Goal: Task Accomplishment & Management: Use online tool/utility

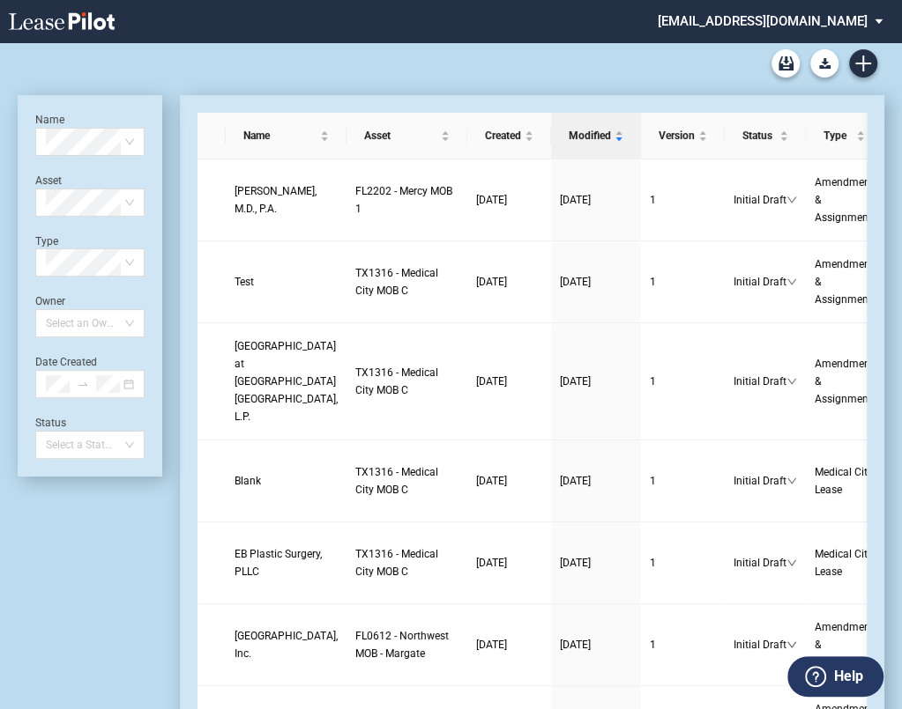
click at [721, 63] on div "Medical Office Lease Blank Form Medical Office Amendment Blank Form Medical Off…" at bounding box center [451, 63] width 866 height 42
click at [857, 54] on link "Create new document" at bounding box center [863, 63] width 28 height 28
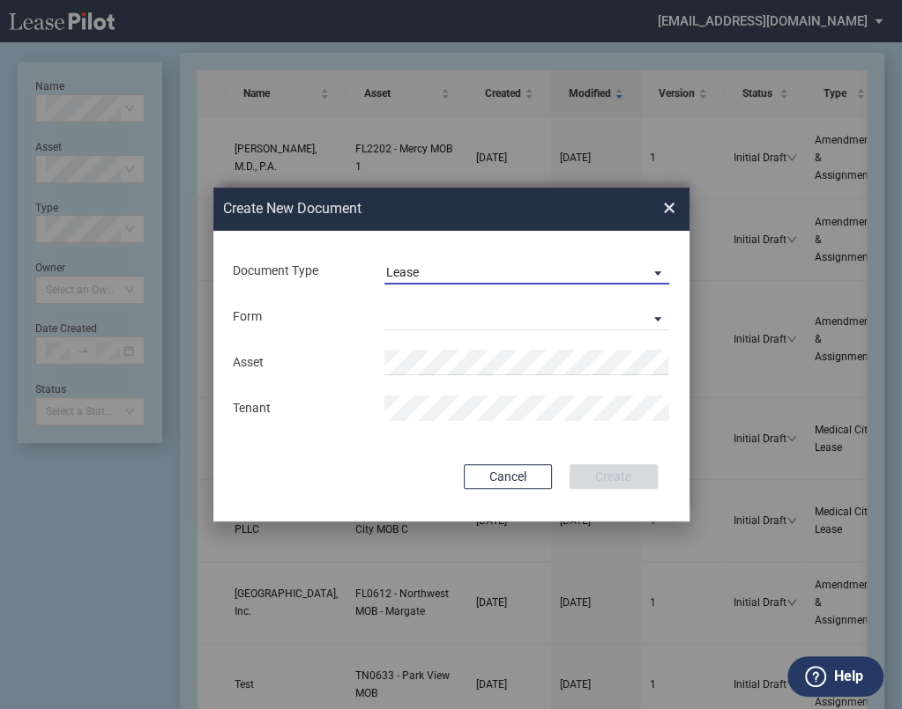
click at [451, 267] on span "Lease" at bounding box center [512, 273] width 253 height 18
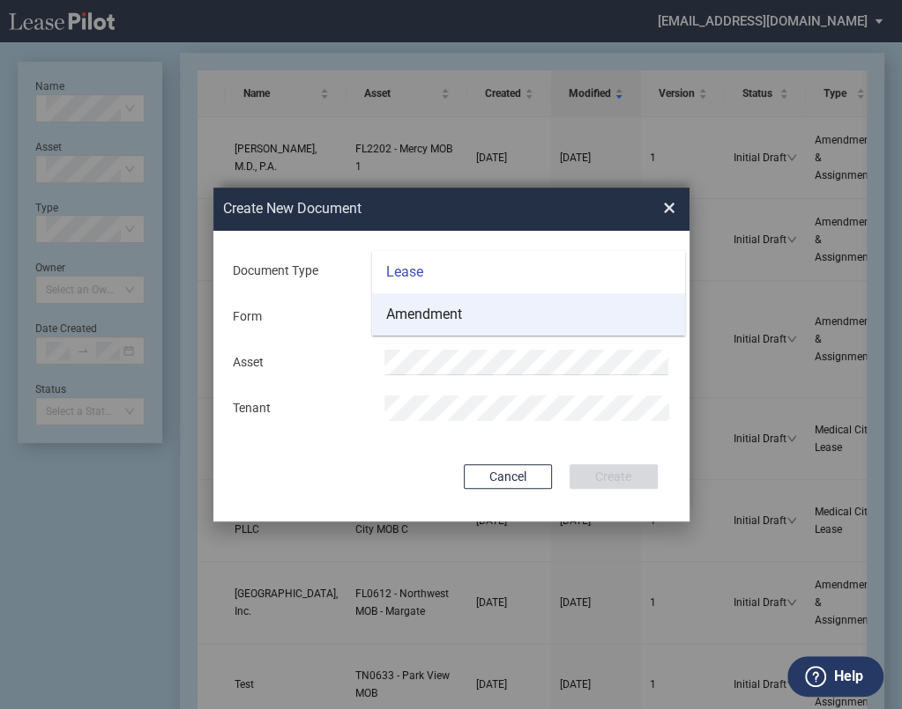
click at [447, 305] on div "Amendment" at bounding box center [424, 314] width 76 height 19
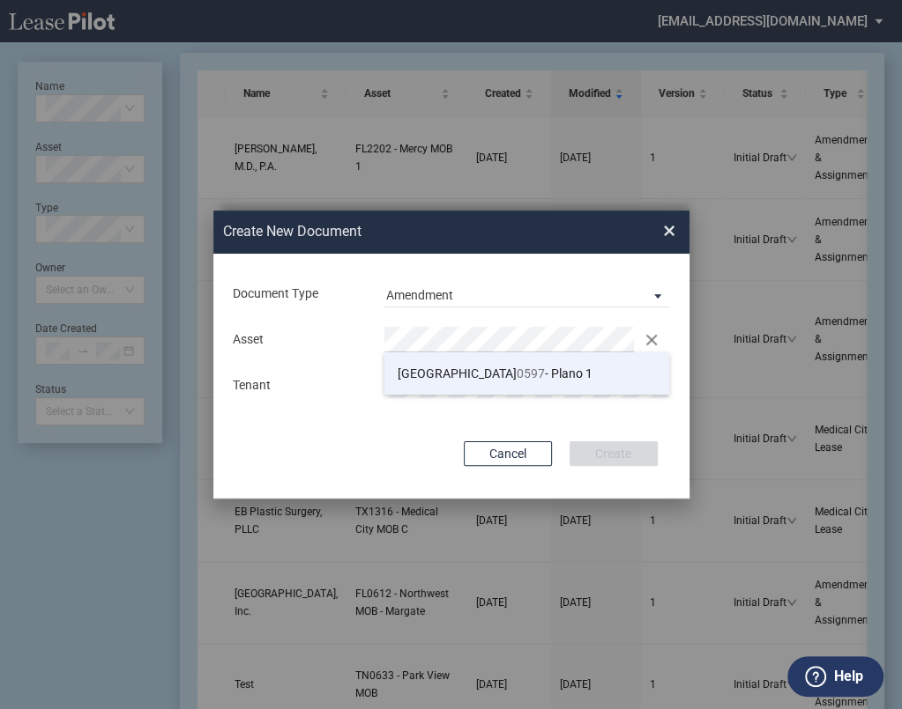
click at [468, 376] on span "TX 0597 - Plano 1" at bounding box center [494, 374] width 195 height 14
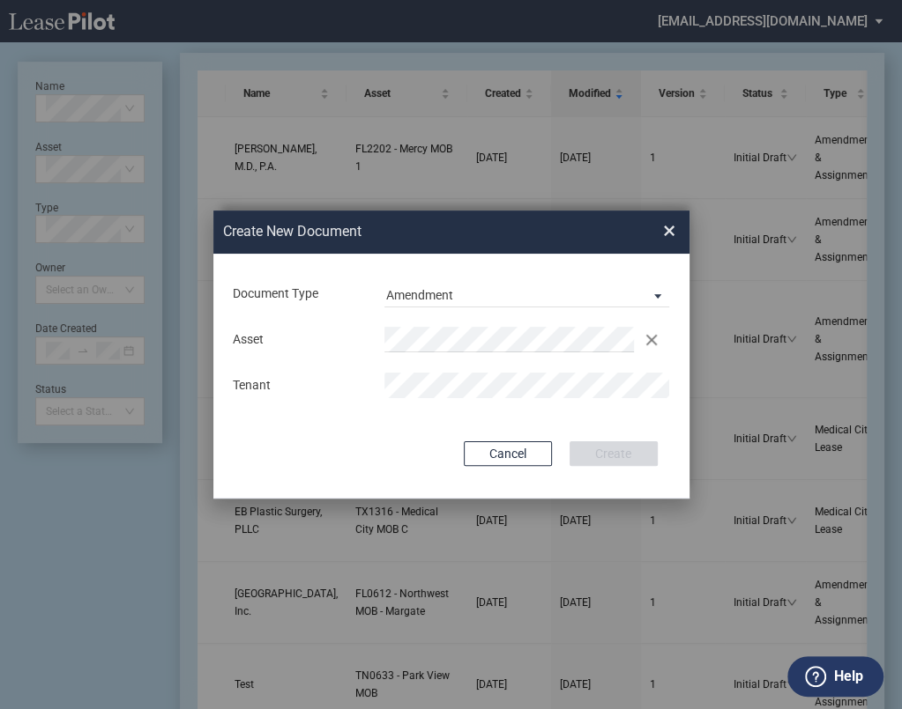
click at [594, 454] on button "Create" at bounding box center [613, 454] width 88 height 25
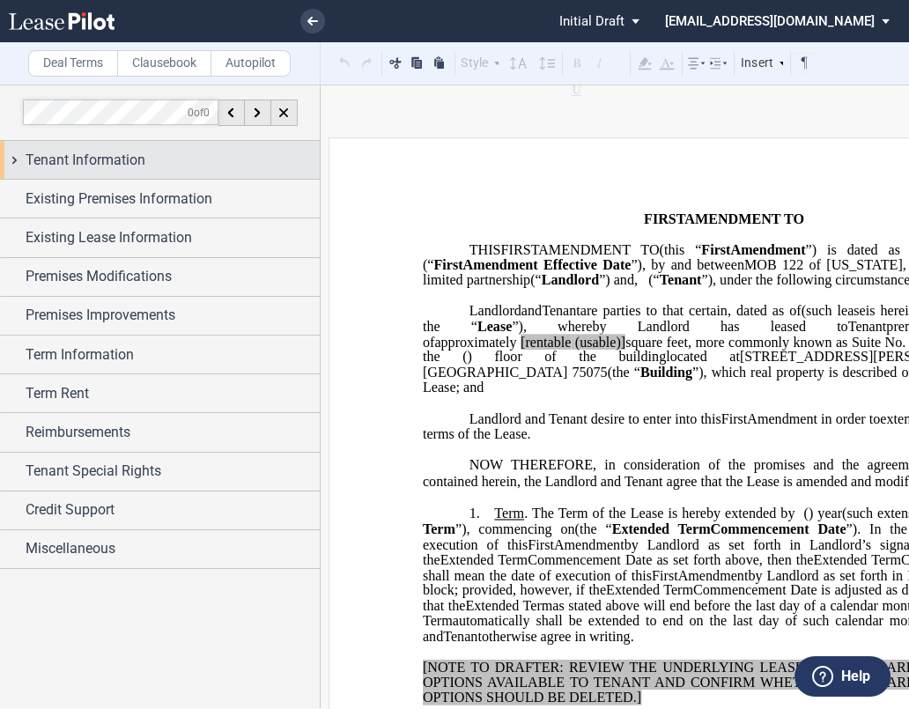
click at [153, 161] on div "Tenant Information" at bounding box center [173, 160] width 294 height 21
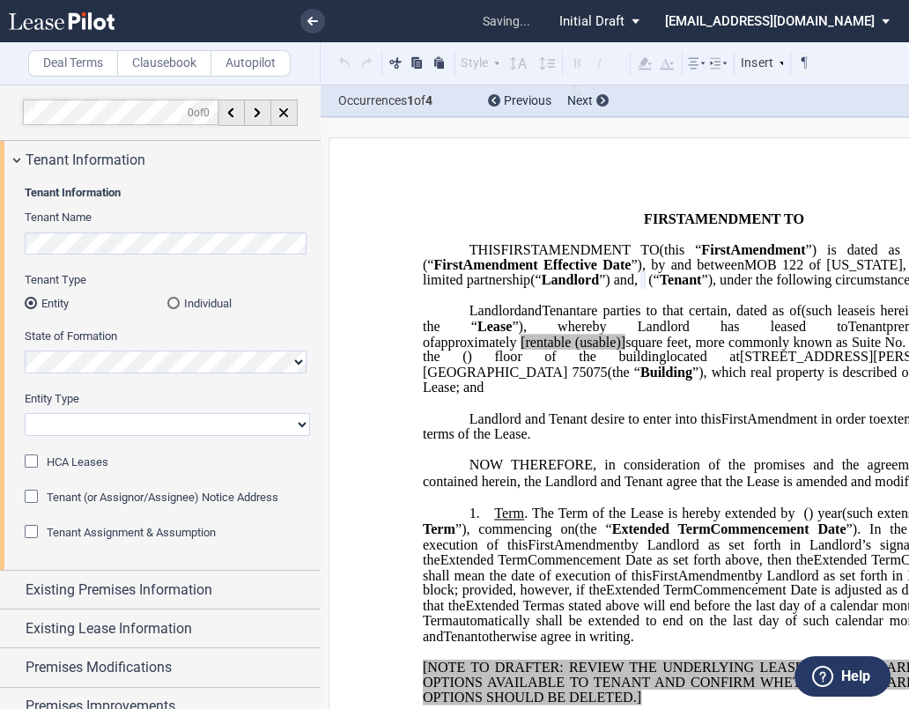
click at [129, 436] on div "Entity Type Corporation Limited Liability Company General Partnership Limited P…" at bounding box center [168, 422] width 286 height 63
click at [130, 426] on select "Corporation Limited Liability Company General Partnership Limited Partnership O…" at bounding box center [168, 424] width 286 height 23
select select "limited partnership"
click at [25, 413] on select "Corporation Limited Liability Company General Partnership Limited Partnership O…" at bounding box center [168, 424] width 286 height 23
click at [41, 52] on label "Deal Terms" at bounding box center [73, 63] width 90 height 26
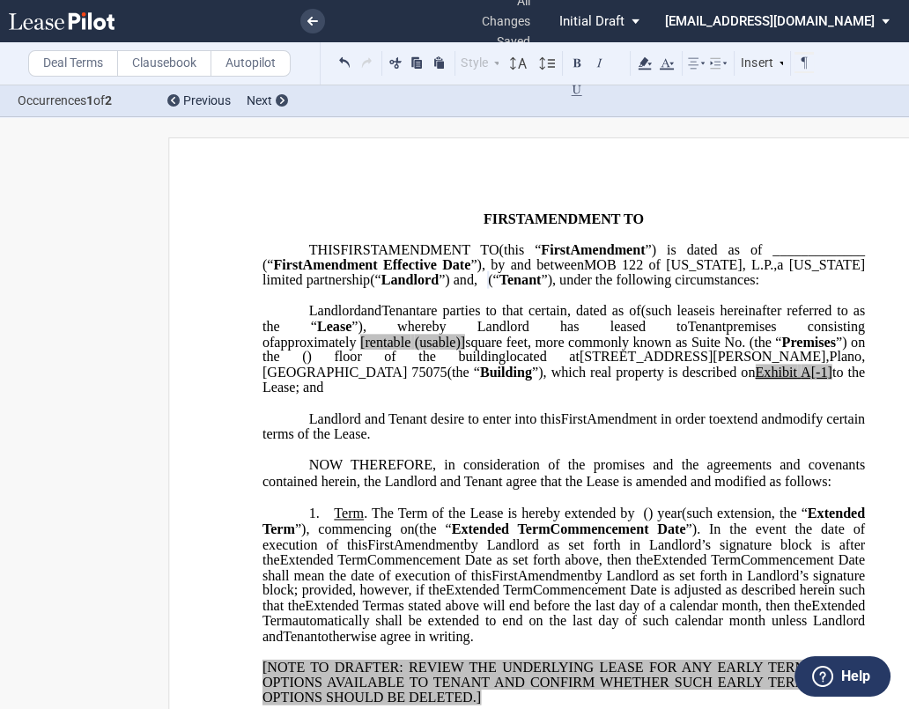
click at [493, 288] on span "(" at bounding box center [490, 280] width 4 height 16
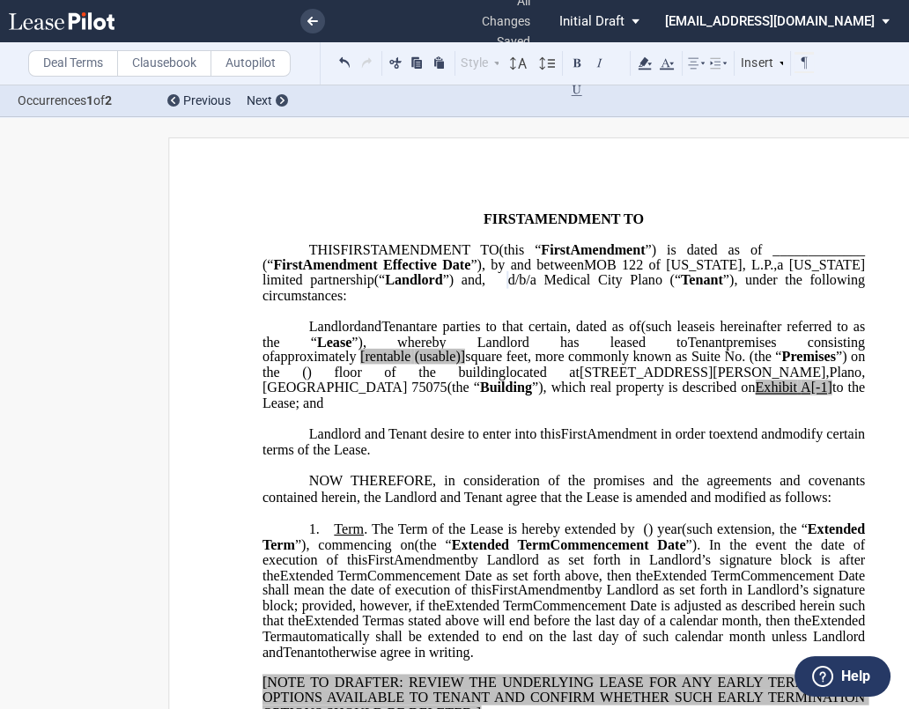
click at [411, 365] on span "[rentable" at bounding box center [385, 357] width 50 height 16
click at [745, 365] on span "square feet, more commonly known as Suite No." at bounding box center [603, 357] width 283 height 16
click at [801, 396] on span "A[-1]" at bounding box center [817, 388] width 32 height 16
click at [805, 396] on span "A[-1" at bounding box center [818, 388] width 26 height 16
click at [63, 58] on label "Deal Terms" at bounding box center [73, 63] width 90 height 26
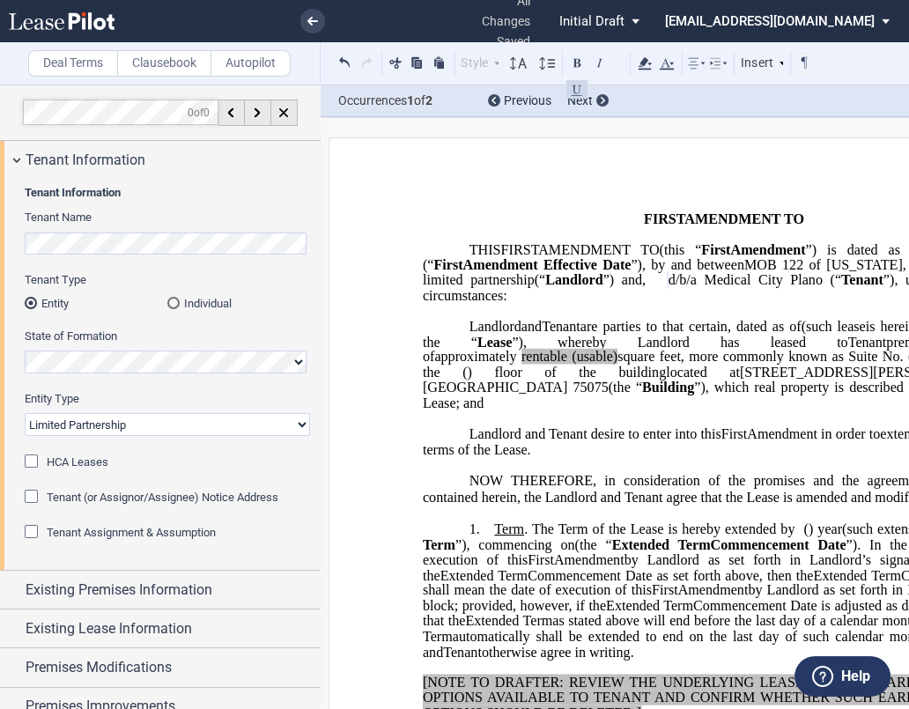
click at [35, 455] on div "HCA Leases" at bounding box center [34, 464] width 18 height 18
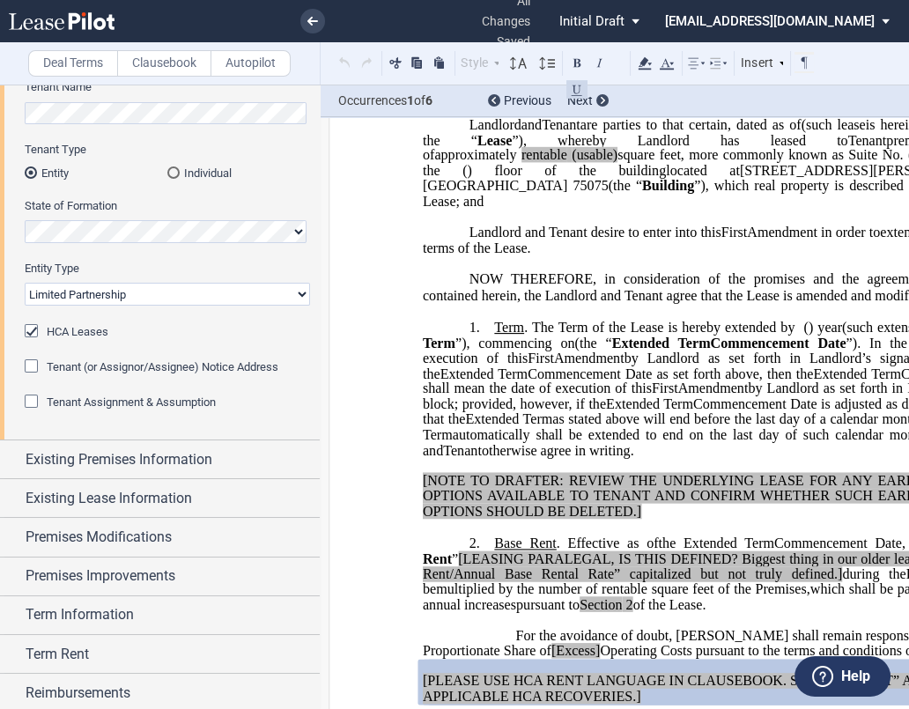
scroll to position [250, 0]
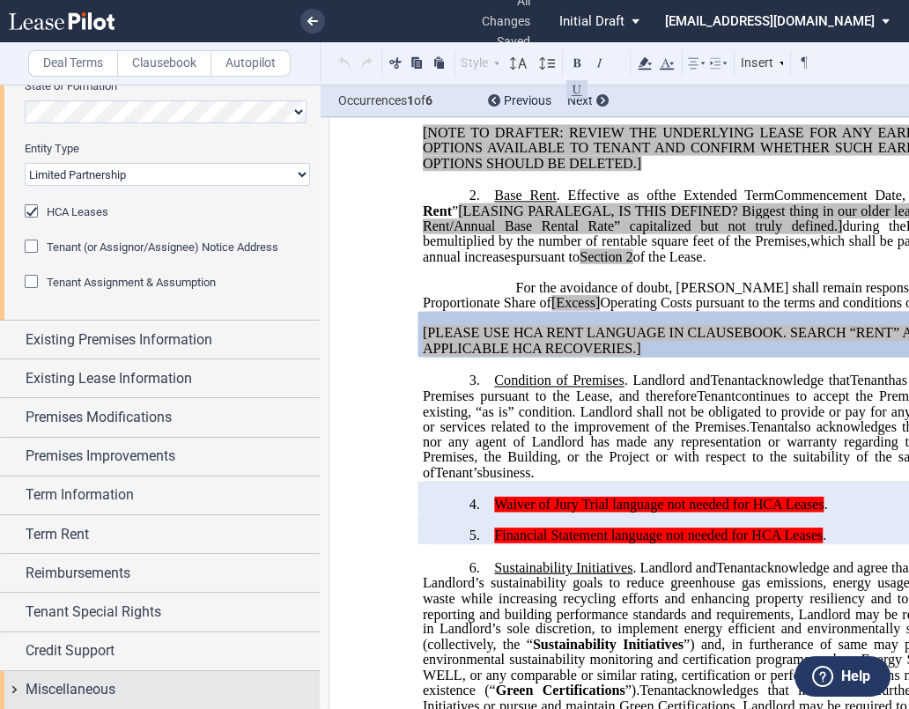
click at [115, 681] on span "Miscellaneous" at bounding box center [71, 689] width 90 height 21
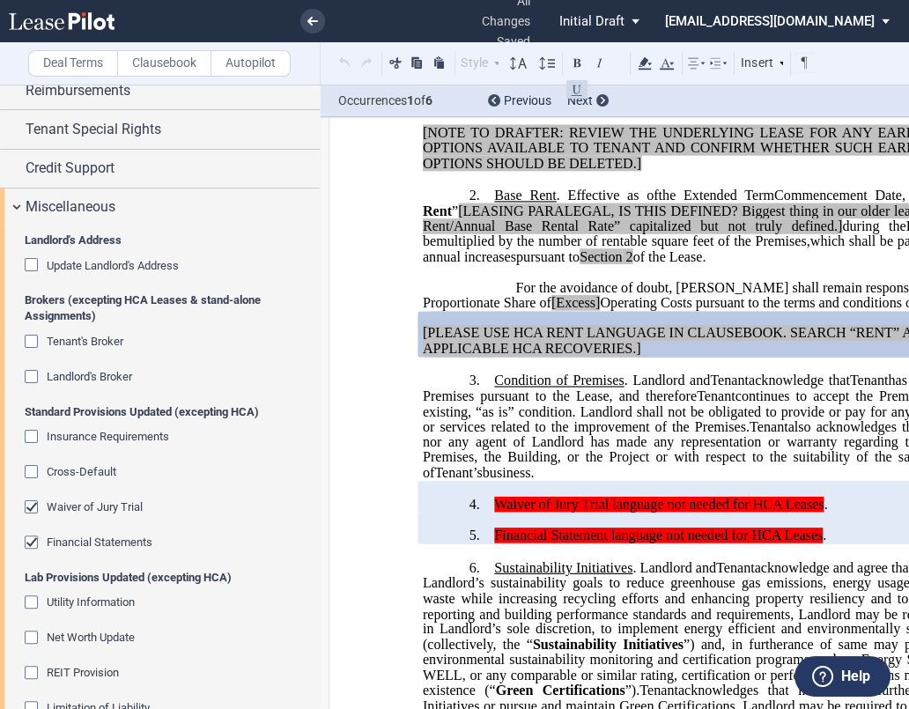
scroll to position [879, 0]
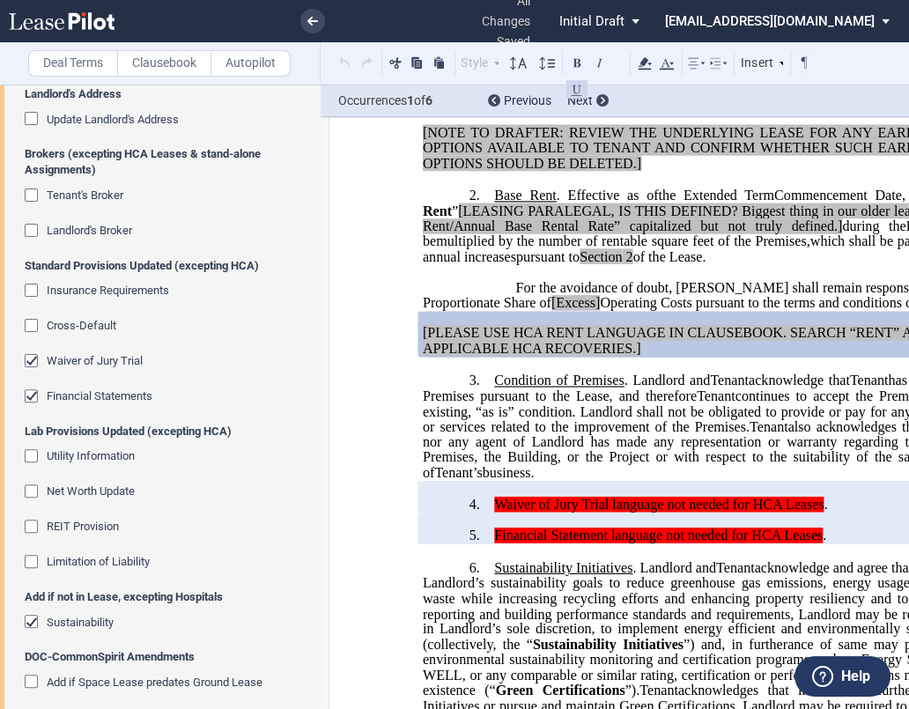
click at [31, 615] on div "Sustainability" at bounding box center [34, 624] width 18 height 18
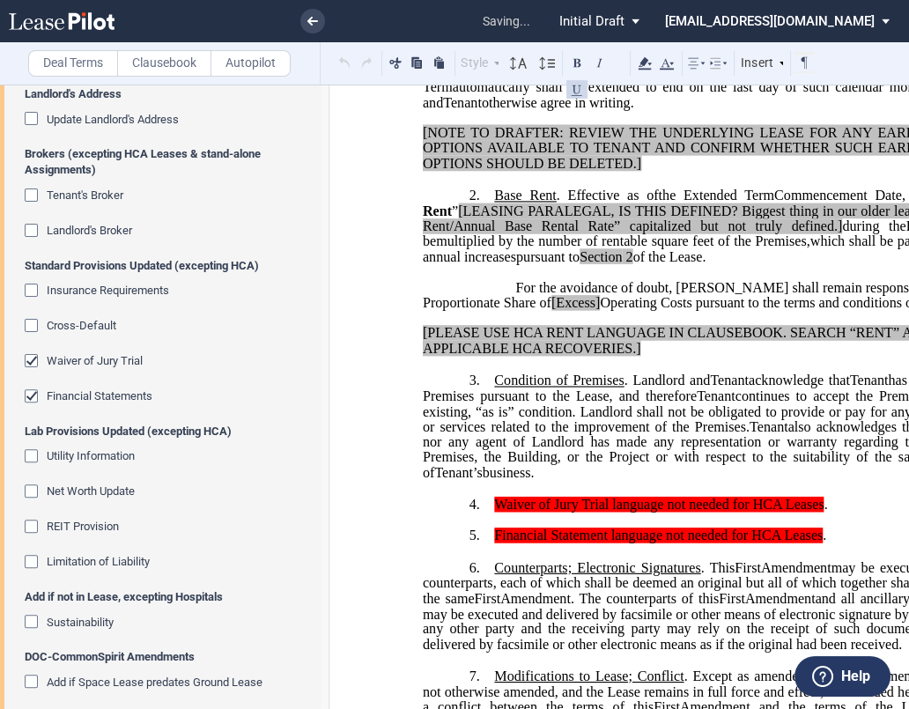
click at [34, 390] on div "Financial Statements" at bounding box center [34, 399] width 18 height 18
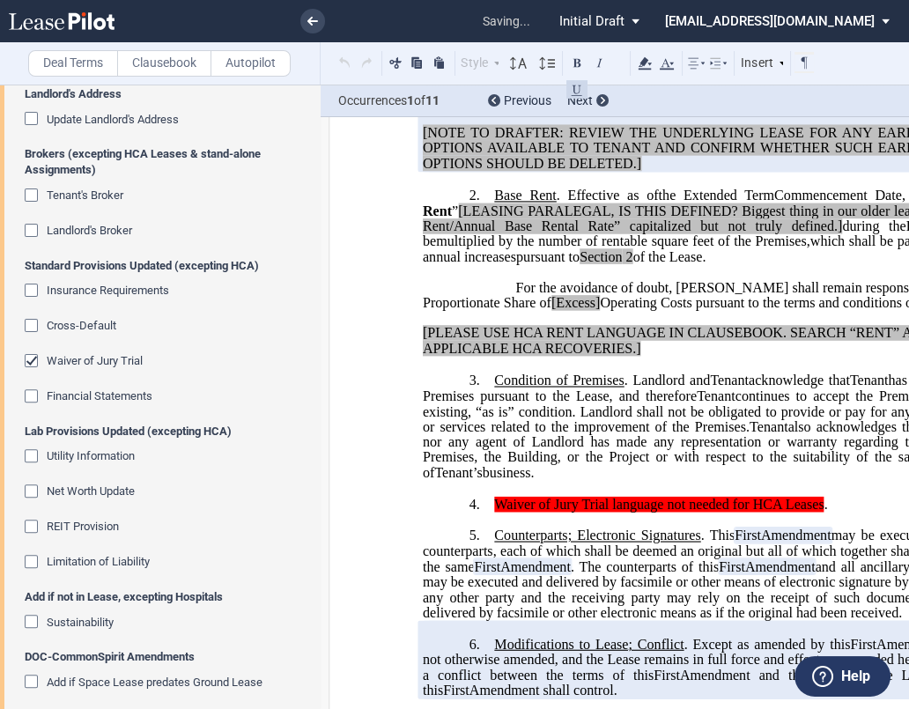
click at [32, 354] on div "Waiver of Jury Trial" at bounding box center [34, 363] width 18 height 18
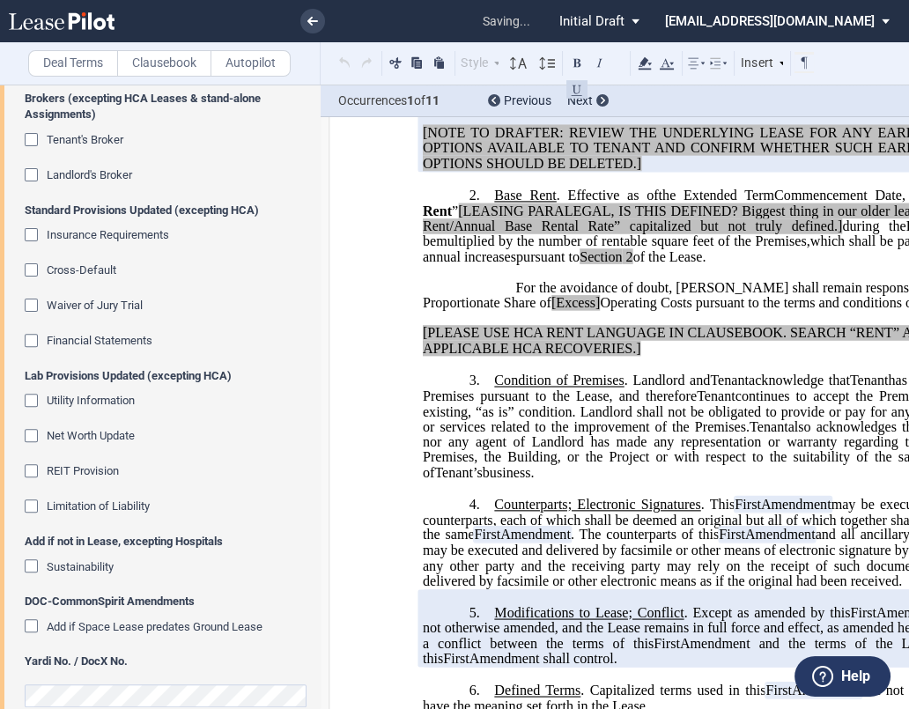
scroll to position [962, 0]
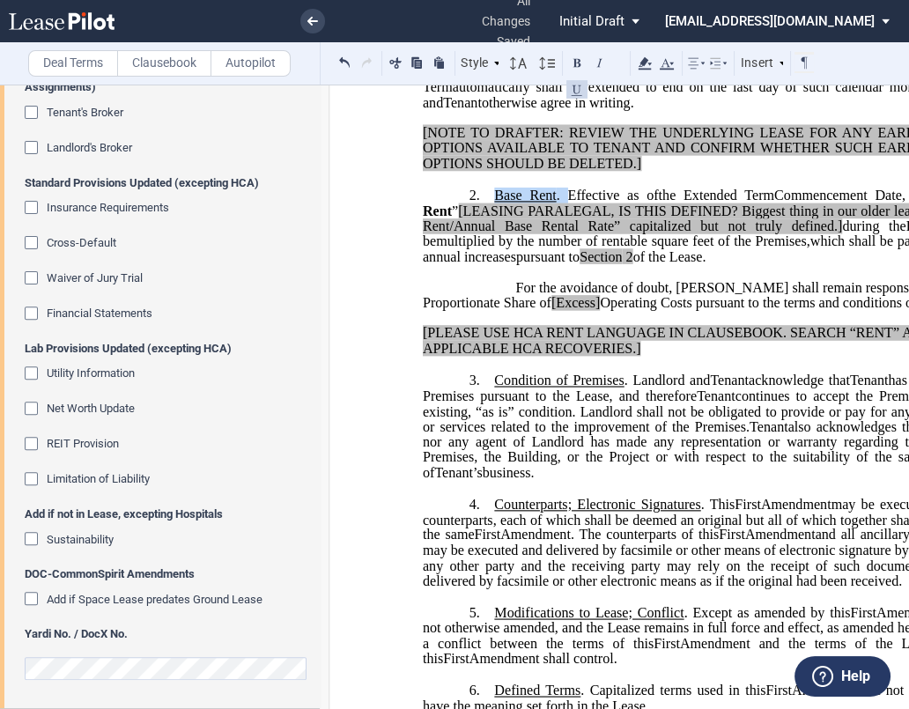
drag, startPoint x: 561, startPoint y: 204, endPoint x: 491, endPoint y: 204, distance: 70.5
click at [494, 204] on span "Base Rent . Effective as of" at bounding box center [576, 196] width 164 height 16
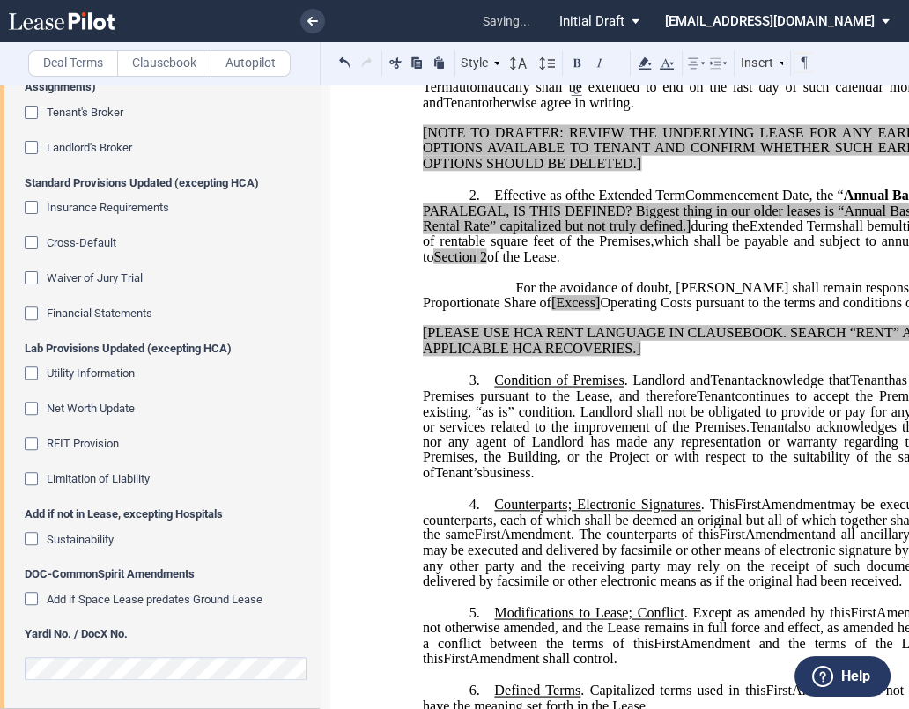
scroll to position [256, 0]
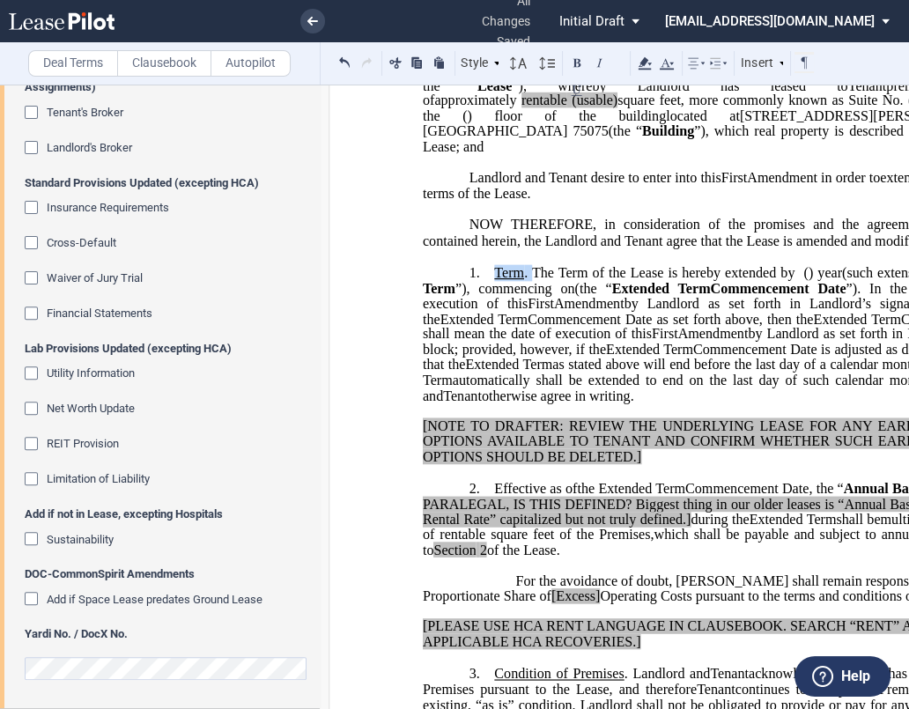
drag, startPoint x: 531, startPoint y: 281, endPoint x: 493, endPoint y: 281, distance: 37.9
click at [494, 281] on span "Term . The Term of the Lease is hereby extended by" at bounding box center [644, 273] width 301 height 16
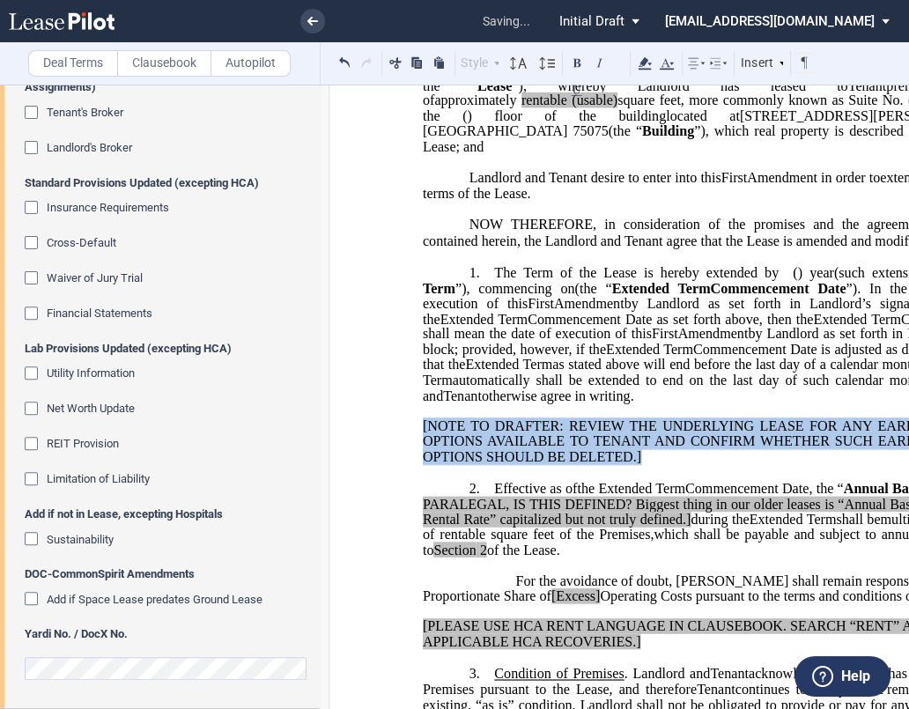
drag, startPoint x: 613, startPoint y: 467, endPoint x: 419, endPoint y: 435, distance: 197.3
click at [423, 435] on p "[NOTE TO DRAFTER: REVIEW THE UNDERLYING LEASE FOR ANY EARLY TERMINATION OPTIONS…" at bounding box center [724, 442] width 603 height 46
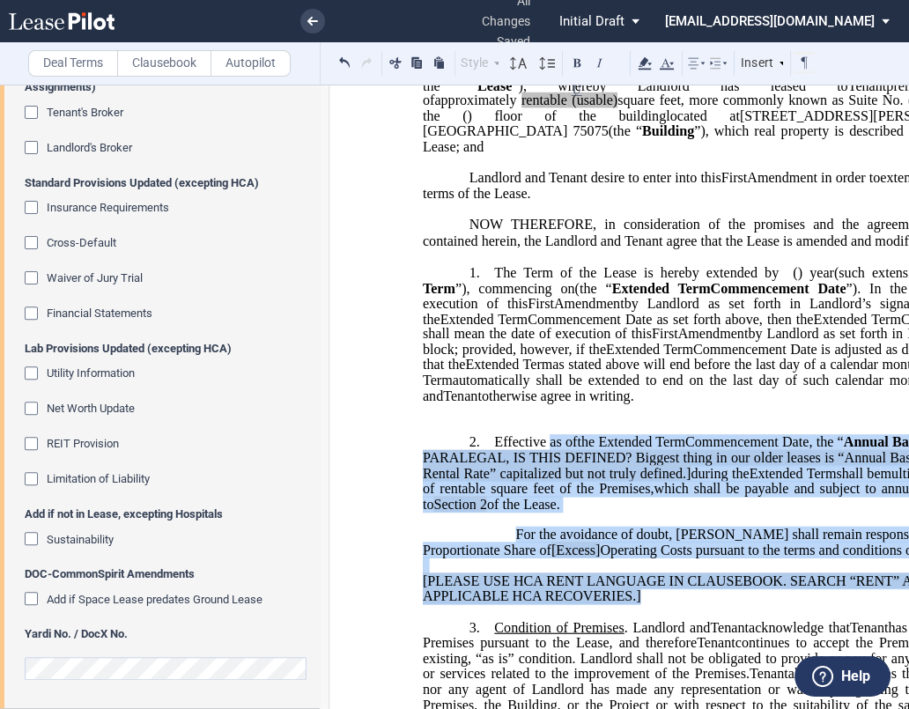
drag, startPoint x: 617, startPoint y: 586, endPoint x: 553, endPoint y: 449, distance: 151.0
click at [553, 449] on div "﻿ !!SET_LEVEL_0!! !!LEASE_LEVEL_1!! 2. ﻿ Effective as of [______] [______] the …" at bounding box center [724, 511] width 603 height 185
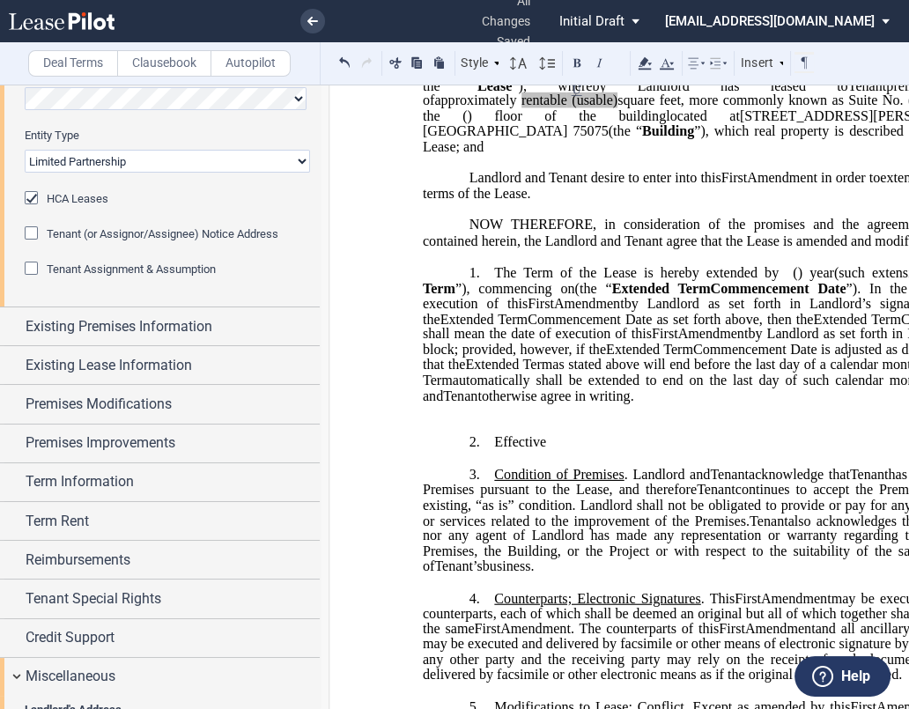
scroll to position [179, 0]
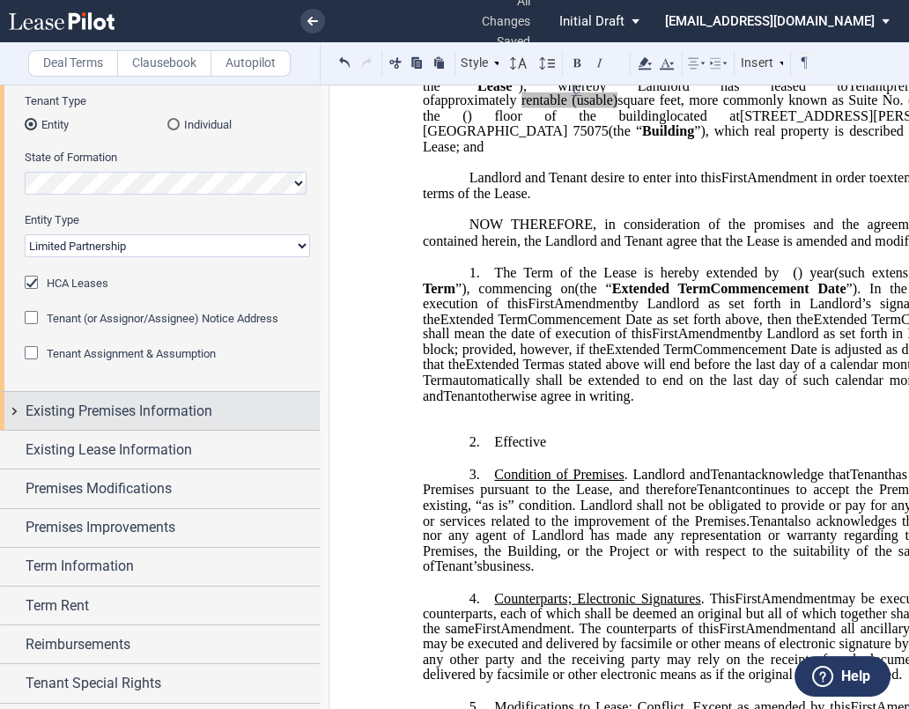
click at [142, 407] on span "Existing Premises Information" at bounding box center [119, 411] width 187 height 21
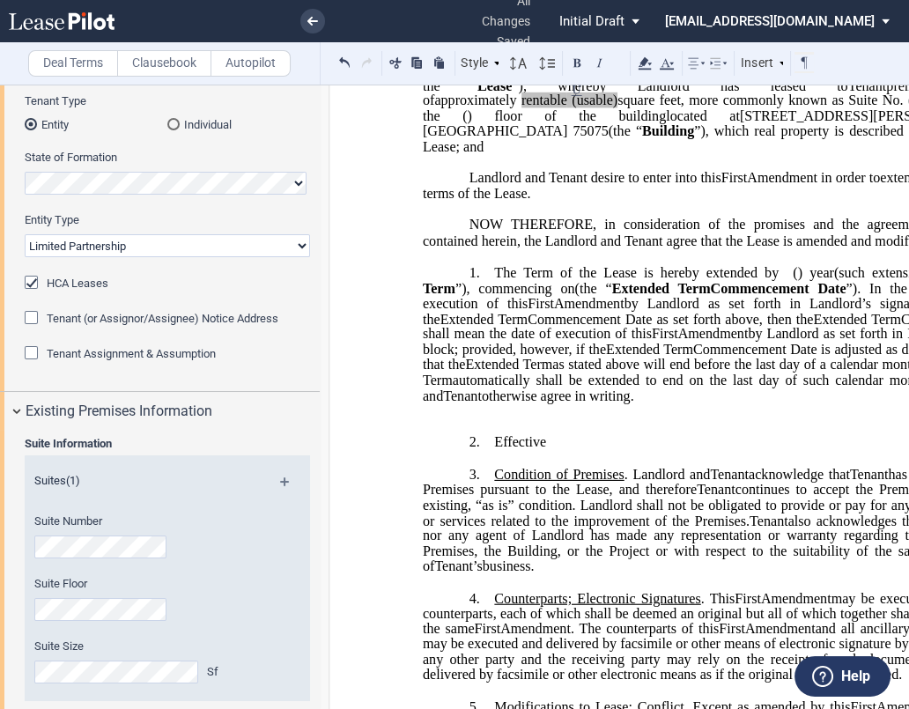
scroll to position [375, 0]
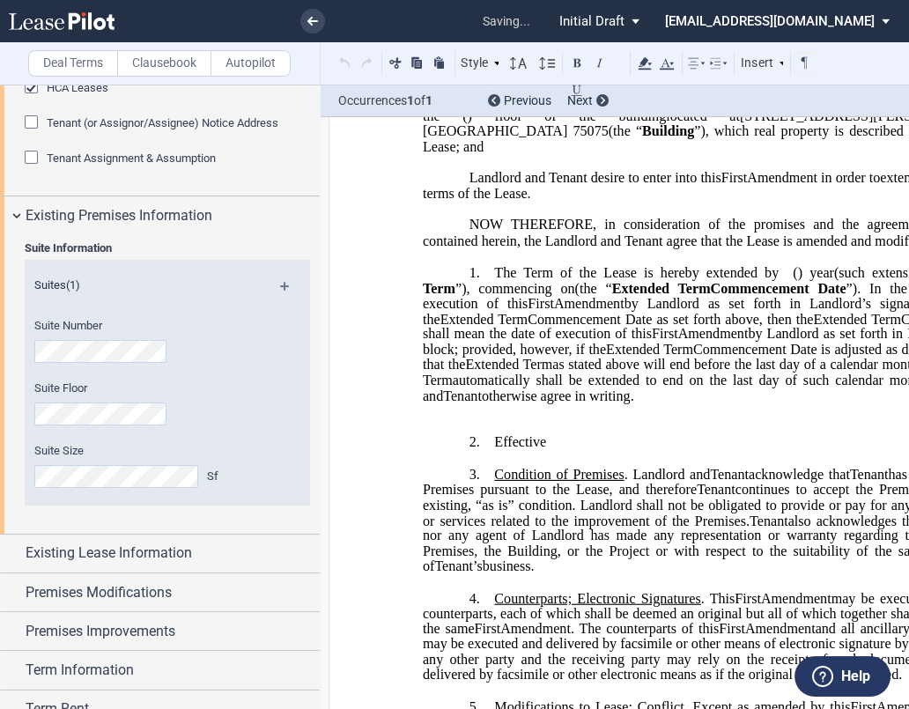
click at [110, 427] on div "Suite Floor" at bounding box center [144, 412] width 238 height 63
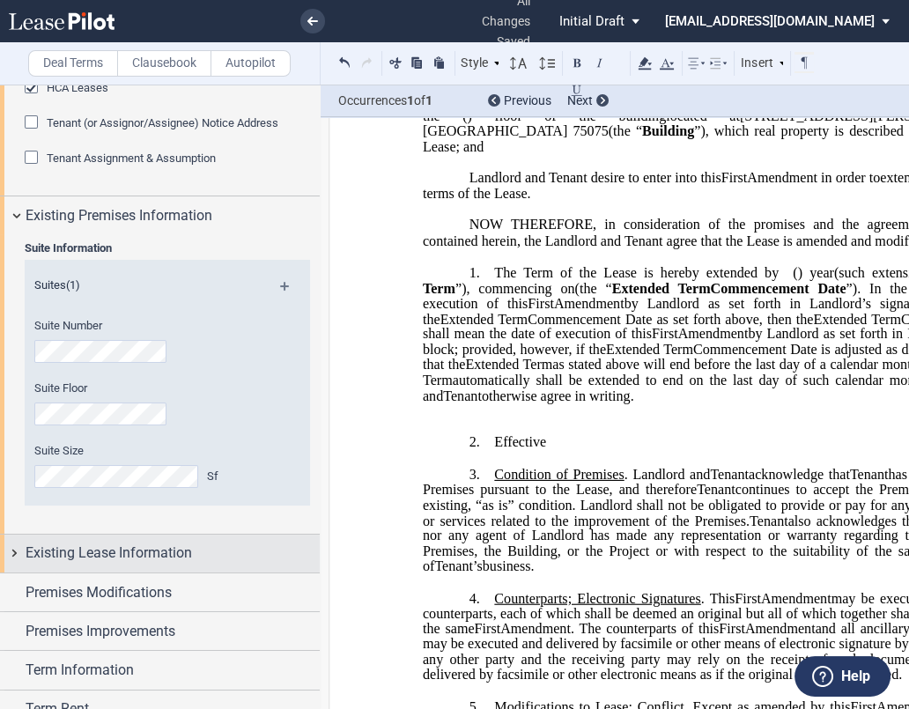
click at [174, 539] on div "Existing Lease Information" at bounding box center [160, 554] width 320 height 38
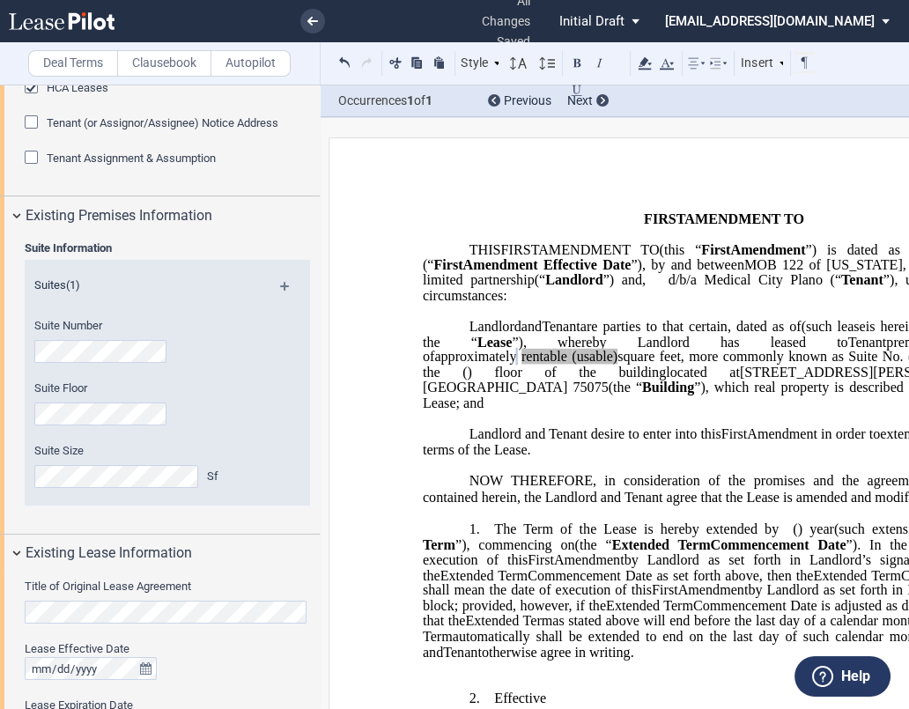
scroll to position [472, 0]
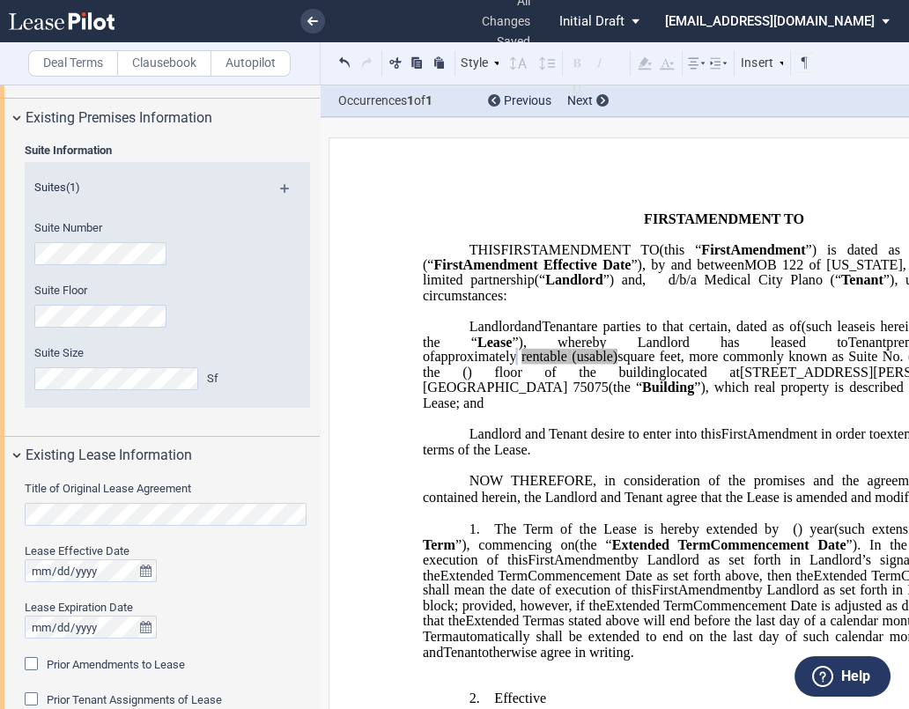
click at [0, 480] on html ".bocls-1{fill:#26354a;fill-rule:evenodd} Loading... × all changes saved Pending…" at bounding box center [454, 354] width 909 height 709
click at [570, 197] on p "﻿" at bounding box center [724, 204] width 603 height 15
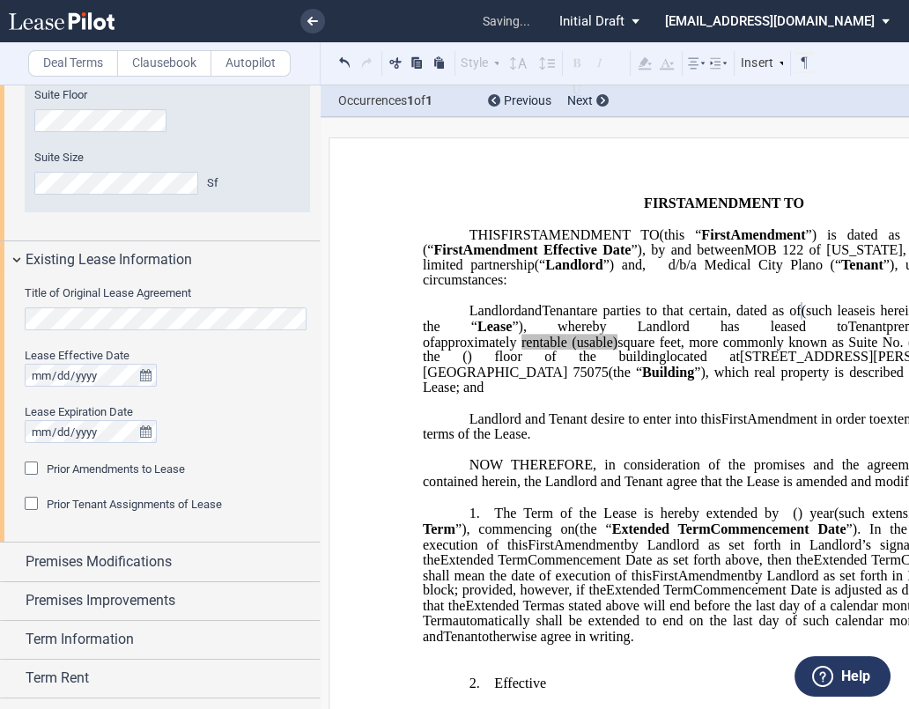
scroll to position [669, 0]
click at [28, 465] on div "Prior Amendments to Lease" at bounding box center [34, 470] width 18 height 18
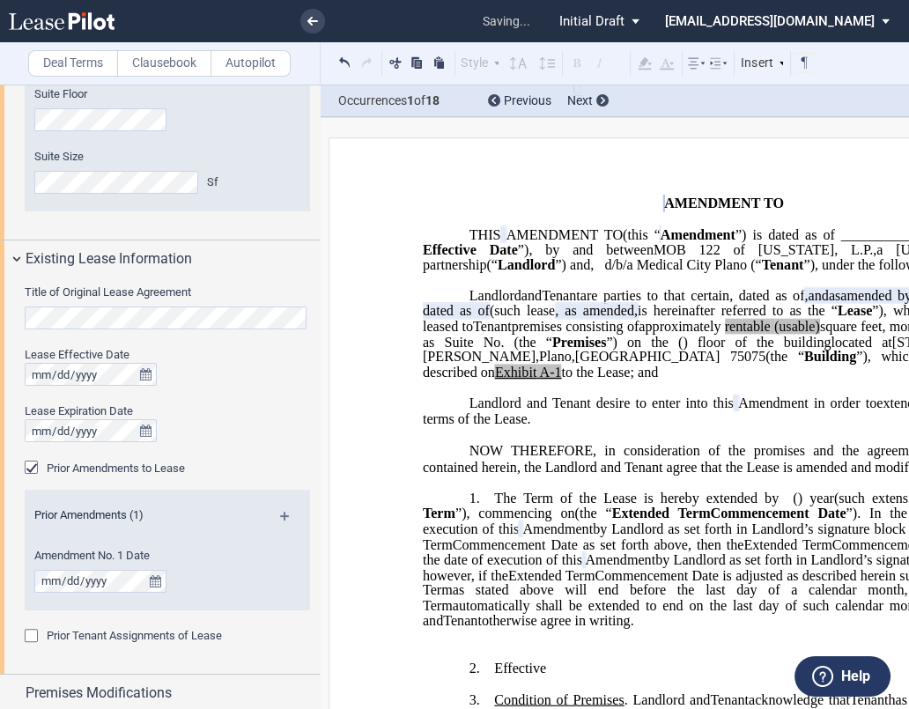
click at [280, 515] on md-icon at bounding box center [292, 522] width 24 height 21
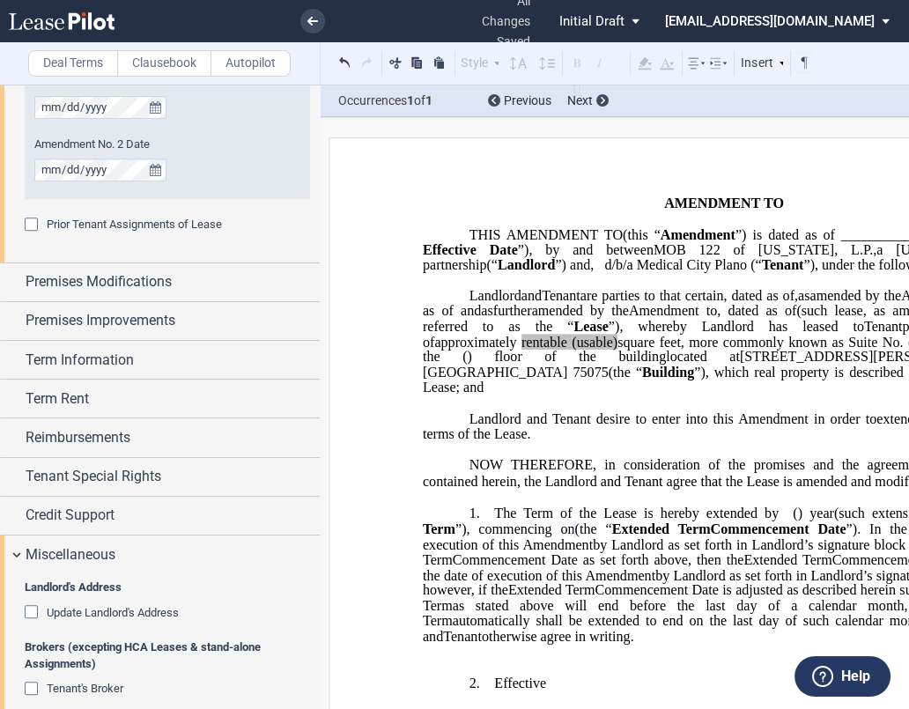
scroll to position [1158, 0]
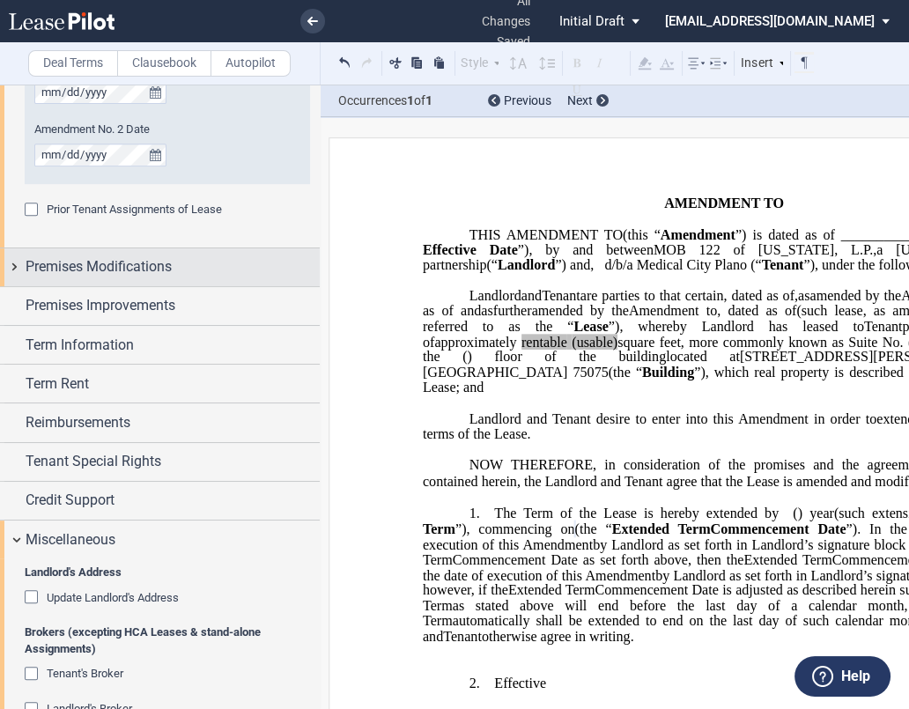
click at [137, 260] on span "Premises Modifications" at bounding box center [99, 266] width 146 height 21
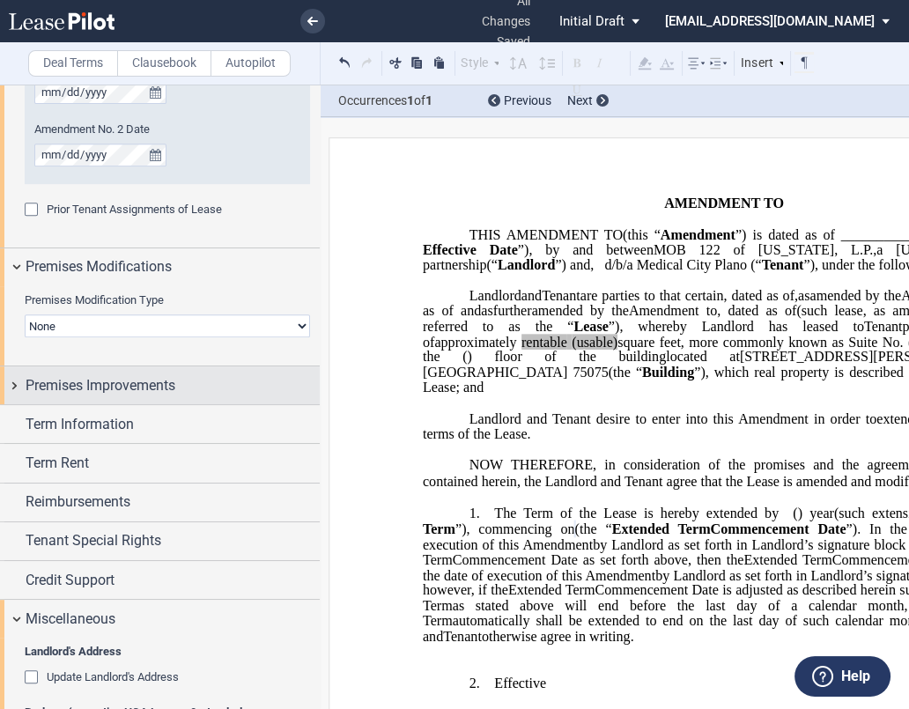
click at [141, 384] on span "Premises Improvements" at bounding box center [101, 385] width 150 height 21
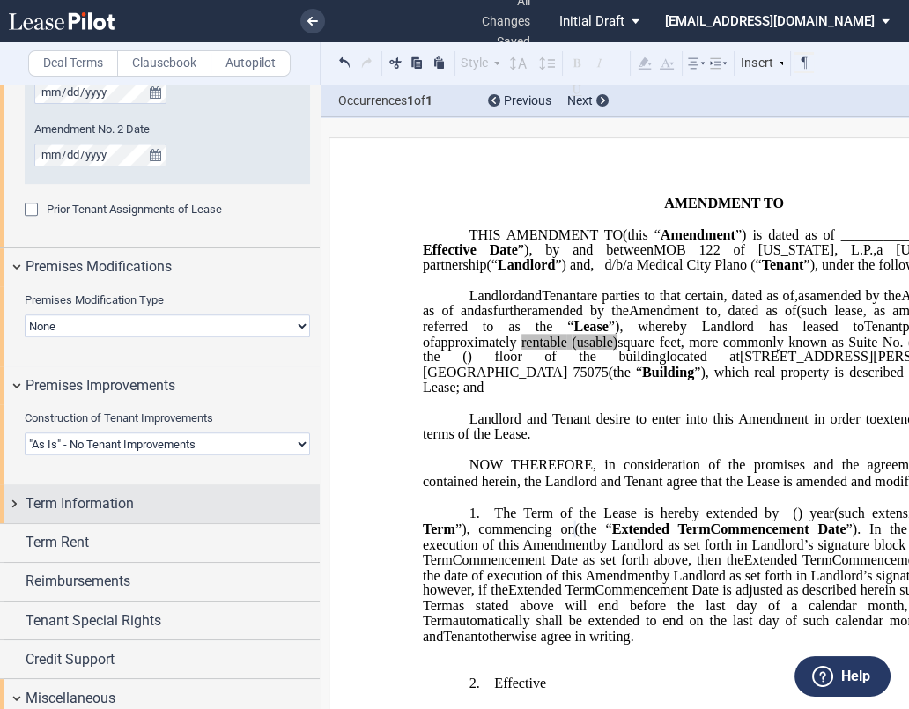
click at [157, 508] on div "Term Information" at bounding box center [173, 503] width 294 height 21
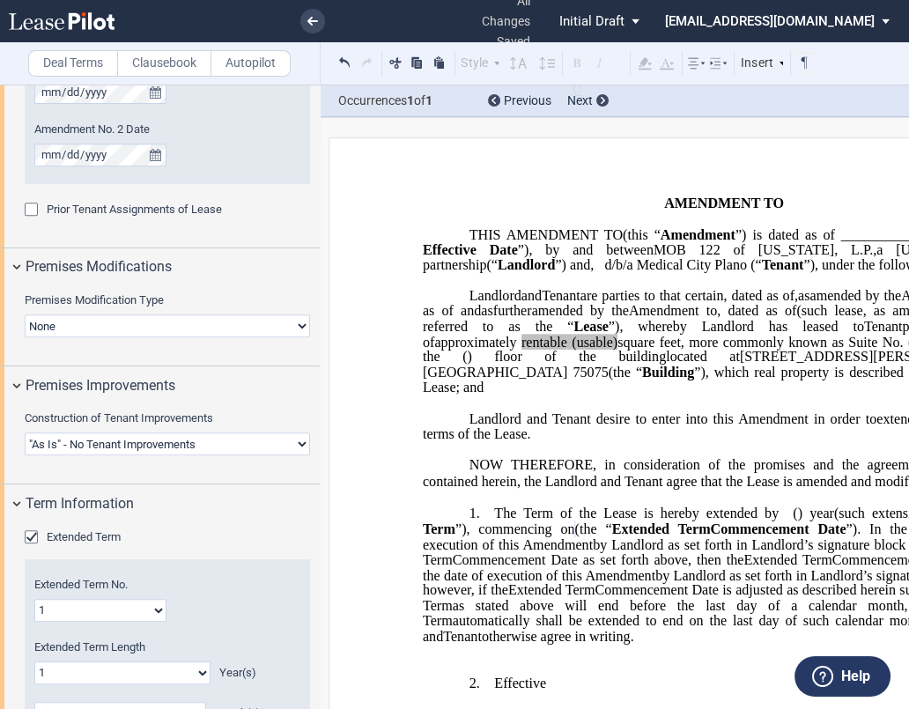
scroll to position [1354, 0]
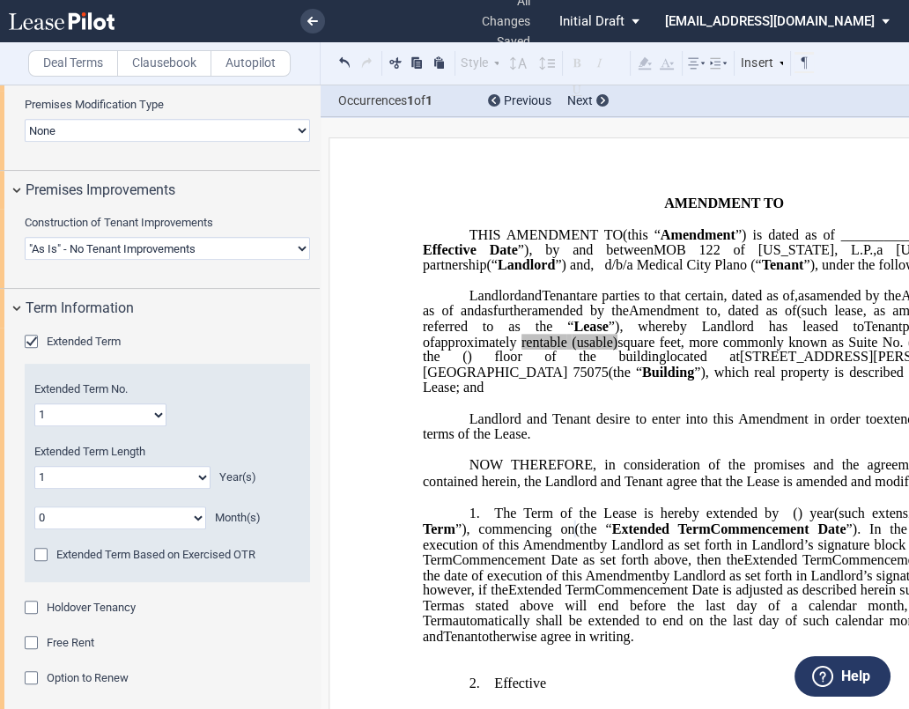
click at [142, 408] on select "1 2 3 4 5 6 7 8 9 10 11 12 13 14 15 16 17 18 19 20" at bounding box center [100, 415] width 132 height 23
select select "number:2"
click at [34, 404] on select "1 2 3 4 5 6 7 8 9 10 11 12 13 14 15 16 17 18 19 20" at bounding box center [100, 415] width 132 height 23
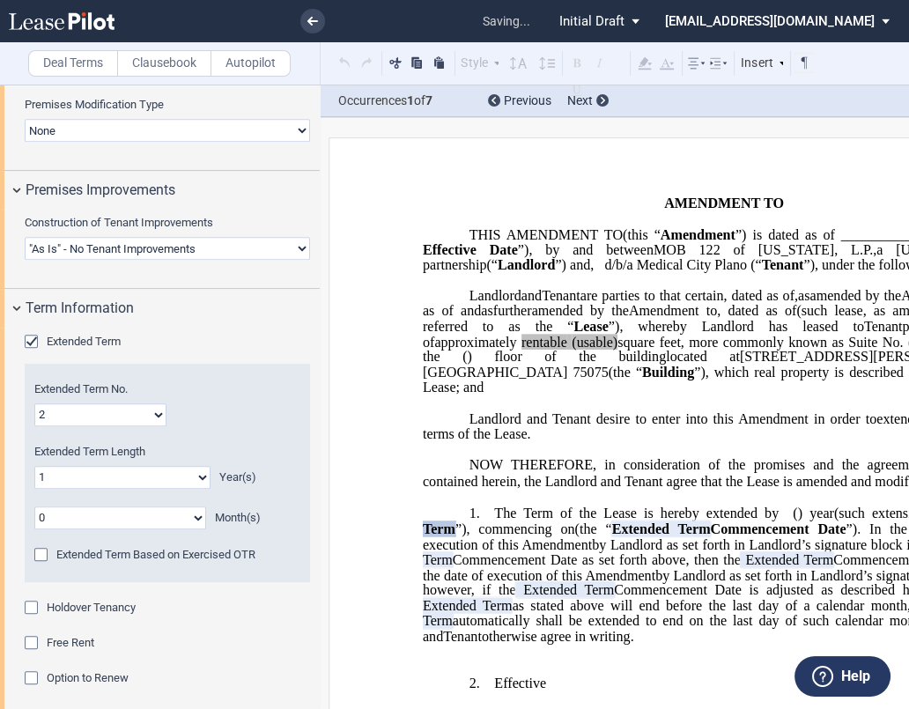
click at [193, 474] on select "0 1 2 3 4 5 6 7 8 9 10 11 12 13 14 15 16 17 18 19 20" at bounding box center [122, 477] width 176 height 23
select select "number:3"
click at [34, 466] on select "0 1 2 3 4 5 6 7 8 9 10 11 12 13 14 15 16 17 18 19 20" at bounding box center [122, 477] width 176 height 23
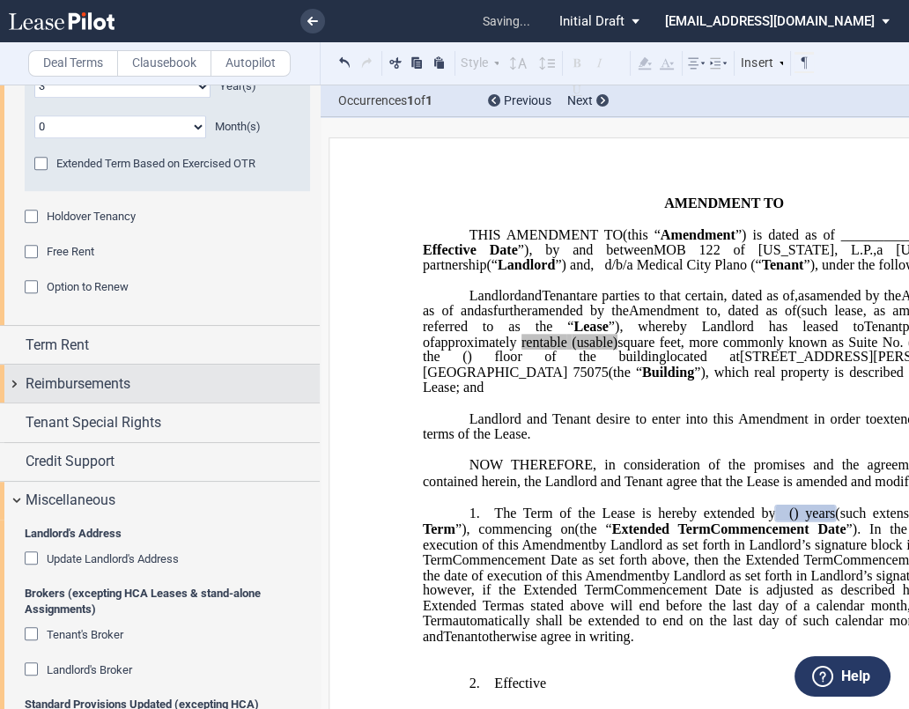
scroll to position [1746, 0]
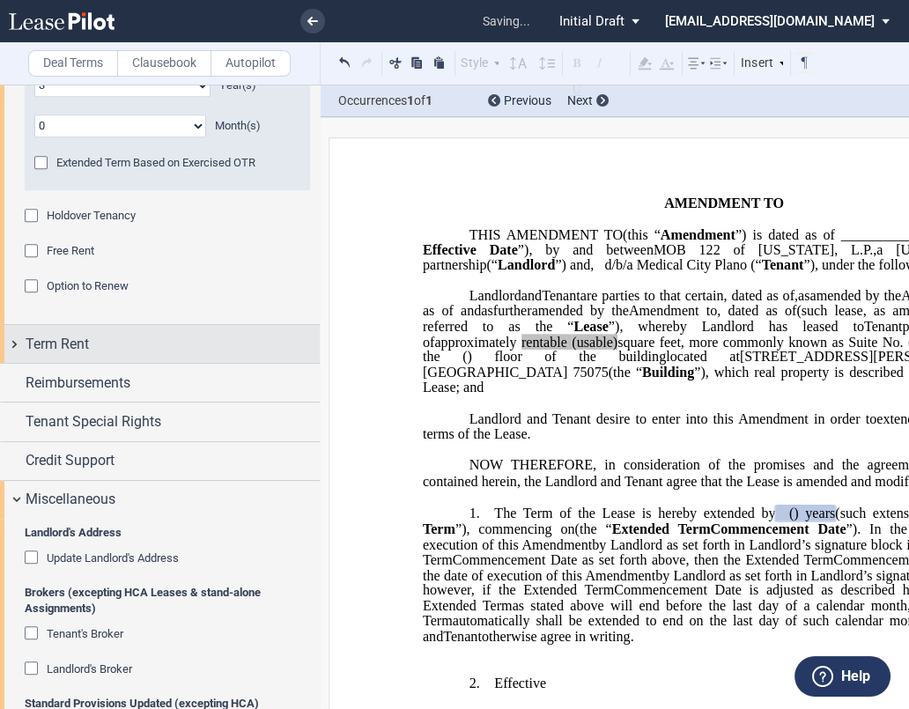
click at [140, 346] on div "Term Rent" at bounding box center [173, 344] width 294 height 21
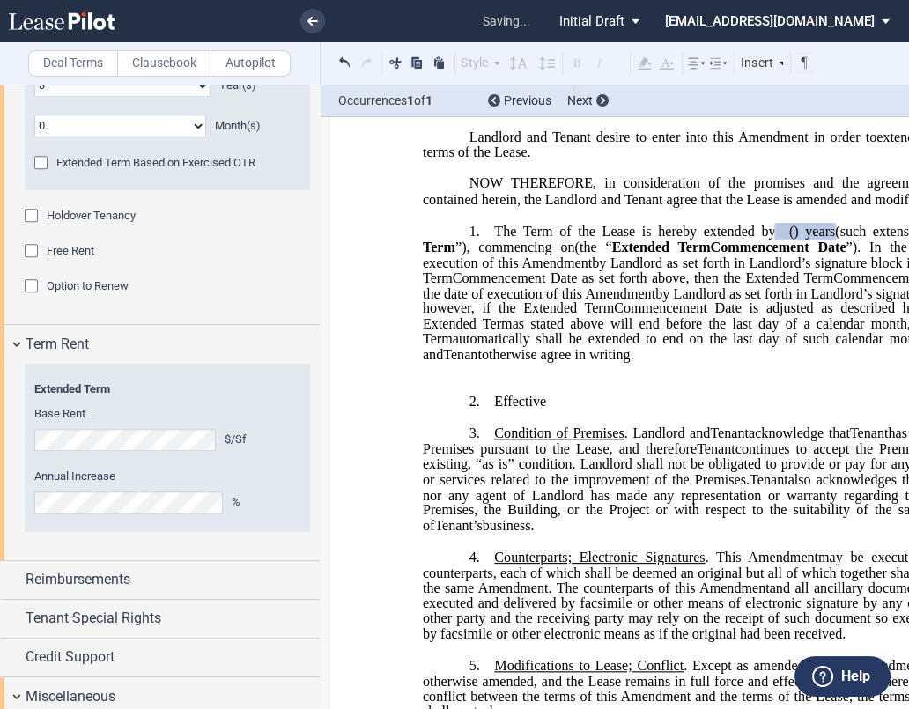
scroll to position [293, 0]
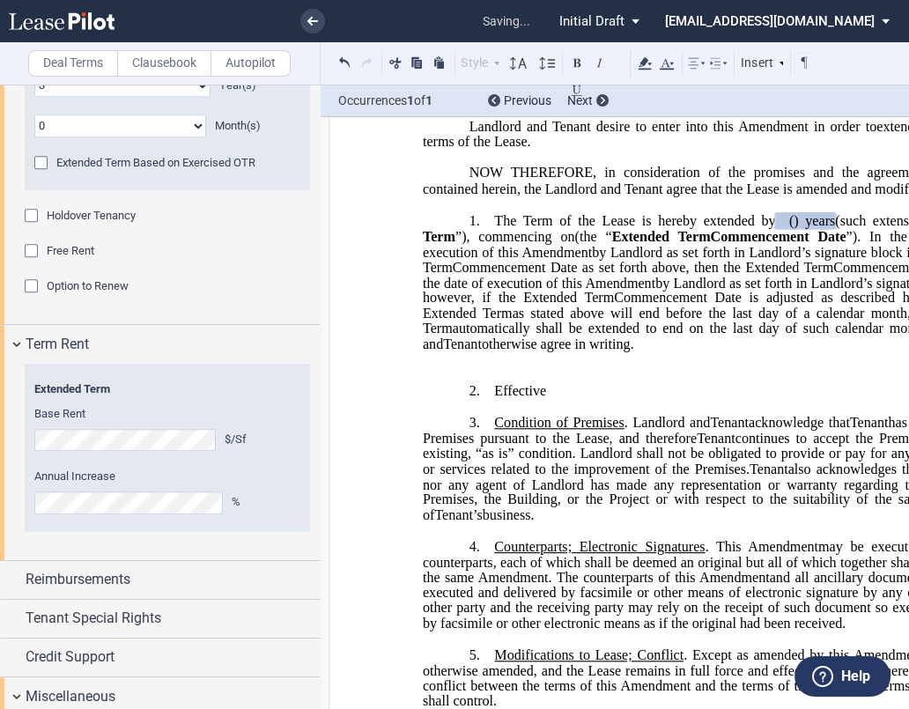
click at [568, 400] on p "2. ﻿ Effective" at bounding box center [724, 391] width 603 height 17
click at [174, 60] on label "Clausebook" at bounding box center [164, 63] width 94 height 26
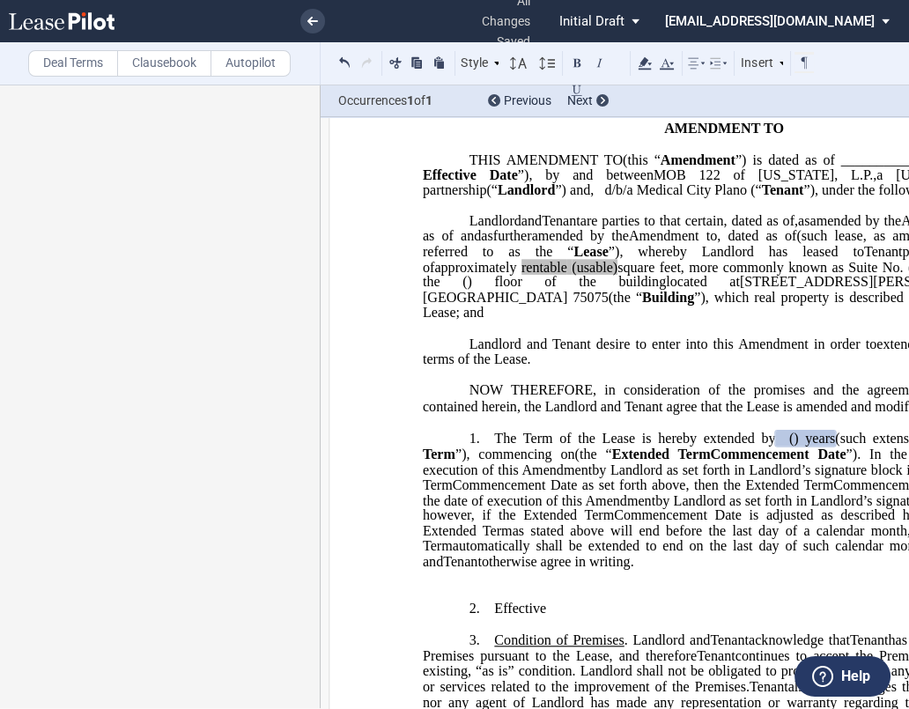
scroll to position [0, 0]
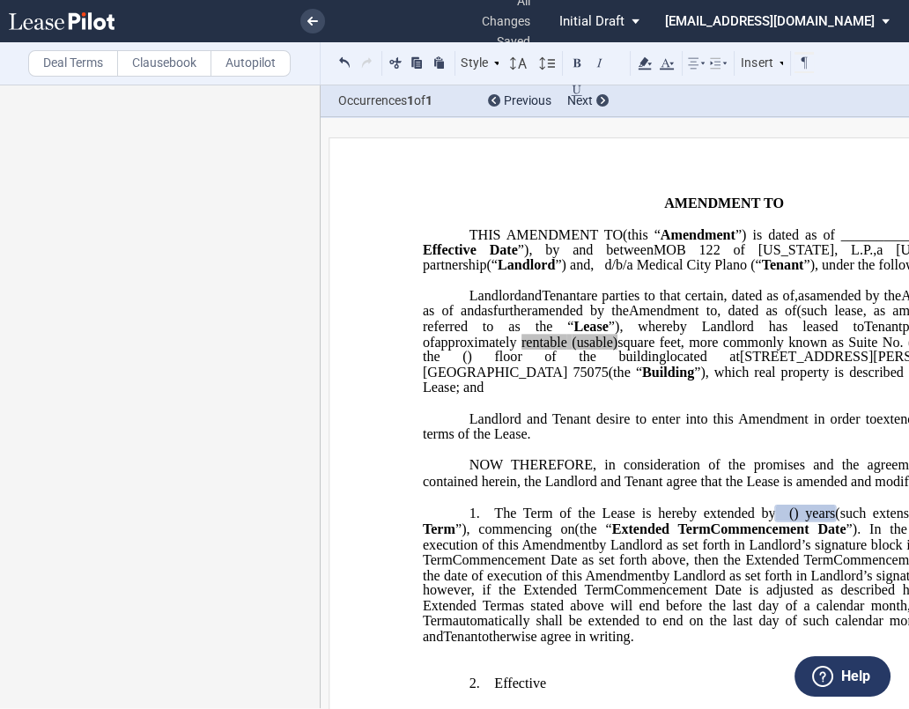
drag, startPoint x: 596, startPoint y: 433, endPoint x: 553, endPoint y: 335, distance: 106.9
click at [554, 339] on p "MOB 122 of [US_STATE], L.P. , a [US_STATE] limited partnership (“ Landlord ”) L…" at bounding box center [724, 343] width 603 height 108
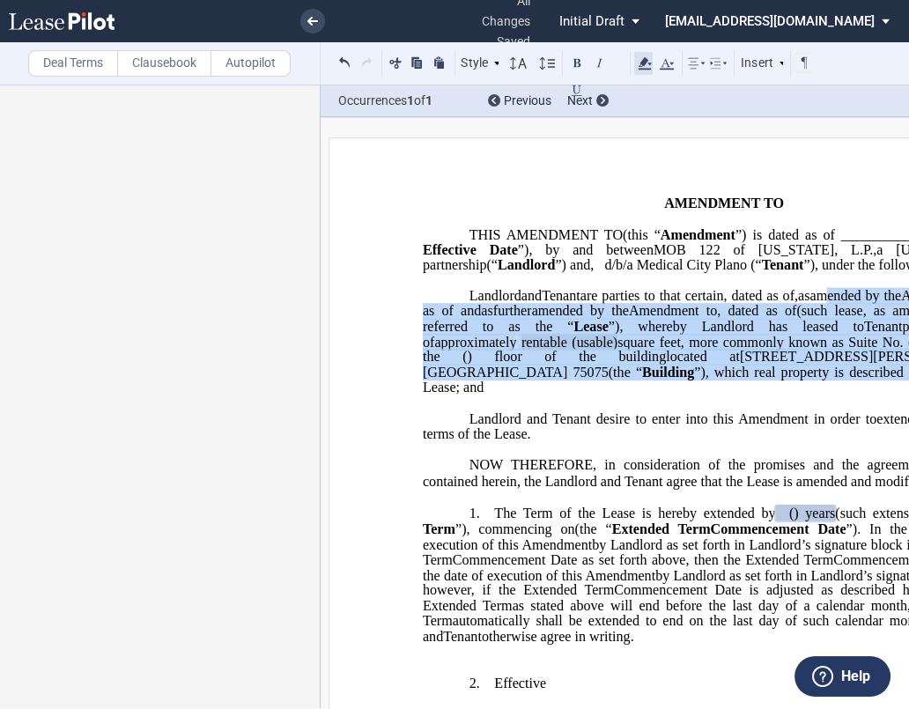
click at [644, 63] on use at bounding box center [645, 63] width 13 height 12
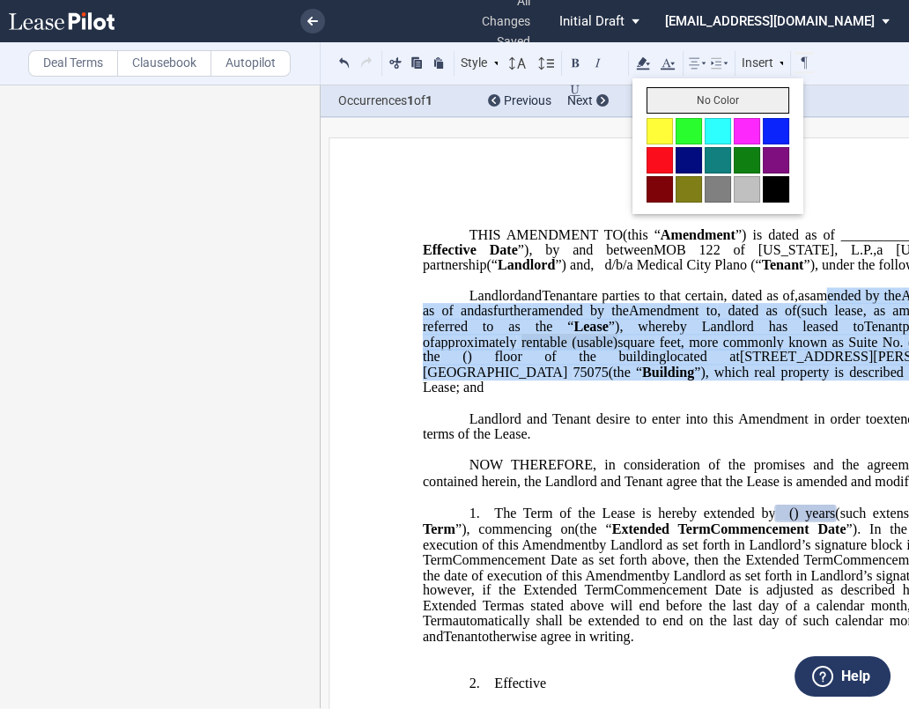
click at [670, 93] on button "No Color" at bounding box center [718, 100] width 143 height 26
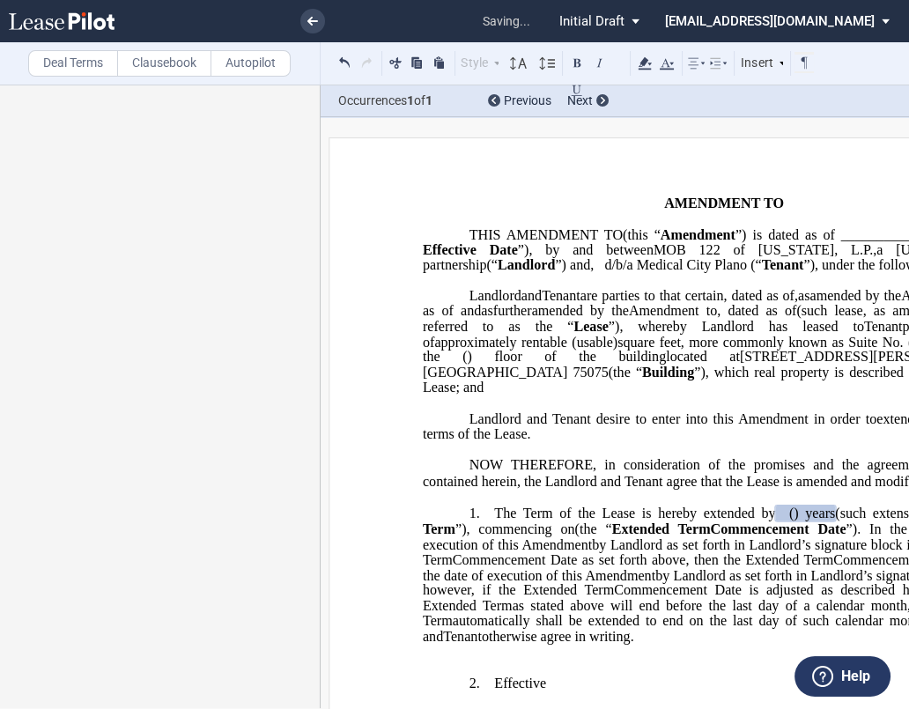
click at [607, 489] on span "NOW THEREFORE, in consideration of the promises and the agreements and covenant…" at bounding box center [726, 473] width 606 height 32
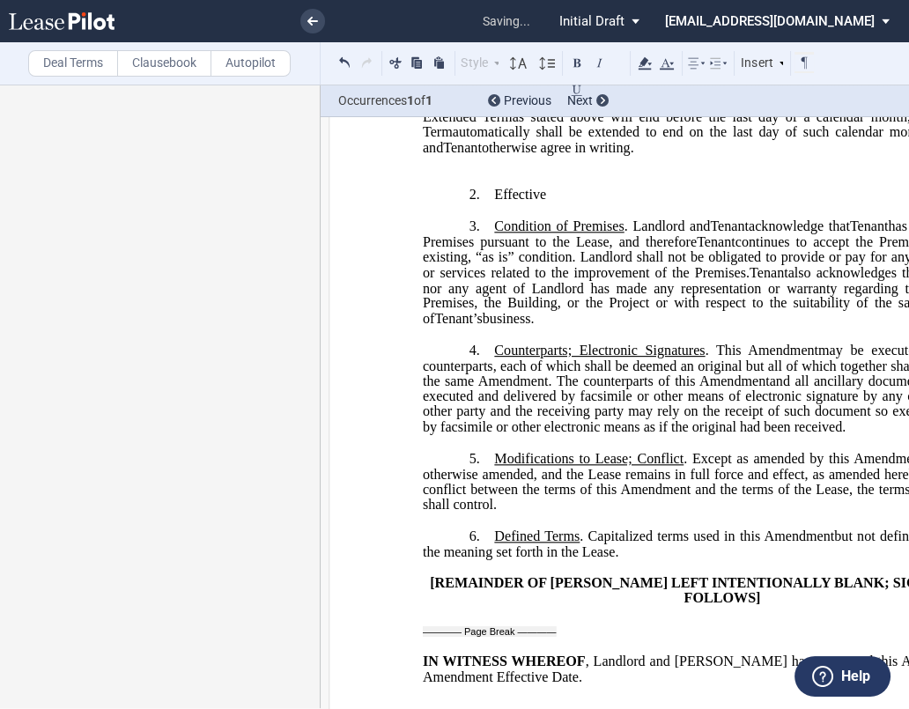
scroll to position [587, 0]
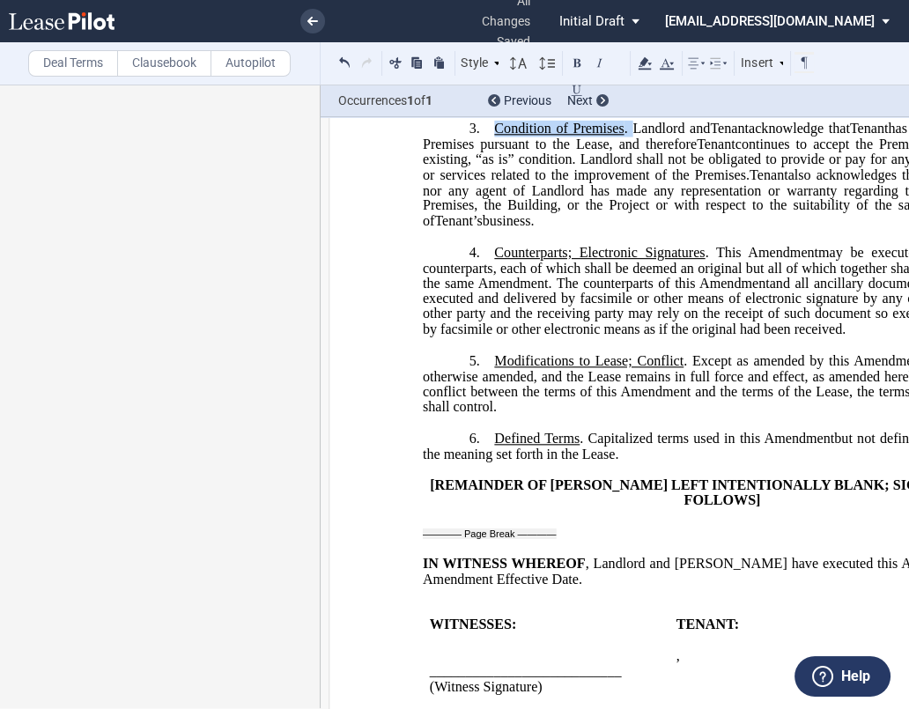
drag, startPoint x: 630, startPoint y: 182, endPoint x: 492, endPoint y: 188, distance: 138.5
click at [494, 137] on span "Condition of Premises . Landlord and" at bounding box center [602, 129] width 216 height 16
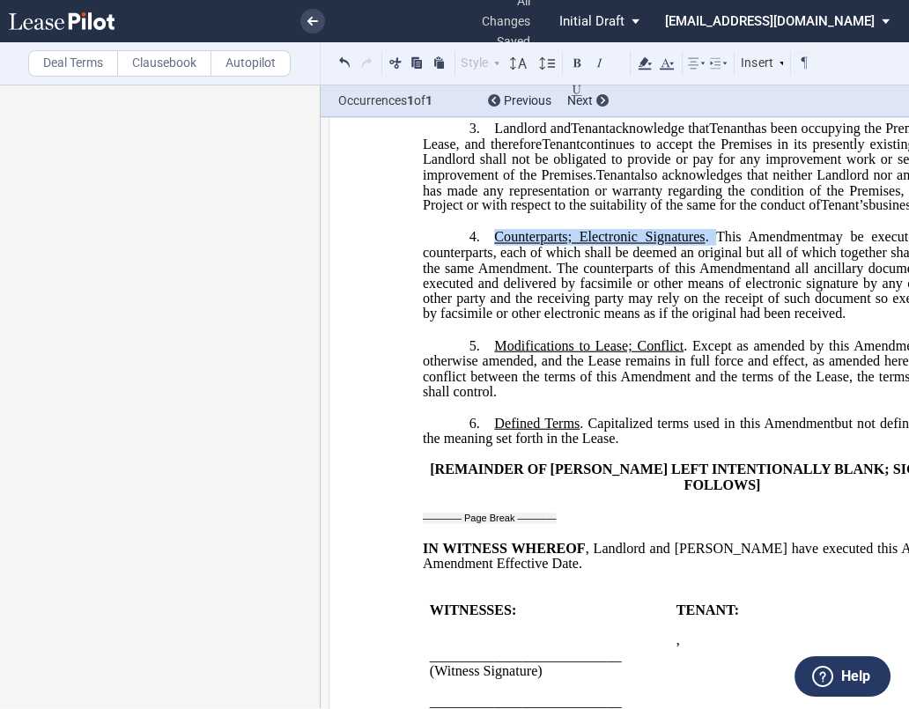
drag, startPoint x: 700, startPoint y: 292, endPoint x: 489, endPoint y: 294, distance: 210.6
click at [489, 294] on p "4. Counterparts; Electronic Signatures . This ﻿ ﻿ First Amendment Assignment ma…" at bounding box center [724, 275] width 603 height 93
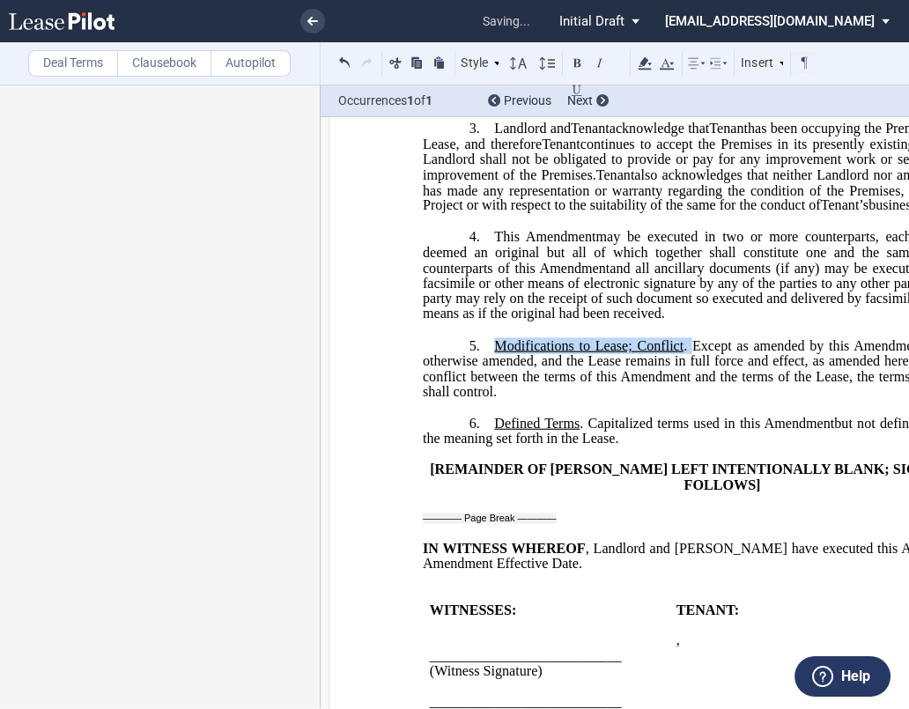
drag, startPoint x: 682, startPoint y: 398, endPoint x: 512, endPoint y: 443, distance: 175.9
click at [495, 353] on span "Modifications to Lease; Conflict . Except as amended by this" at bounding box center [671, 346] width 355 height 16
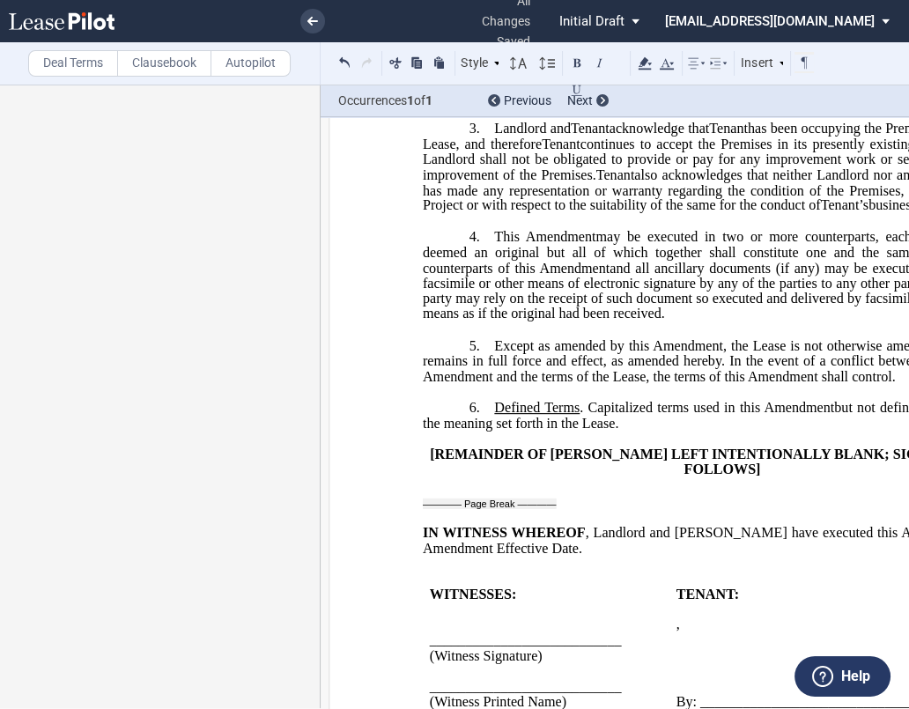
click at [582, 416] on span ". Capitalized terms used in this" at bounding box center [670, 408] width 181 height 16
drag, startPoint x: 575, startPoint y: 461, endPoint x: 486, endPoint y: 456, distance: 88.2
click at [486, 432] on p "6. Defined Terms Capitalized terms used in this ﻿ ﻿ First Amendment Assignment …" at bounding box center [724, 416] width 603 height 32
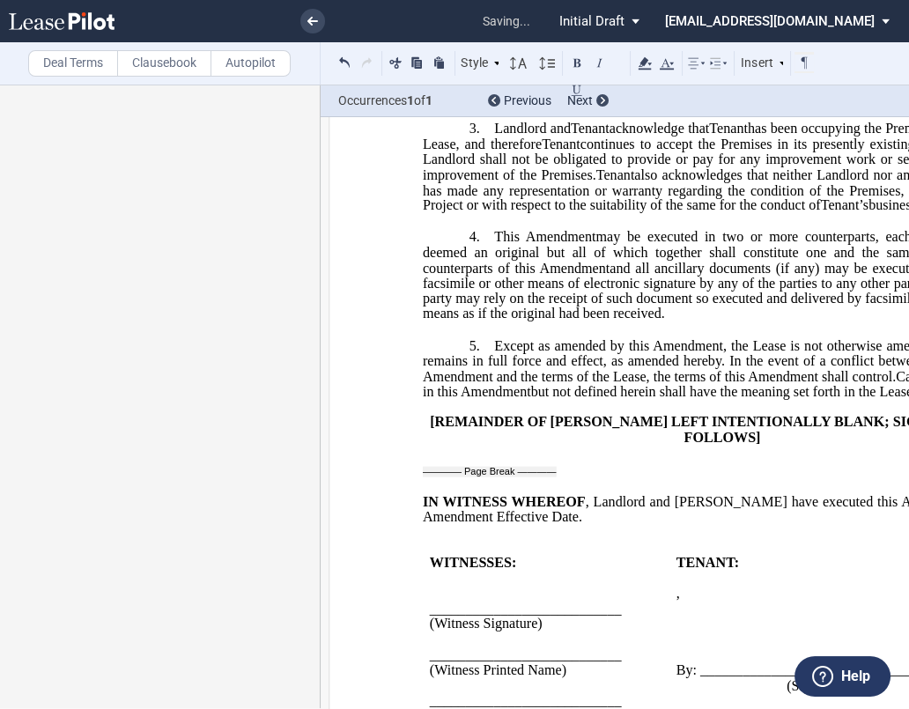
click at [463, 399] on span "Capitalized terms used in this" at bounding box center [726, 383] width 606 height 31
click at [464, 399] on span "Capitalized terms used in this" at bounding box center [726, 383] width 606 height 31
click at [518, 494] on p "﻿" at bounding box center [724, 486] width 603 height 15
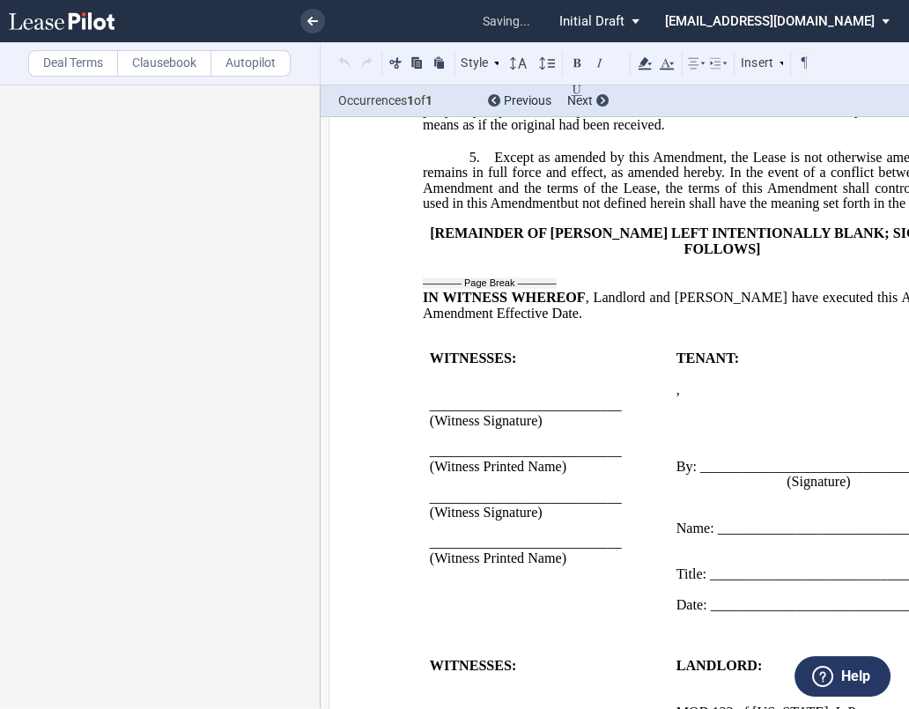
scroll to position [880, 0]
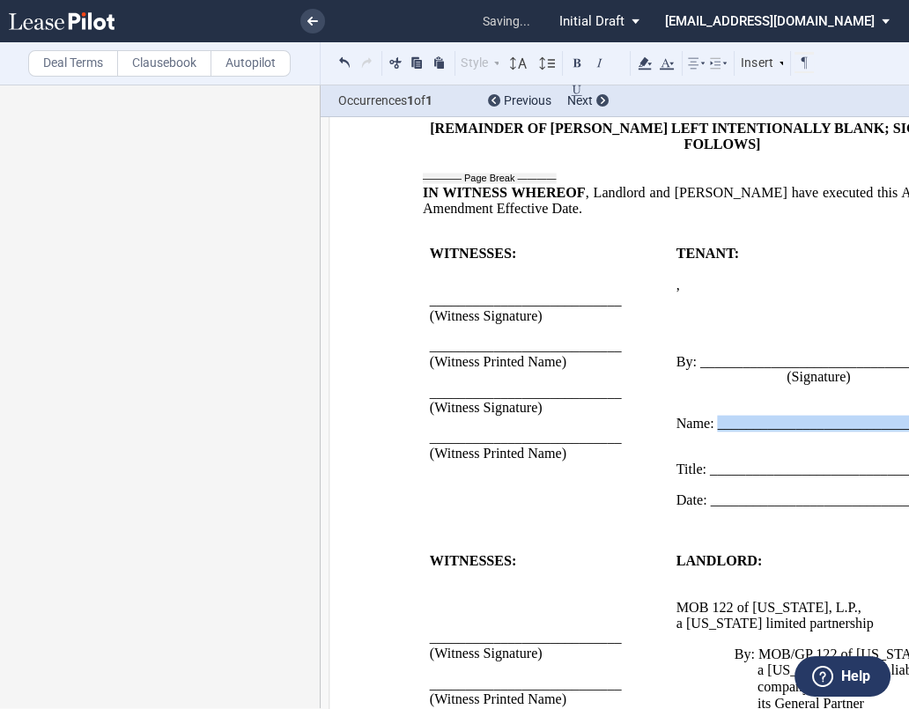
drag, startPoint x: 717, startPoint y: 485, endPoint x: 908, endPoint y: 495, distance: 190.6
click at [908, 478] on div "﻿ ﻿ Name: ____________________________ ﻿ ﻿ Title: _____________________________" at bounding box center [835, 431] width 316 height 93
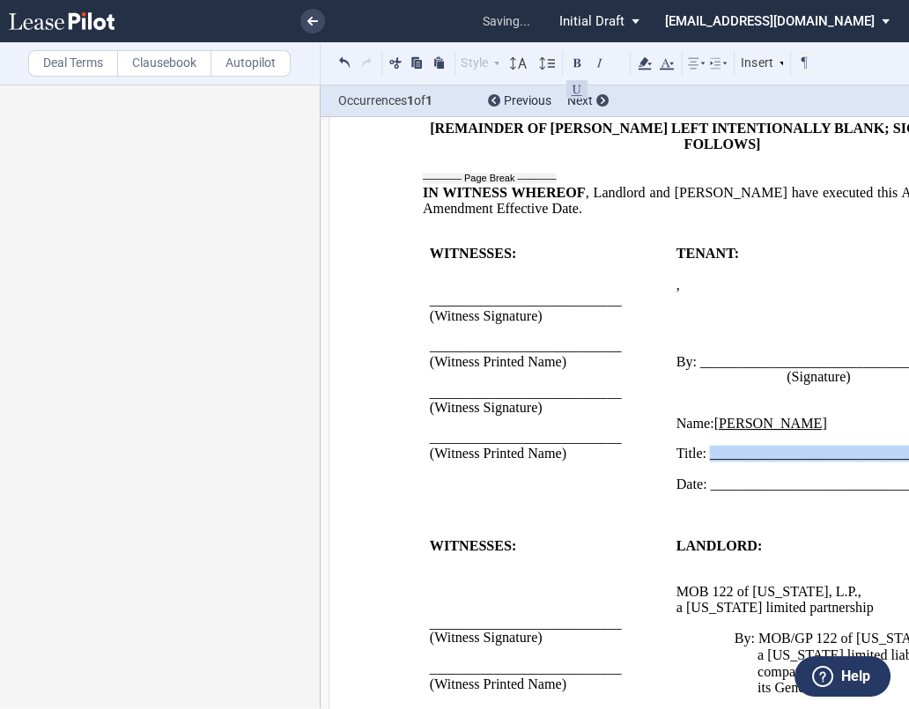
drag, startPoint x: 709, startPoint y: 511, endPoint x: 908, endPoint y: 521, distance: 199.4
click at [908, 508] on td "TENANT: ﻿ ﻿ ﻿ , ﻿ ﻿ ﻿ ﻿ ﻿ ﻿ an individual ﻿ ﻿ ﻿ By: ___________________________…" at bounding box center [835, 377] width 330 height 261
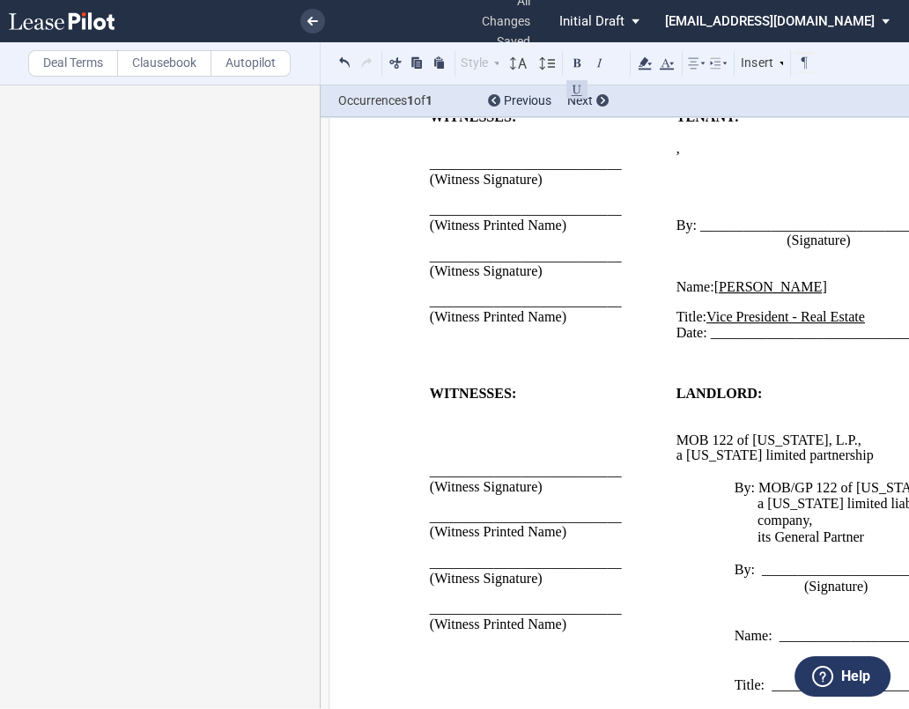
scroll to position [1265, 0]
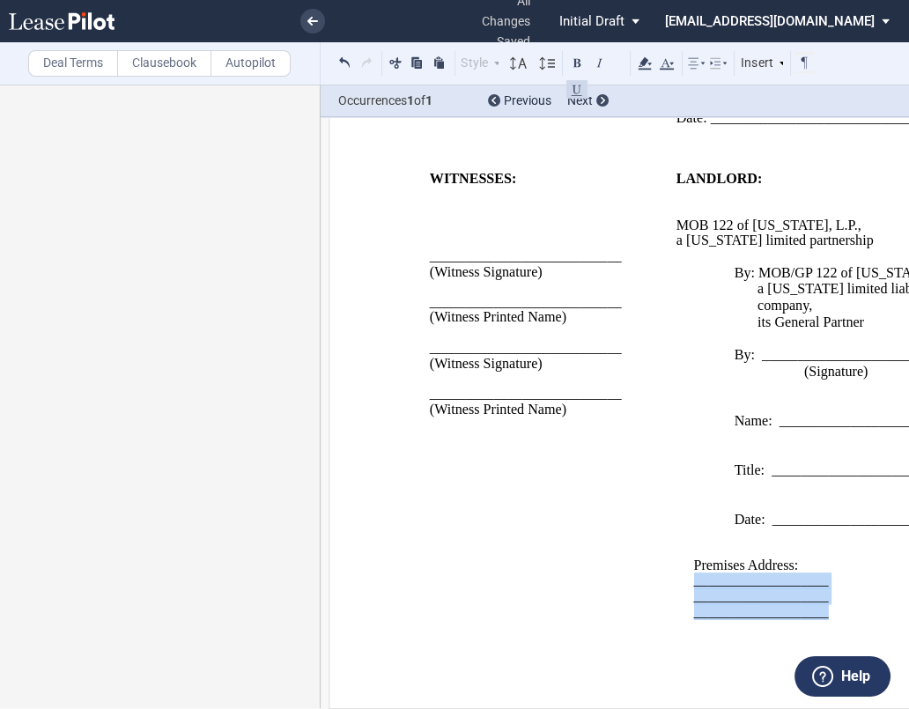
drag, startPoint x: 819, startPoint y: 612, endPoint x: 693, endPoint y: 582, distance: 129.7
click at [693, 582] on div "Premises Address: ___________________ ___________________ ___________________" at bounding box center [835, 574] width 316 height 93
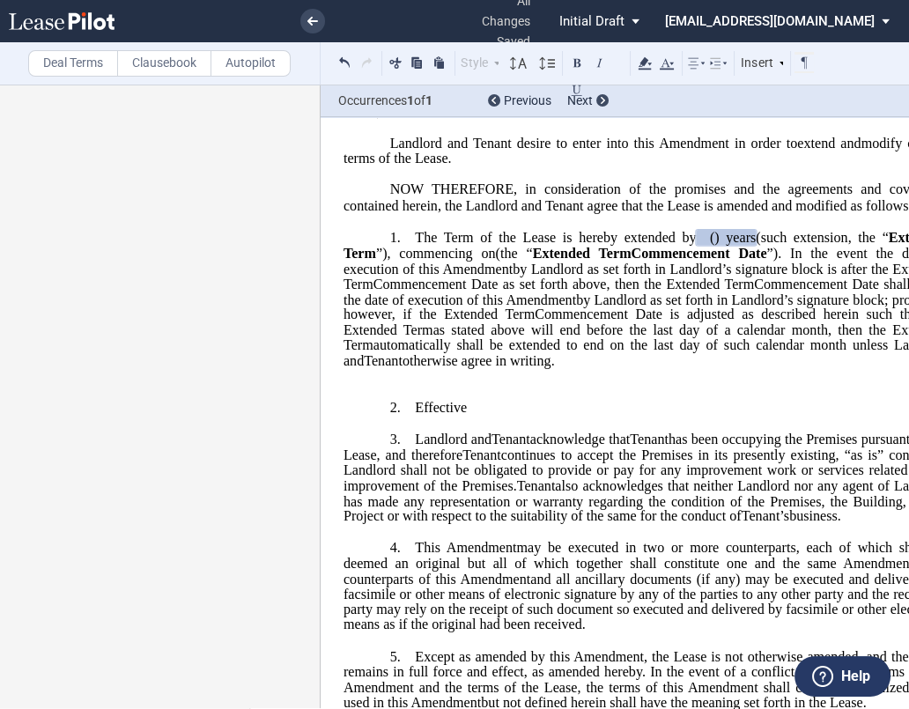
scroll to position [293, 0]
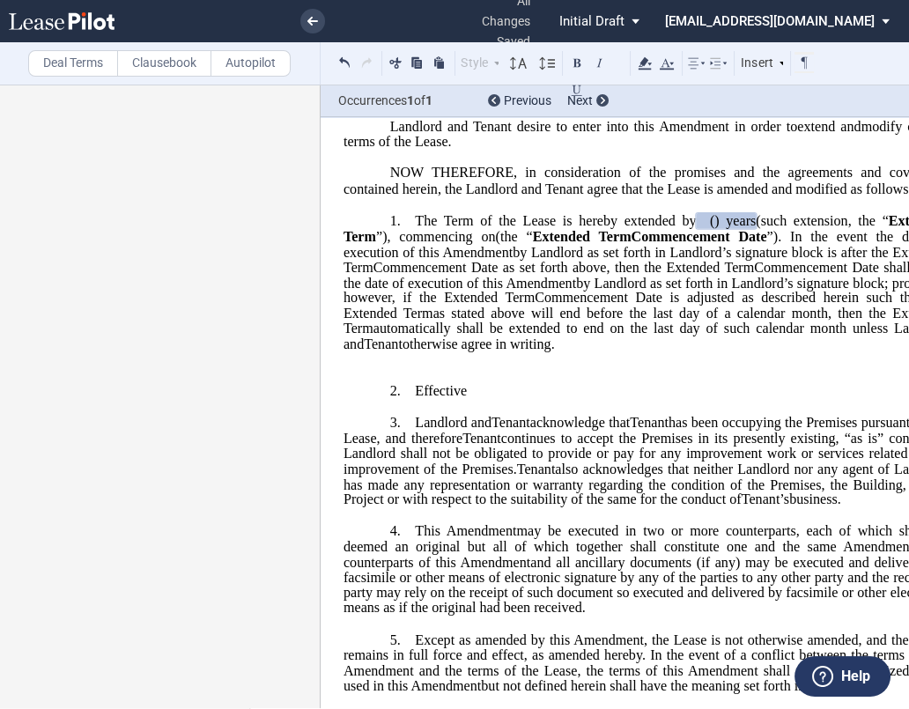
click at [416, 367] on p "﻿" at bounding box center [645, 359] width 603 height 15
click at [404, 367] on p "﻿" at bounding box center [645, 359] width 603 height 15
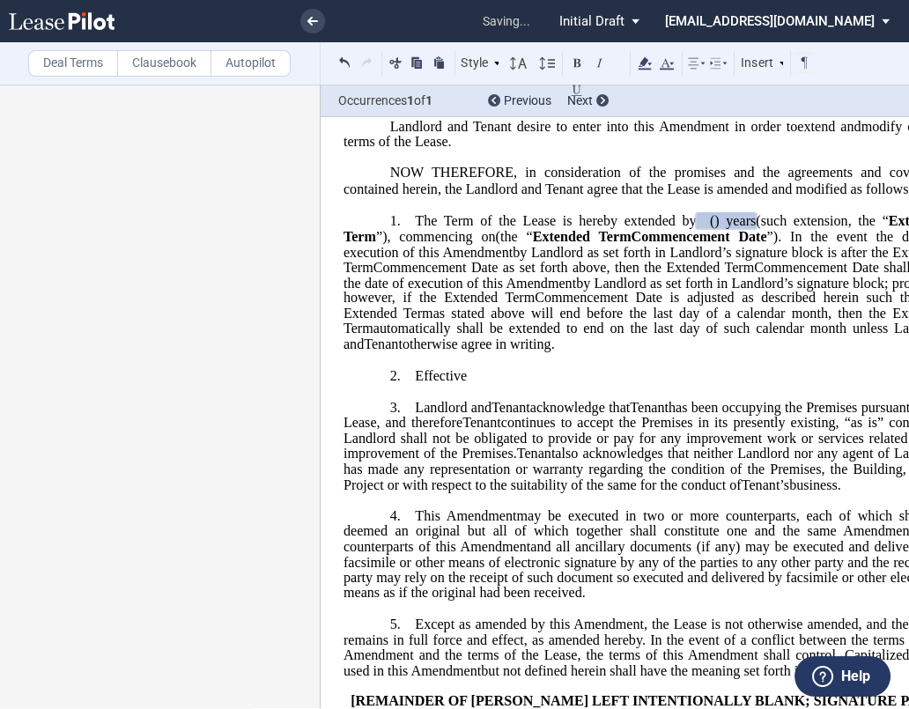
click at [519, 399] on p "﻿" at bounding box center [645, 391] width 603 height 15
click at [479, 367] on p "﻿" at bounding box center [645, 359] width 603 height 15
click at [485, 385] on p "2. ﻿ Effective" at bounding box center [645, 376] width 603 height 17
click at [501, 385] on p "2. ﻿ Effective" at bounding box center [645, 376] width 603 height 17
click at [505, 385] on p "2. ﻿ Effective" at bounding box center [645, 376] width 603 height 17
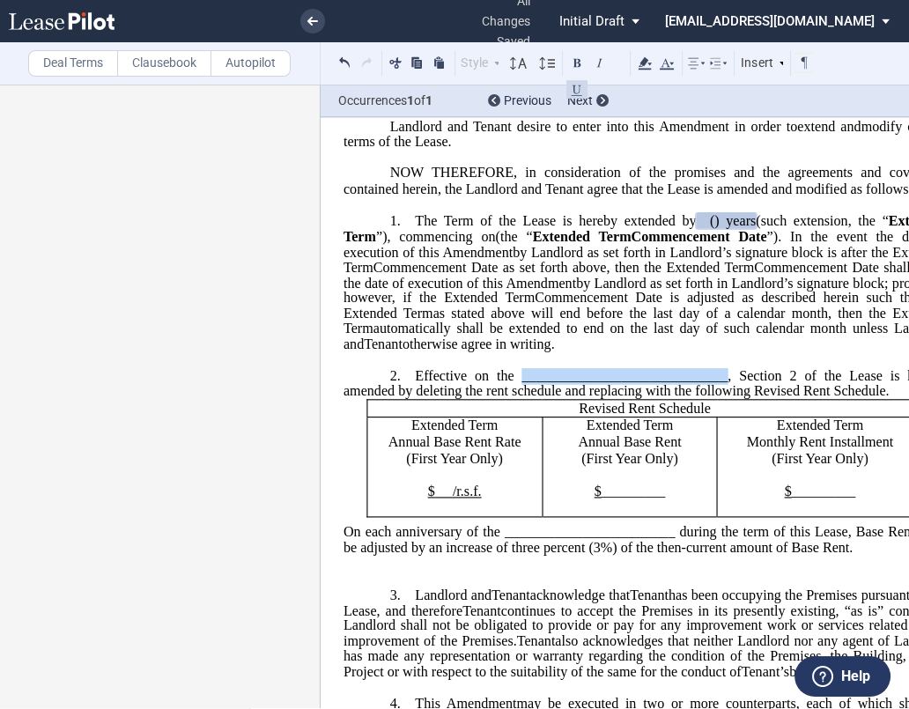
drag, startPoint x: 518, startPoint y: 434, endPoint x: 724, endPoint y: 429, distance: 205.4
click at [724, 399] on span "Effective on the _____________________________, Section 2 of the Lease is hereb…" at bounding box center [647, 383] width 606 height 31
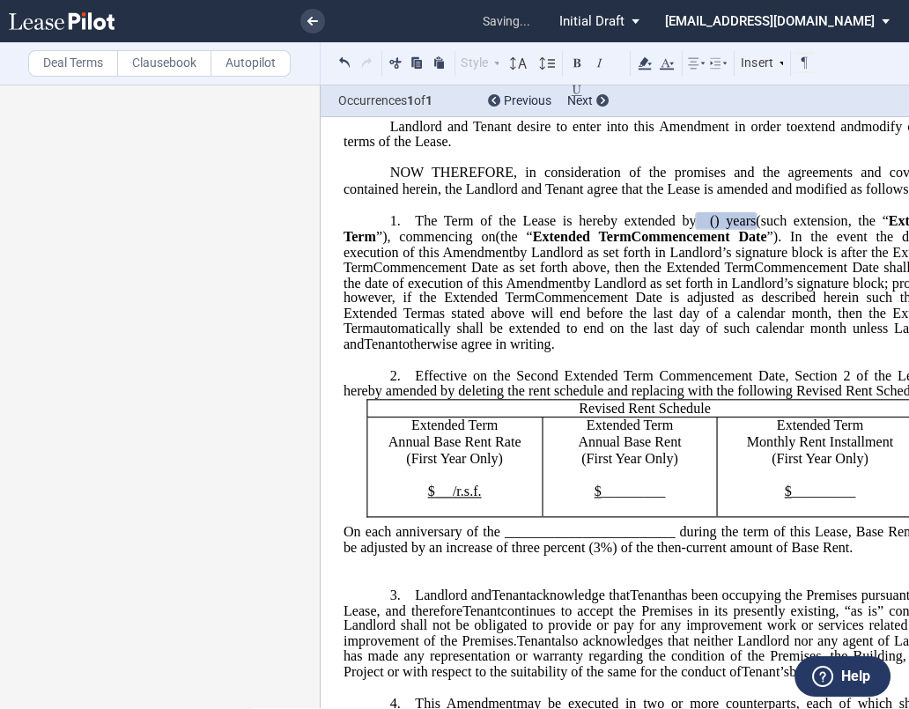
click at [794, 399] on span "Effective on the Second Extended Term Commencement Date, Section 2 of the Lease…" at bounding box center [647, 383] width 606 height 31
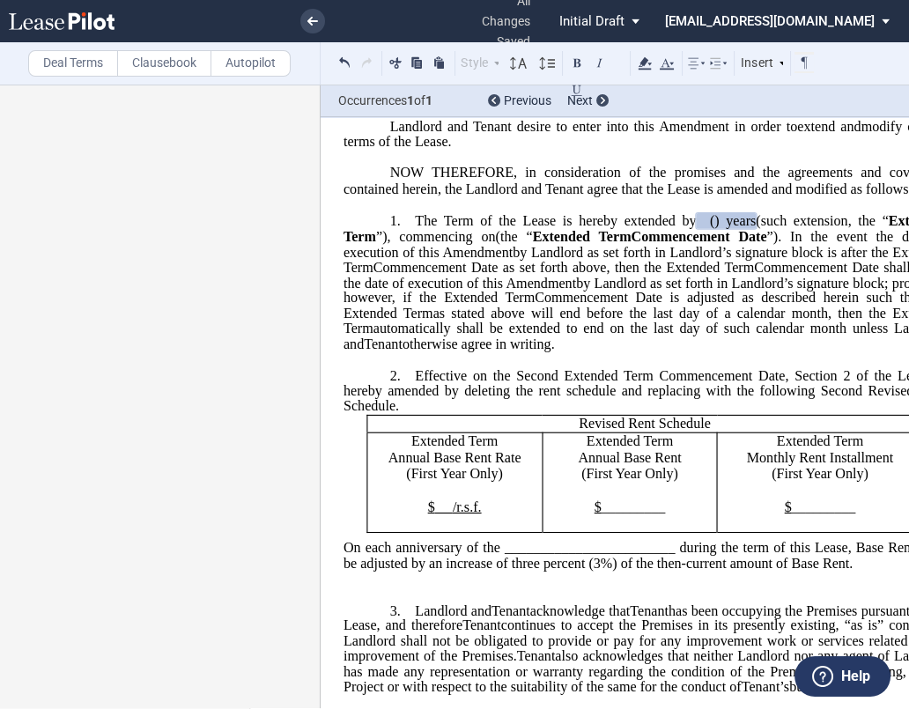
click at [579, 432] on span "Revised Rent Schedule" at bounding box center [645, 424] width 132 height 16
click at [397, 450] on p "Extended Term" at bounding box center [454, 442] width 161 height 17
click at [581, 450] on p "Extended Term" at bounding box center [630, 442] width 161 height 17
click at [575, 449] on span "SEcond Extended Term" at bounding box center [630, 442] width 135 height 16
click at [767, 450] on p "Extended Term" at bounding box center [819, 442] width 191 height 17
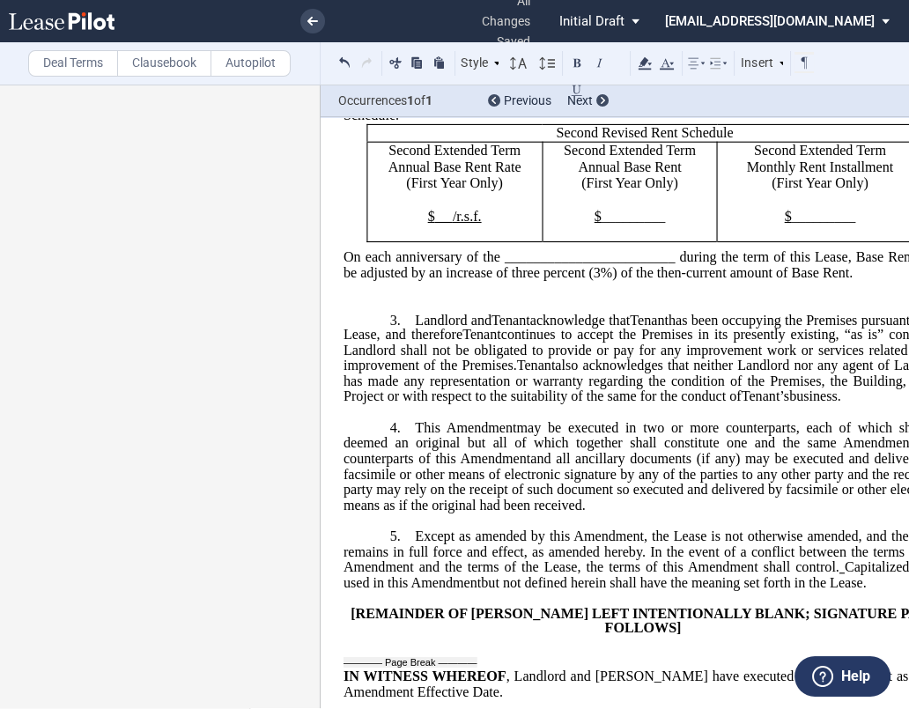
scroll to position [587, 0]
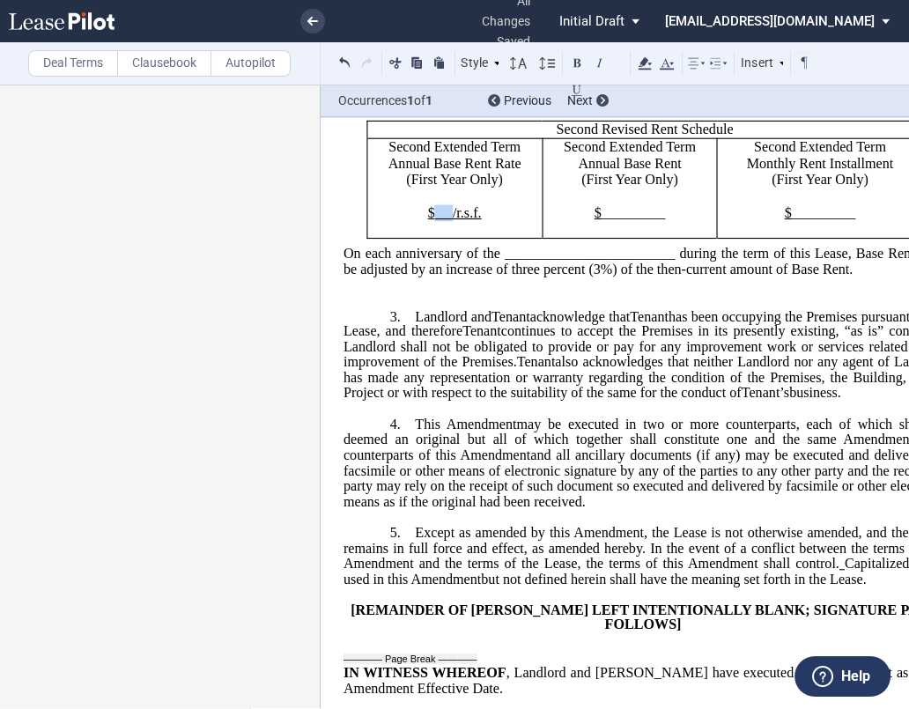
drag, startPoint x: 429, startPoint y: 263, endPoint x: 449, endPoint y: 265, distance: 19.6
click at [449, 222] on p "$ /r.s.f." at bounding box center [454, 213] width 161 height 17
drag, startPoint x: 425, startPoint y: 264, endPoint x: 454, endPoint y: 263, distance: 29.1
click at [454, 221] on span "37.50" at bounding box center [444, 213] width 32 height 16
drag, startPoint x: 501, startPoint y: 305, endPoint x: 681, endPoint y: 309, distance: 179.8
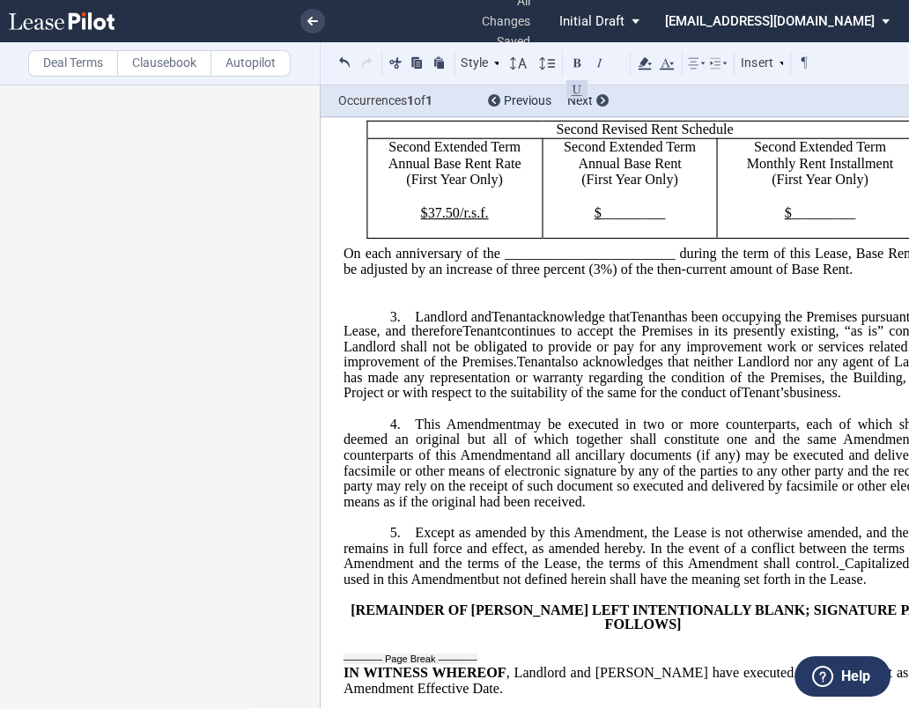
click at [654, 277] on span "On each anniversary of the ________________________ during the term of this Lea…" at bounding box center [647, 261] width 606 height 31
drag, startPoint x: 674, startPoint y: 306, endPoint x: 500, endPoint y: 295, distance: 174.8
click at [500, 293] on ins "Effective on the _____________________________, Section 2 of the Lease is hereb…" at bounding box center [645, 207] width 603 height 172
click at [479, 293] on p "﻿" at bounding box center [645, 285] width 603 height 15
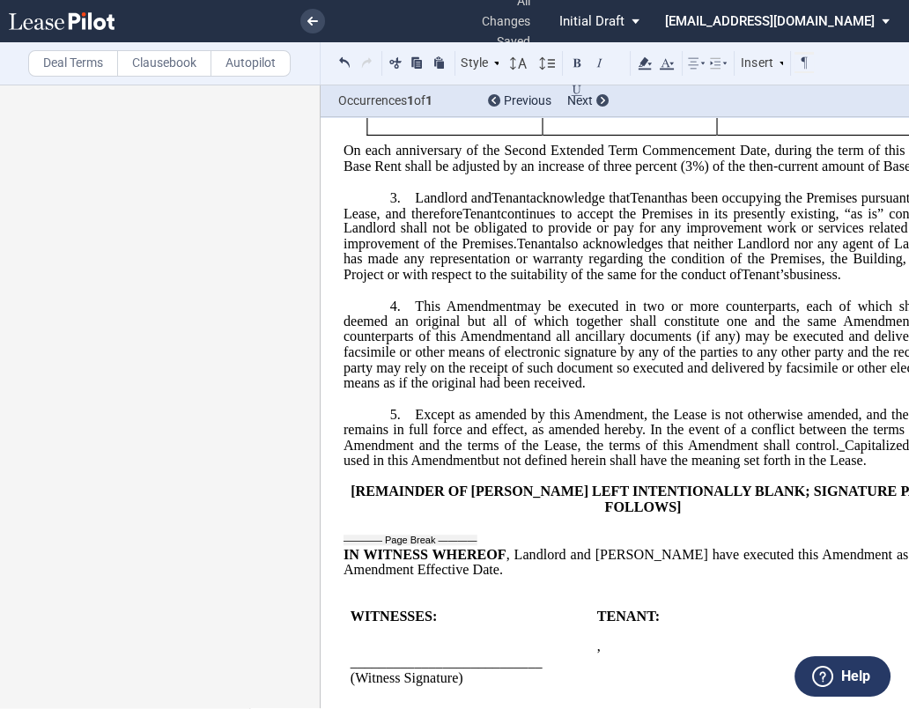
scroll to position [685, 0]
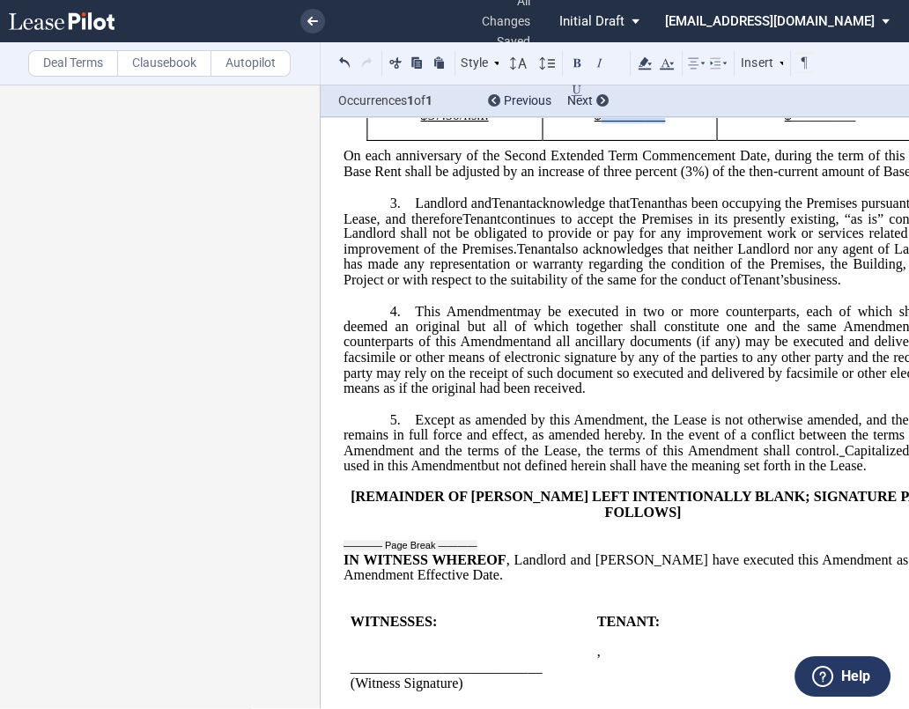
drag, startPoint x: 596, startPoint y: 167, endPoint x: 663, endPoint y: 171, distance: 67.1
click at [663, 124] on p "$ _________" at bounding box center [630, 116] width 161 height 17
drag, startPoint x: 657, startPoint y: 167, endPoint x: 602, endPoint y: 162, distance: 55.7
click at [605, 123] on span "68,812.5 ﻿0" at bounding box center [633, 116] width 56 height 16
drag, startPoint x: 789, startPoint y: 167, endPoint x: 876, endPoint y: 167, distance: 87.2
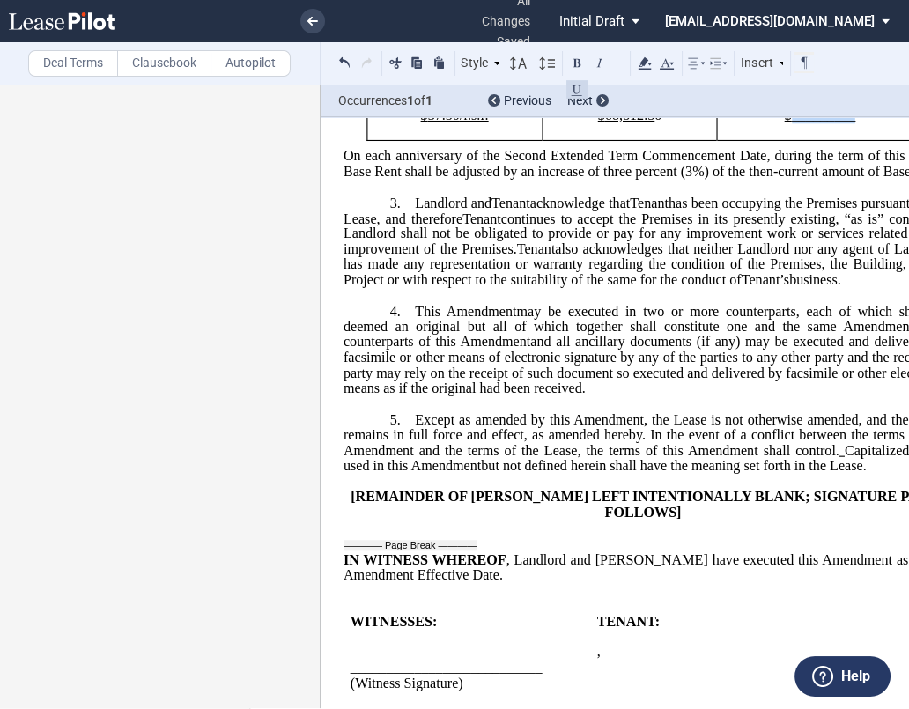
click at [876, 124] on p "$ _________" at bounding box center [819, 116] width 191 height 17
drag, startPoint x: 842, startPoint y: 167, endPoint x: 795, endPoint y: 170, distance: 47.7
click at [799, 123] on span "5,734.3 ﻿8" at bounding box center [823, 116] width 49 height 16
click at [798, 396] on span "and all ancillary documents (if any) may be executed and delivered by facsimile…" at bounding box center [647, 365] width 606 height 62
click at [78, 59] on label "Deal Terms" at bounding box center [73, 63] width 90 height 26
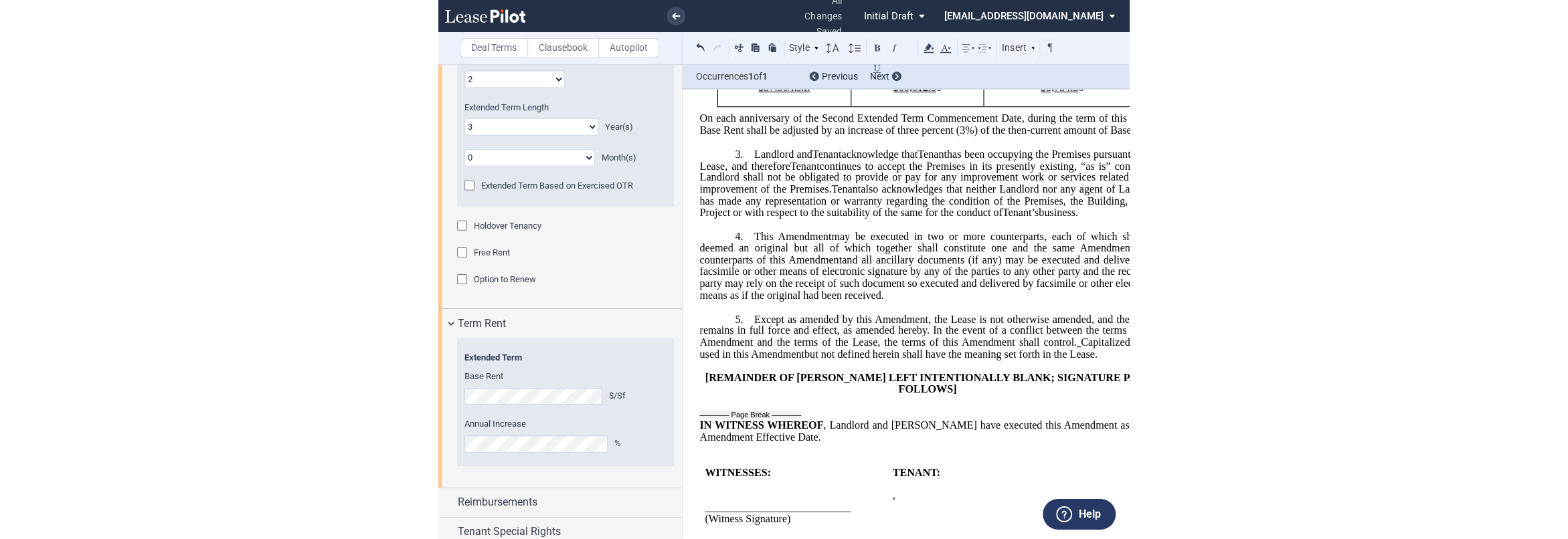
scroll to position [1412, 0]
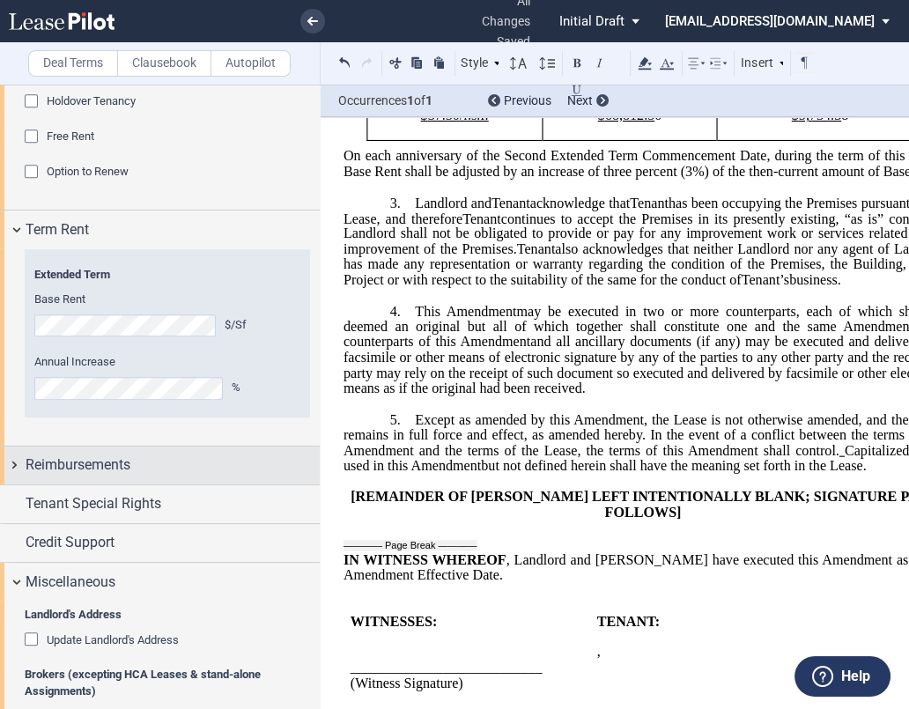
drag, startPoint x: 118, startPoint y: 459, endPoint x: 122, endPoint y: 470, distance: 11.1
click at [119, 459] on span "Reimbursements" at bounding box center [78, 465] width 105 height 21
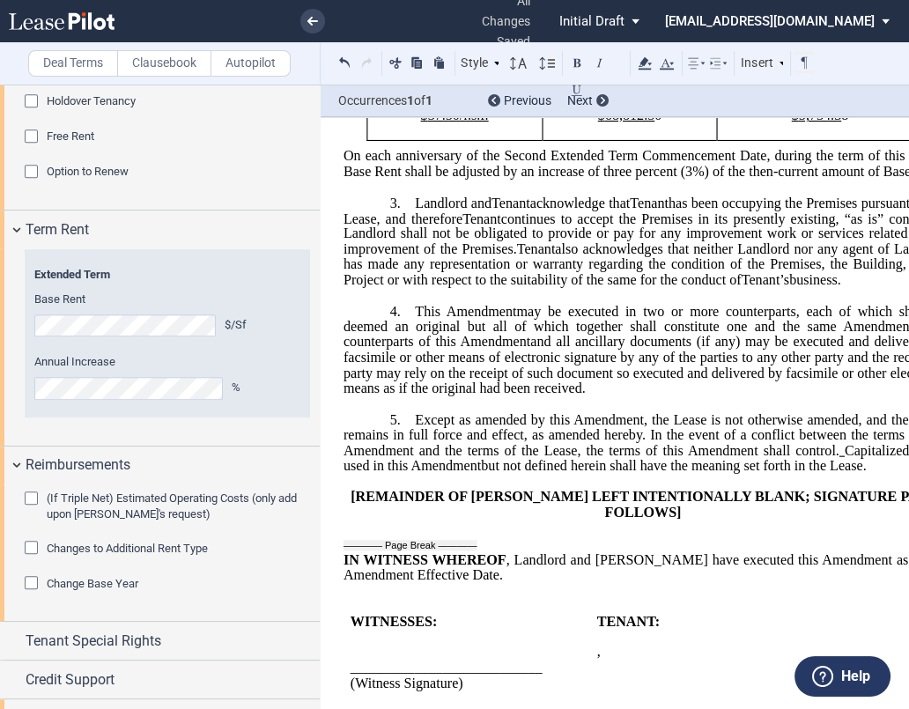
click at [19, 582] on div "(If Triple Net) Estimated Operating Costs (only add upon [PERSON_NAME]'s reques…" at bounding box center [160, 553] width 320 height 137
click at [30, 580] on div "Change Base Year" at bounding box center [34, 585] width 18 height 18
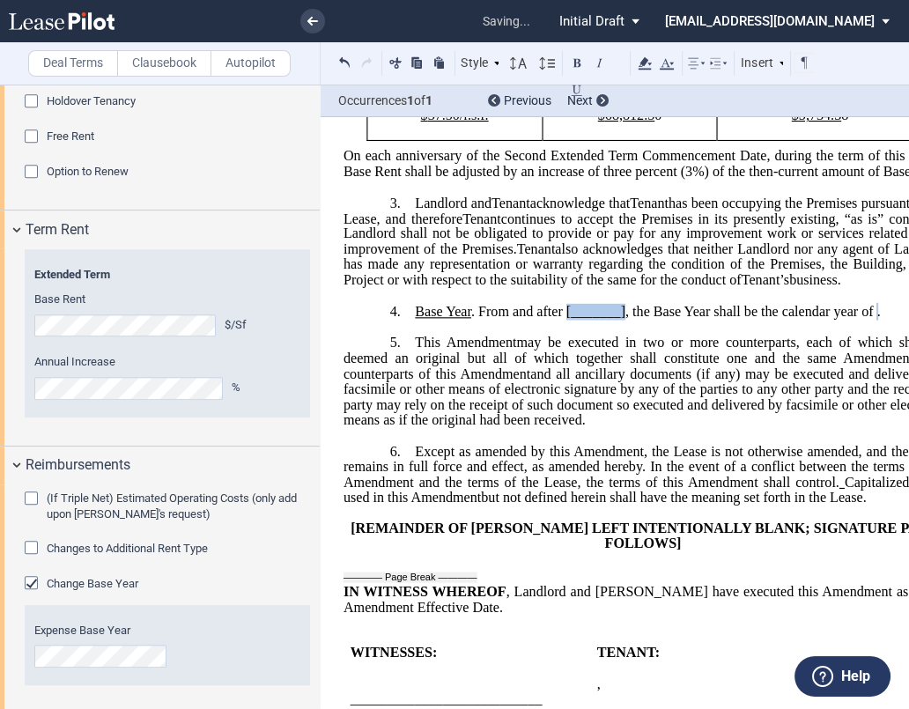
drag, startPoint x: 562, startPoint y: 359, endPoint x: 621, endPoint y: 360, distance: 59.1
click at [621, 319] on span "Base Year . From and after [_______] , the Base Year shall be the calendar year…" at bounding box center [647, 311] width 465 height 16
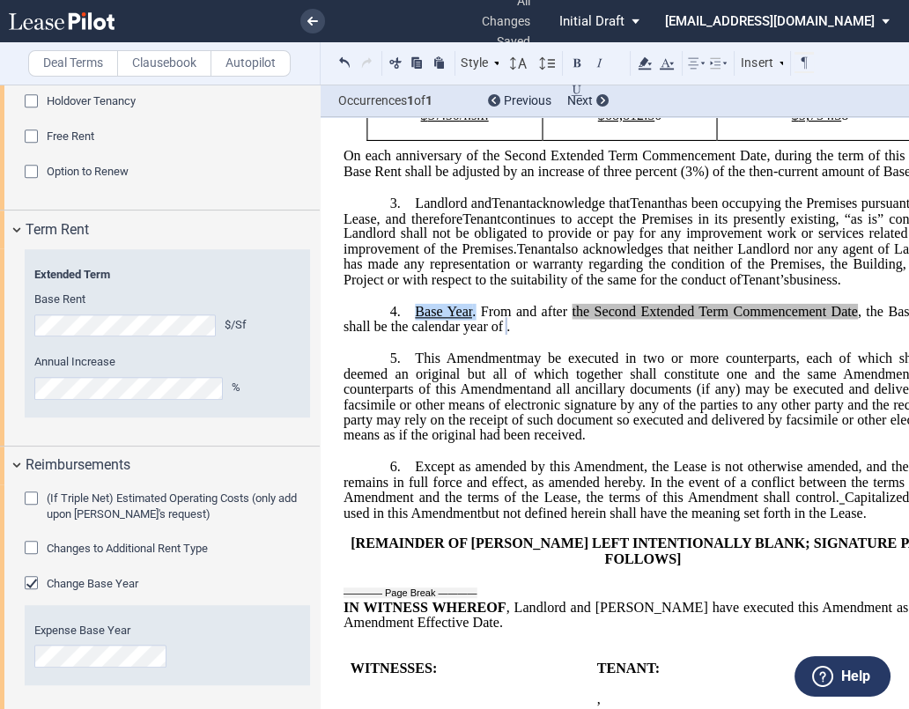
drag, startPoint x: 473, startPoint y: 357, endPoint x: 413, endPoint y: 367, distance: 60.7
click at [413, 334] on span "Base Year . From and after the Second Extended Term Commencement Date , the Bas…" at bounding box center [647, 318] width 606 height 31
click at [416, 319] on span "From and after" at bounding box center [457, 311] width 85 height 16
click at [673, 443] on span "and all ancillary documents (if any) may be executed and delivered by facsimile…" at bounding box center [647, 413] width 606 height 62
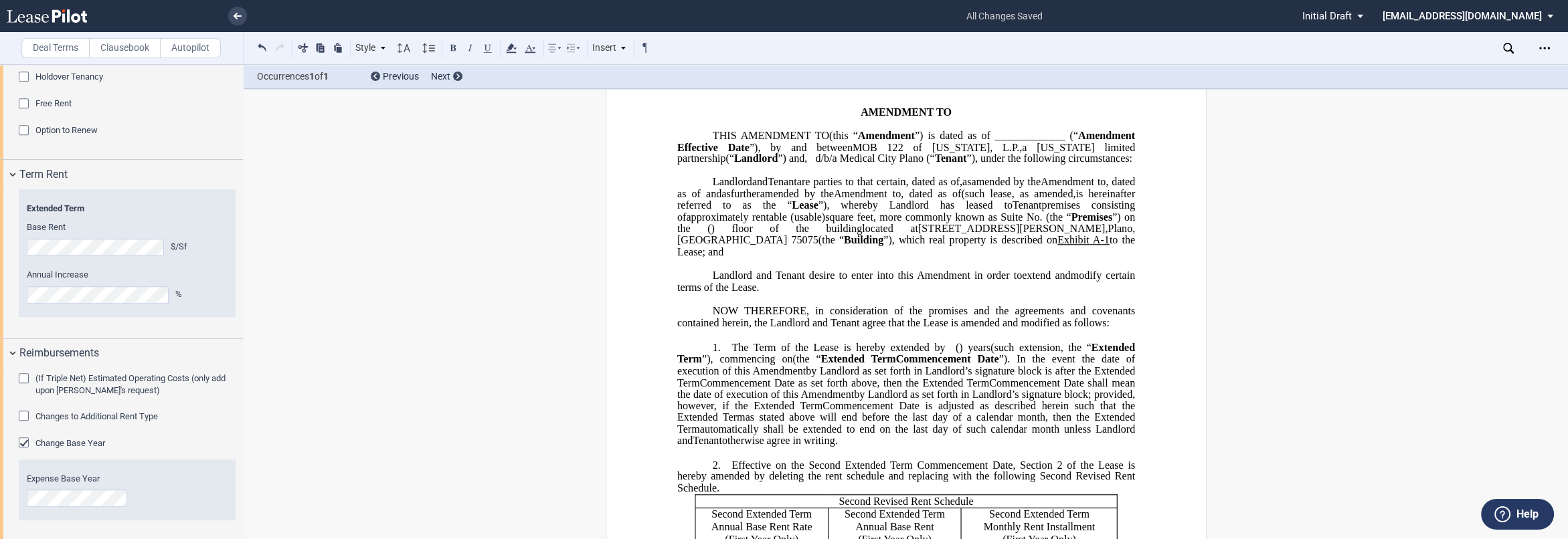
scroll to position [0, 0]
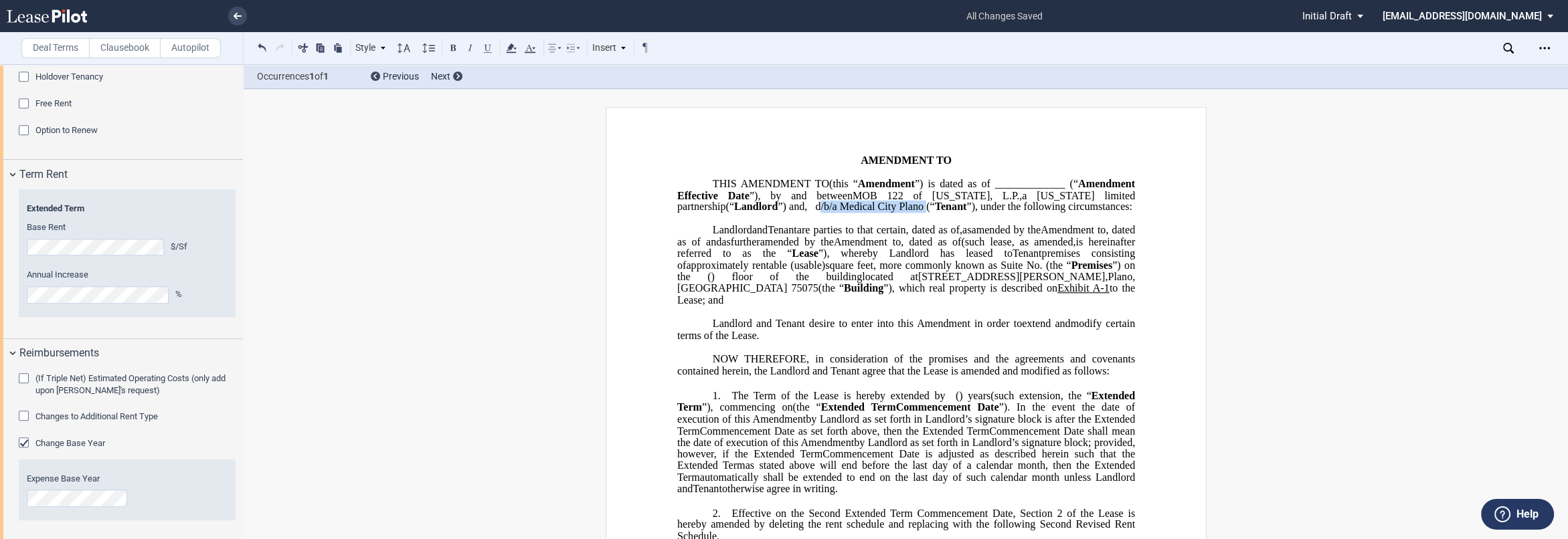
drag, startPoint x: 910, startPoint y: 216, endPoint x: 1024, endPoint y: 216, distance: 114.0
click at [690, 213] on span "d/b/a Medical City Plano (" at bounding box center [872, 206] width 115 height 12
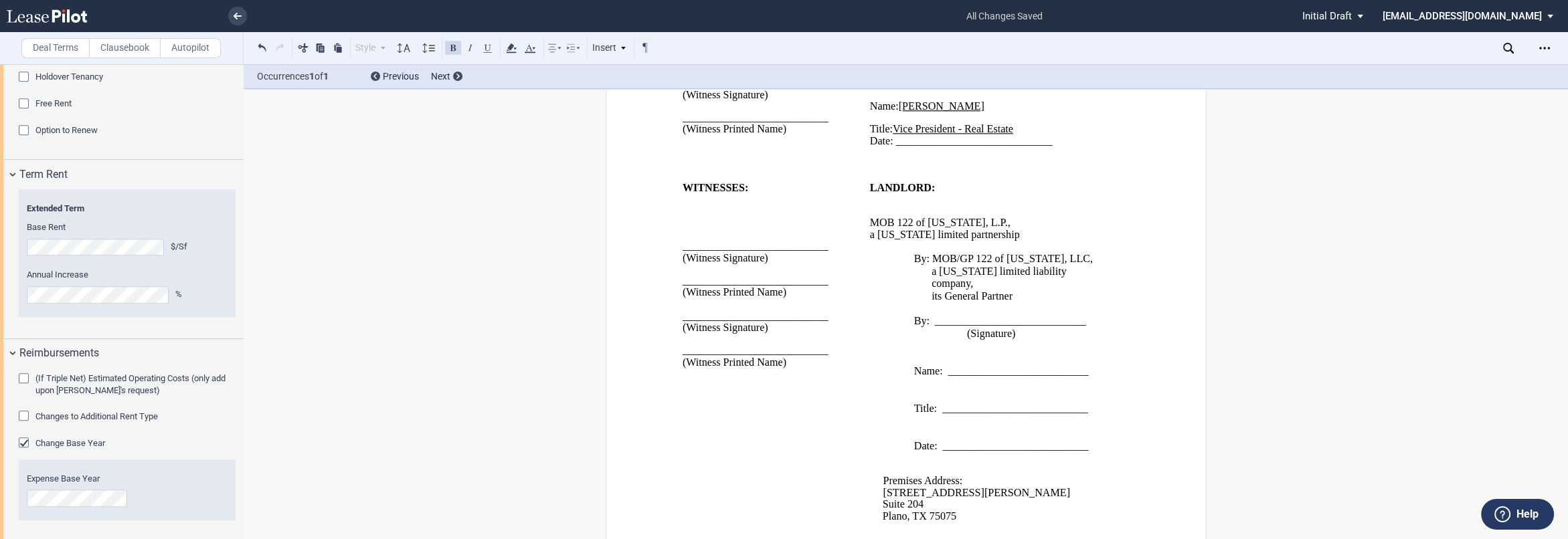
scroll to position [909, 0]
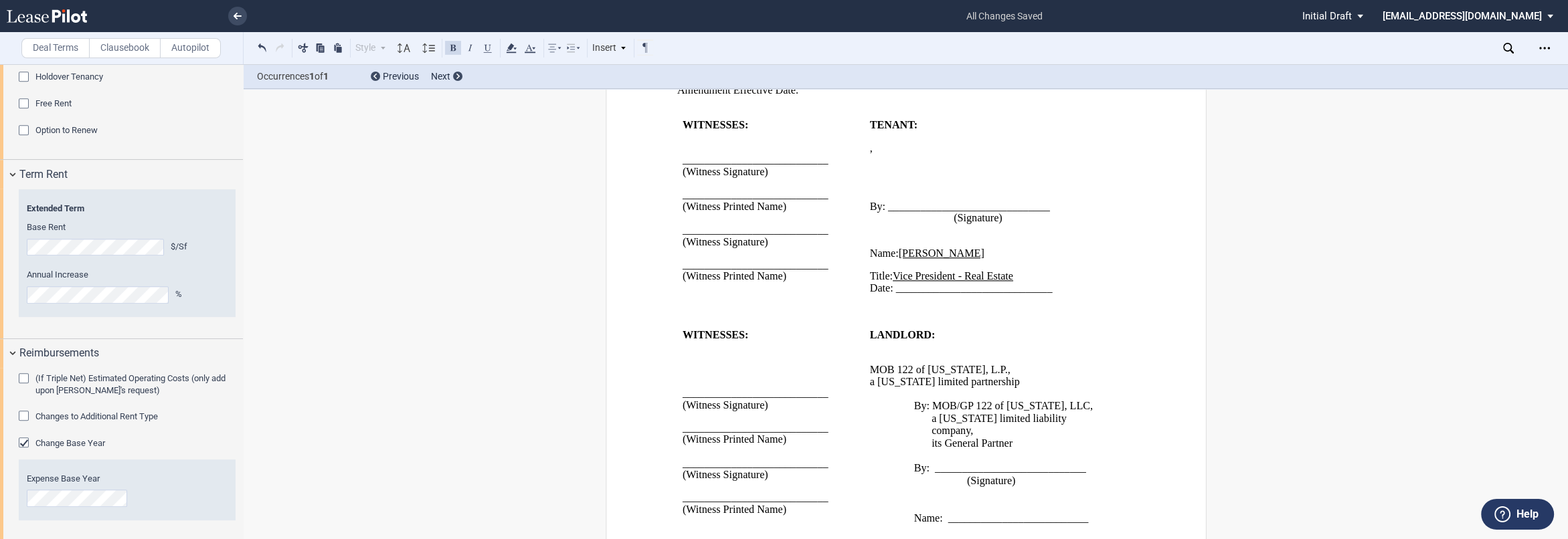
click at [690, 166] on p "﻿ ﻿ ﻿ ﻿ ﻿ ﻿ an individual" at bounding box center [989, 160] width 240 height 11
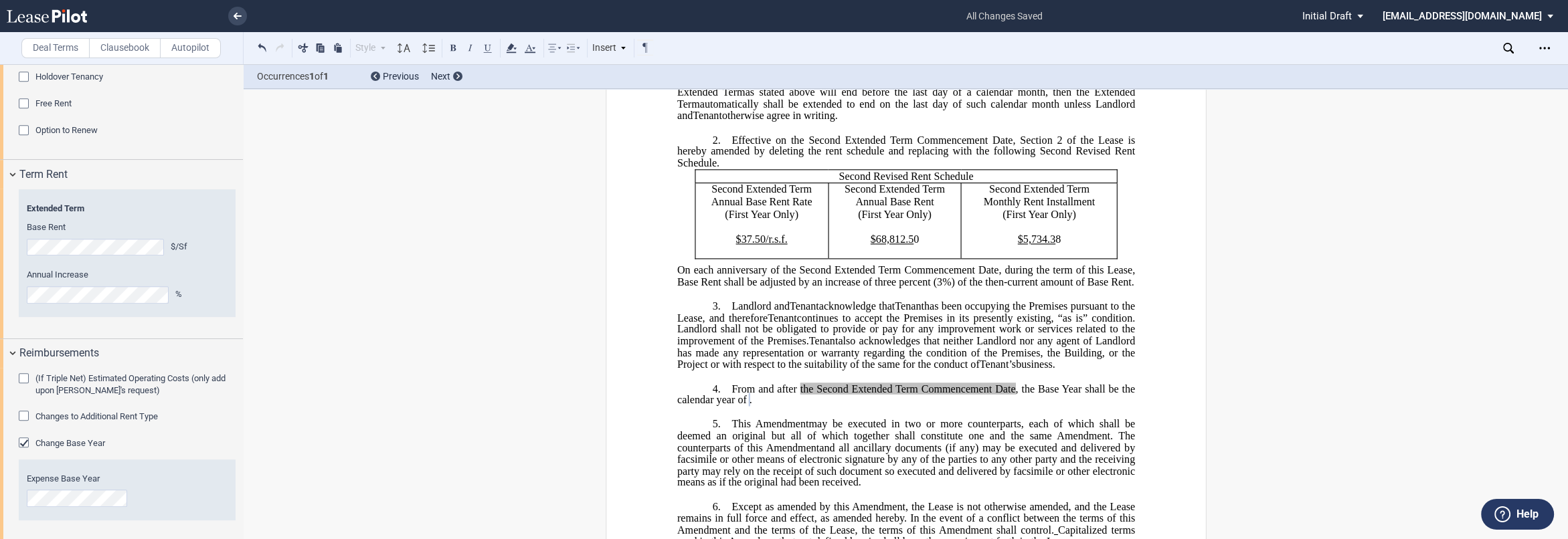
scroll to position [389, 0]
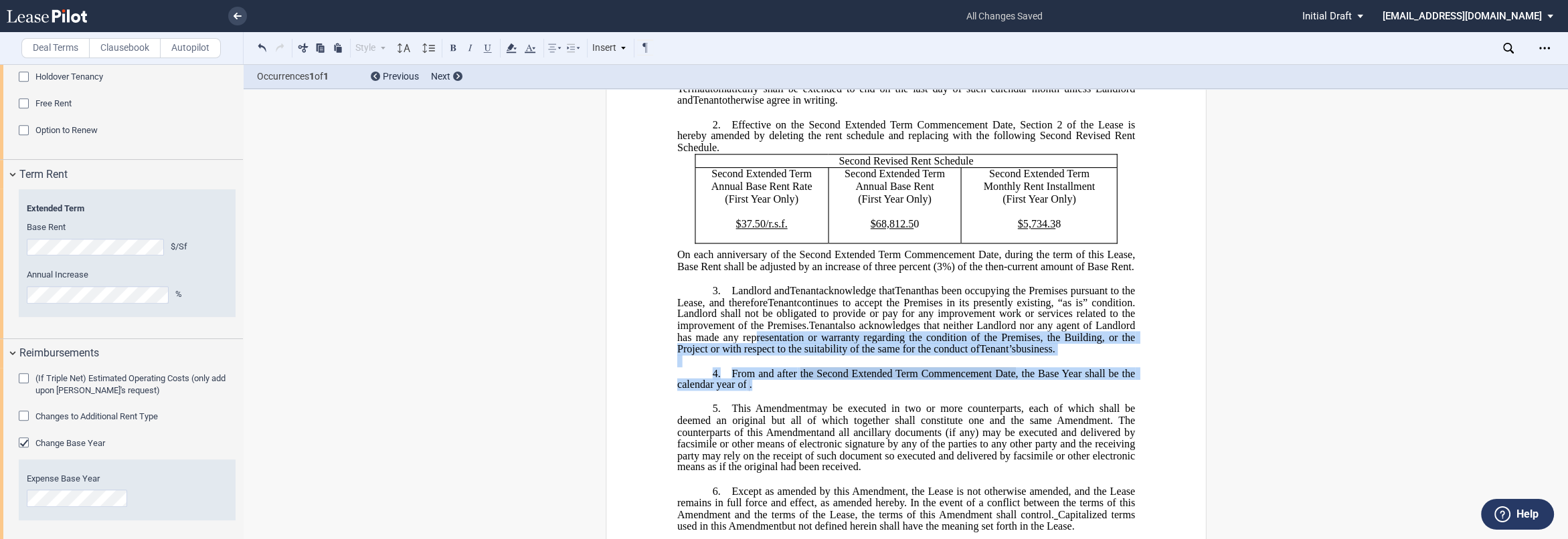
drag, startPoint x: 895, startPoint y: 428, endPoint x: 784, endPoint y: 350, distance: 135.7
click at [690, 374] on div "!!CUSTOM_FOOTER_DISTANCE_0.1!! !!CUSTOM_FOOTER_START!! ﻿ !!CUSTOM_PAGE_NUMBER:T…" at bounding box center [905, 490] width 458 height 1448
click at [513, 43] on icon at bounding box center [511, 48] width 16 height 16
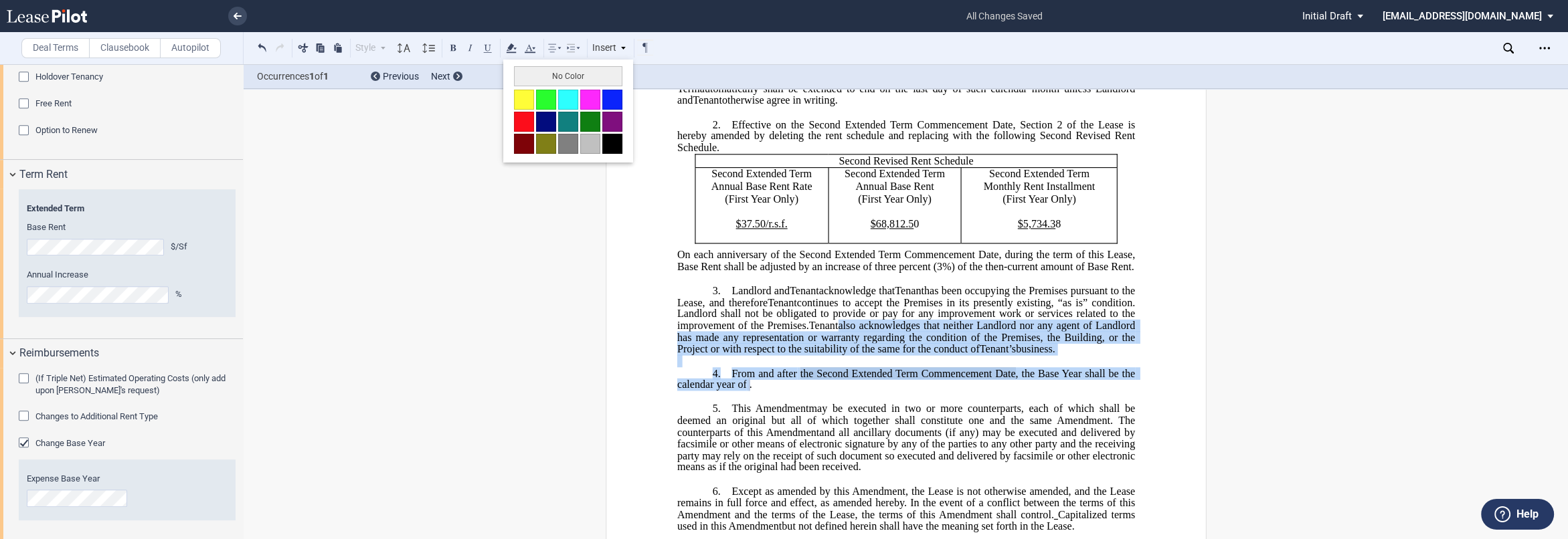
drag, startPoint x: 540, startPoint y: 71, endPoint x: 765, endPoint y: 228, distance: 274.4
click at [541, 71] on button "No Color" at bounding box center [568, 76] width 109 height 20
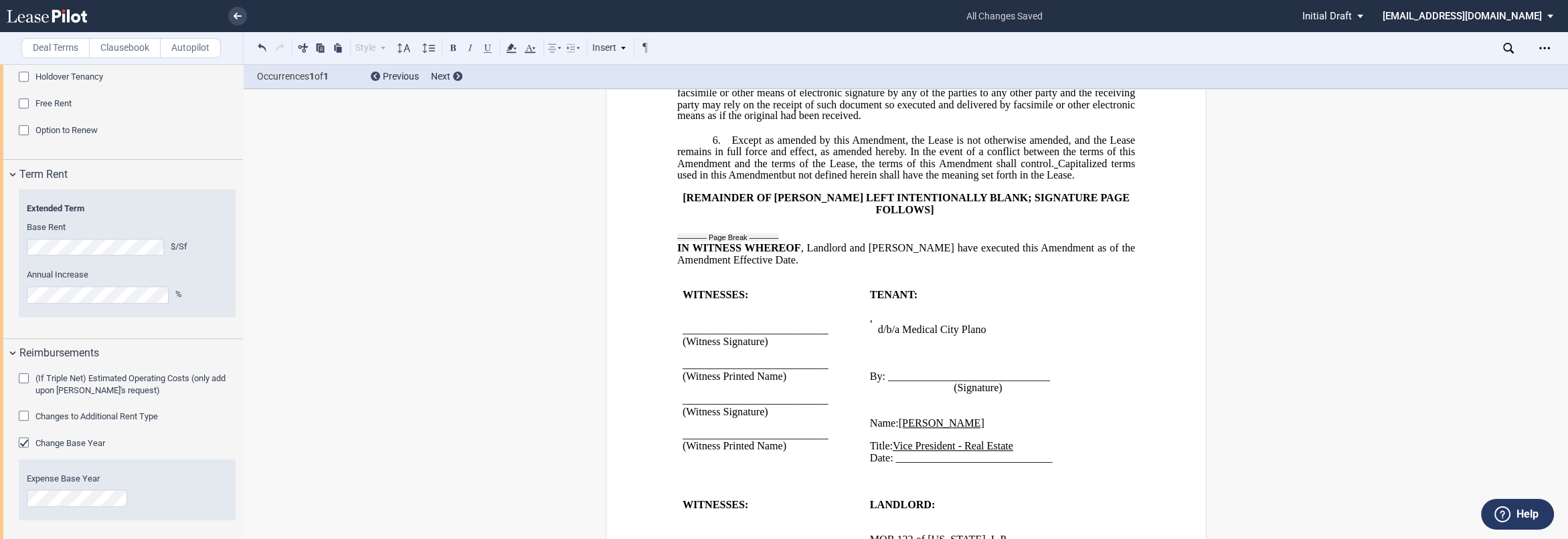
scroll to position [612, 0]
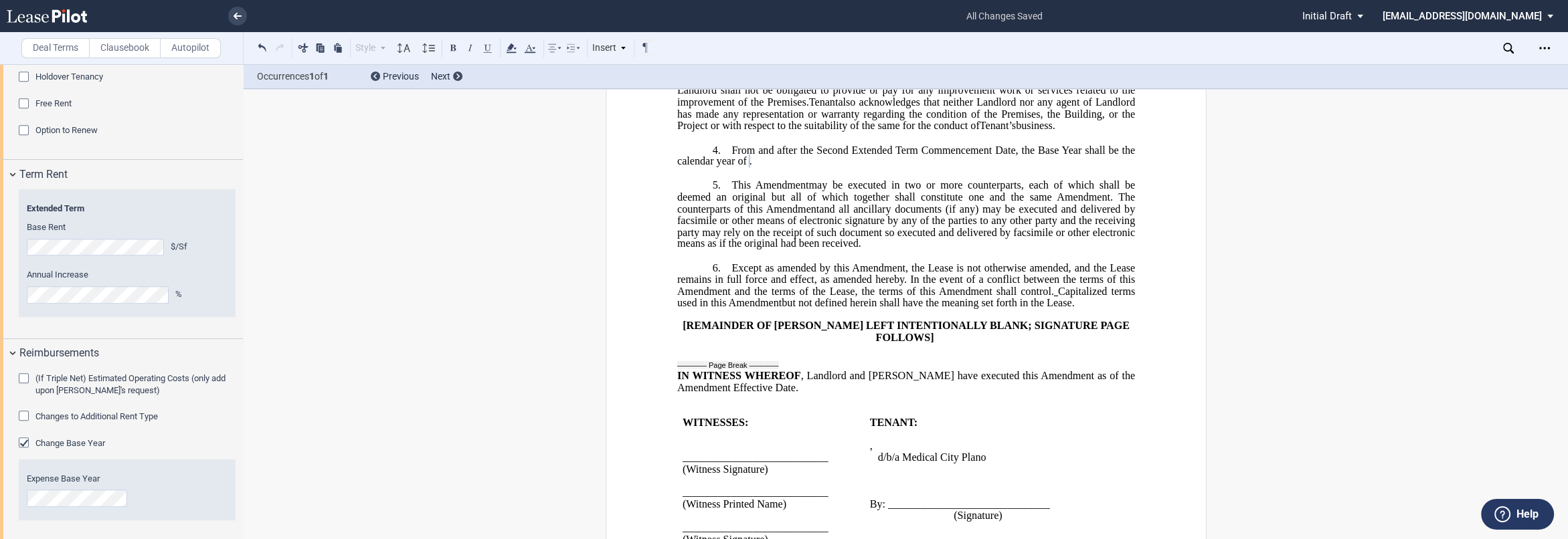
click at [690, 222] on p "5. ﻿ This ﻿ ﻿ First Amendment Assignment may be executed in two or more counter…" at bounding box center [905, 214] width 458 height 71
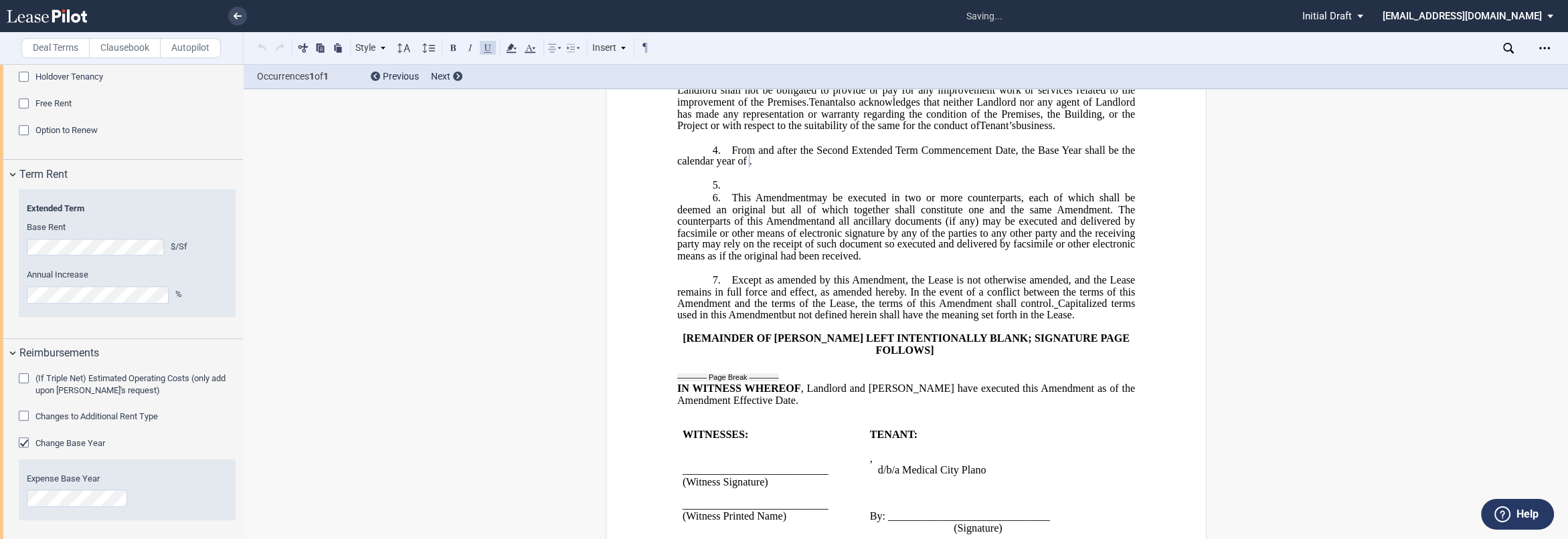
click at [690, 192] on p "5. ﻿" at bounding box center [905, 185] width 458 height 13
click at [144, 46] on label "Clausebook" at bounding box center [125, 48] width 71 height 20
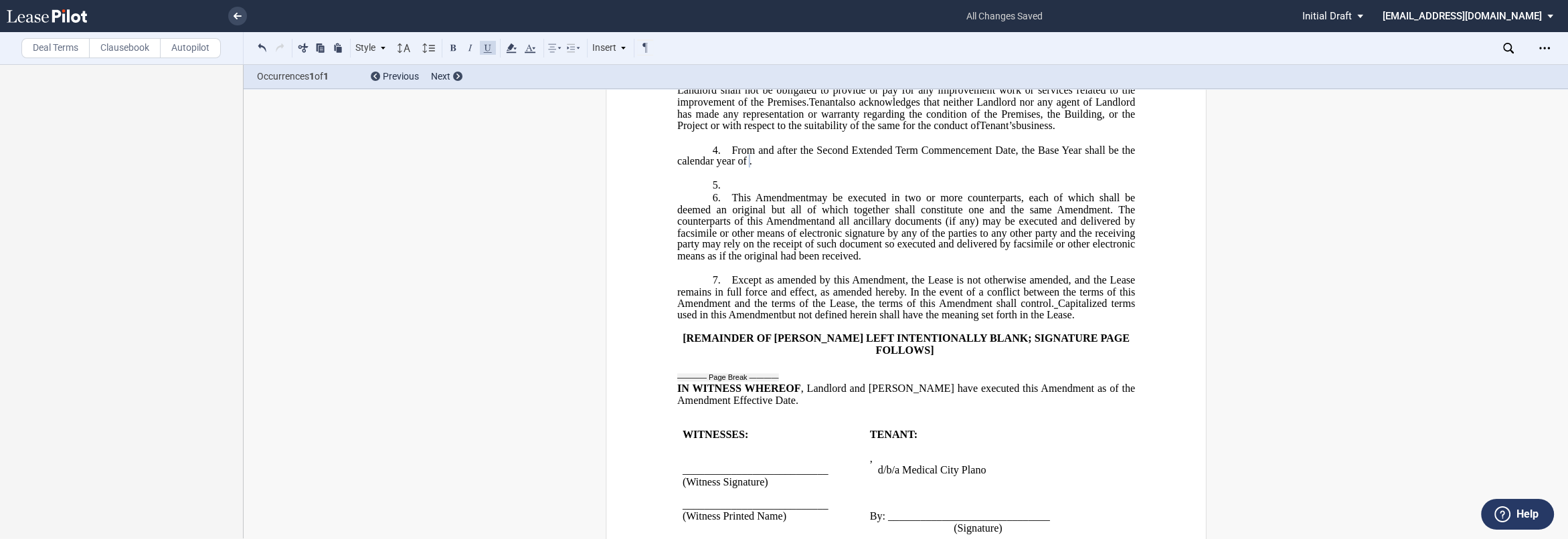
click at [690, 192] on p "5. ﻿" at bounding box center [905, 185] width 458 height 13
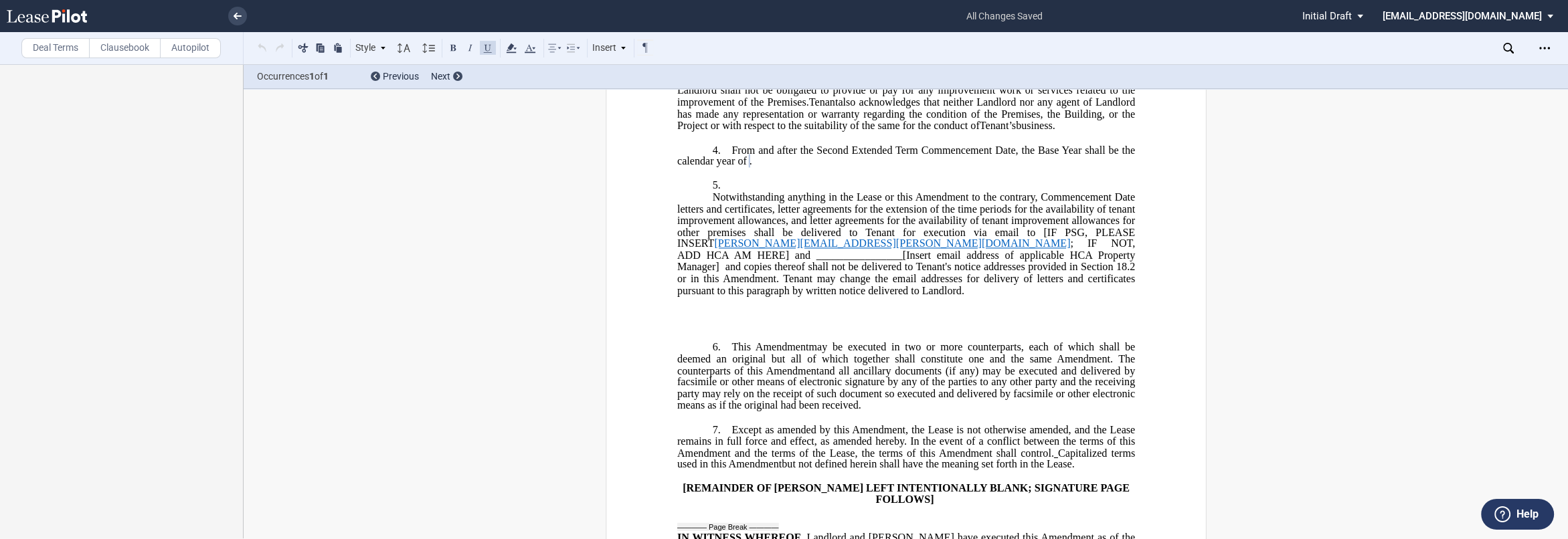
click at [690, 233] on p "Notwithstanding anything in the Lease or this Amendment to the contrary, Commen…" at bounding box center [905, 244] width 458 height 105
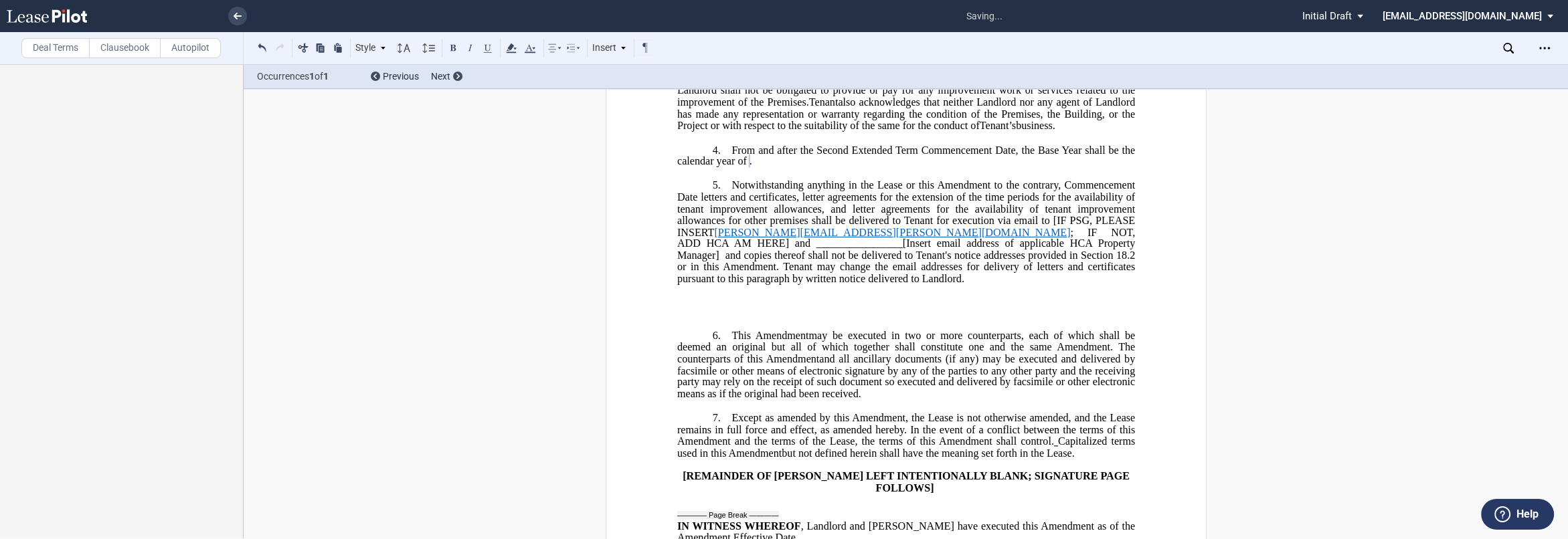
click at [690, 320] on ins "Notwithstanding anything in the Lease or this Amendment to the contrary, Commen…" at bounding box center [905, 302] width 458 height 35
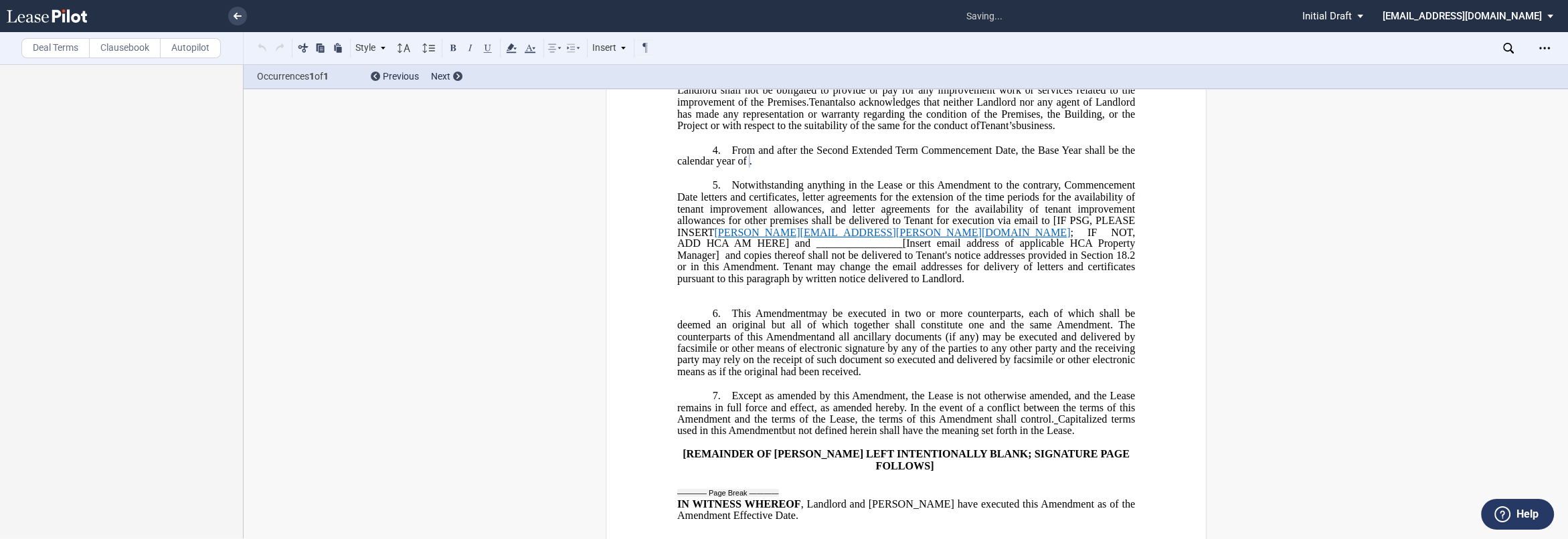
click at [690, 298] on p "﻿" at bounding box center [905, 291] width 458 height 13
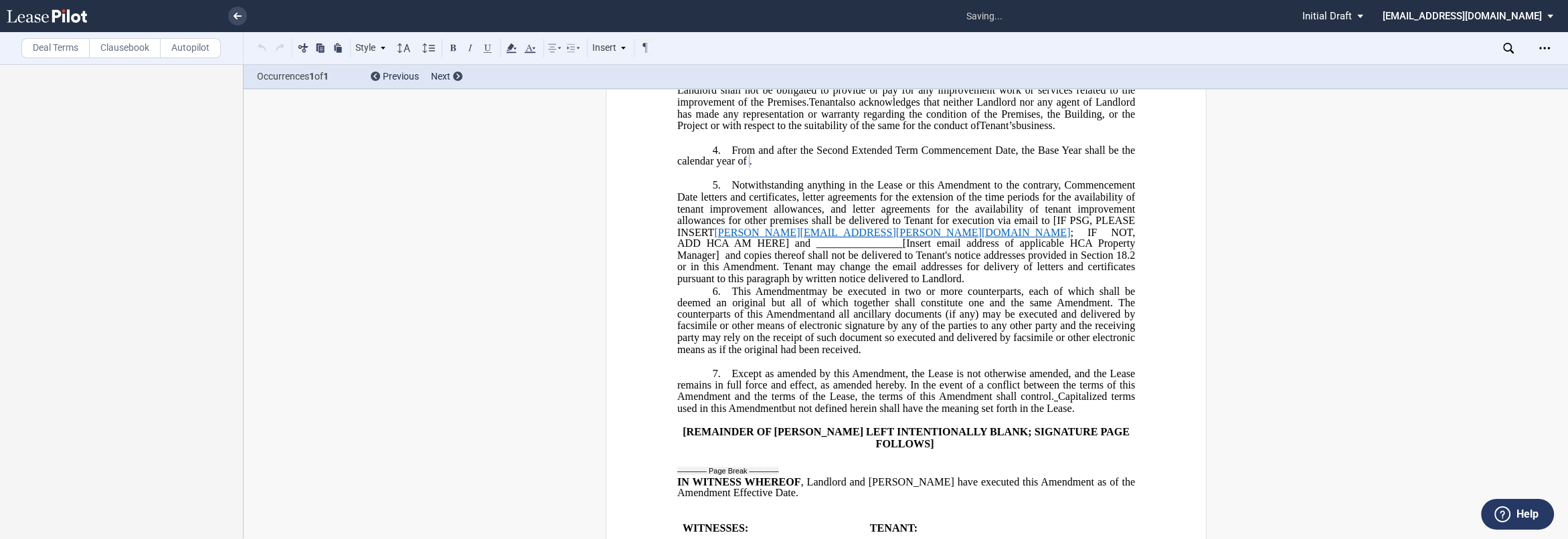
click at [690, 285] on p "5. ﻿ Notwithstanding anything in the Lease or this Amendment to the contrary, C…" at bounding box center [905, 232] width 458 height 106
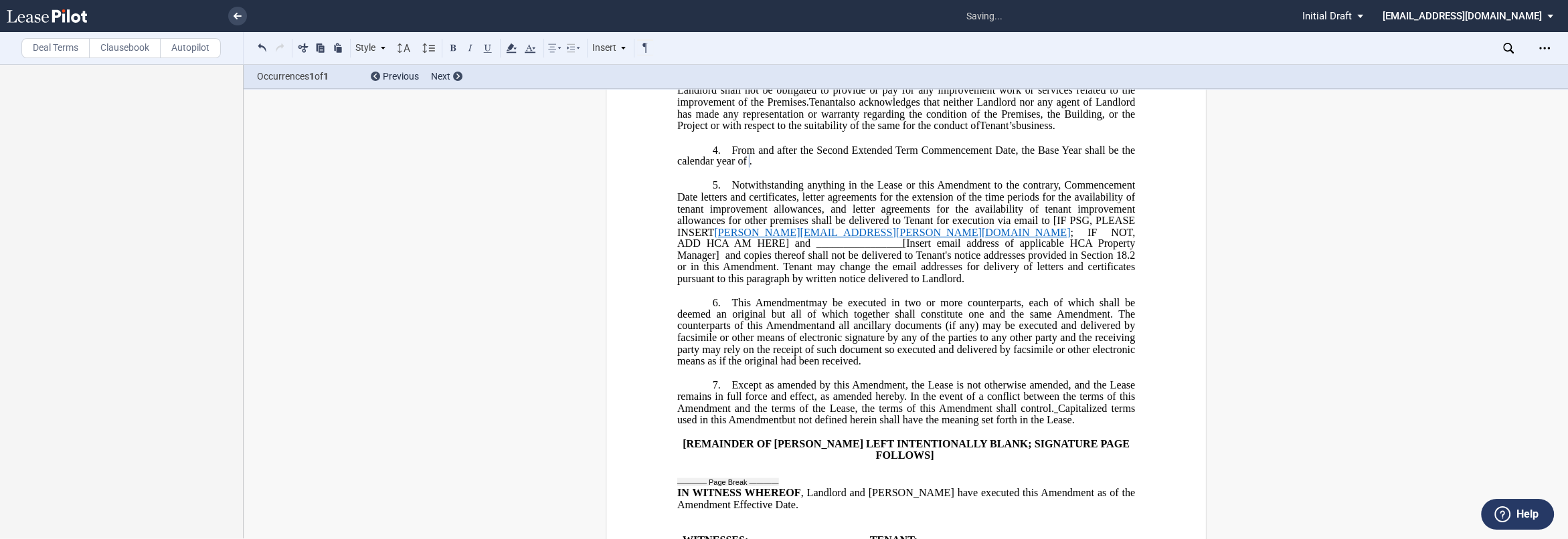
click at [690, 214] on span "Notwithstanding anything in the Lease or this Amendment to the contrary, Commen…" at bounding box center [907, 197] width 460 height 35
click at [690, 285] on span "and copies thereof shall not be delivered to Tenant's notice addresses provided…" at bounding box center [907, 267] width 460 height 35
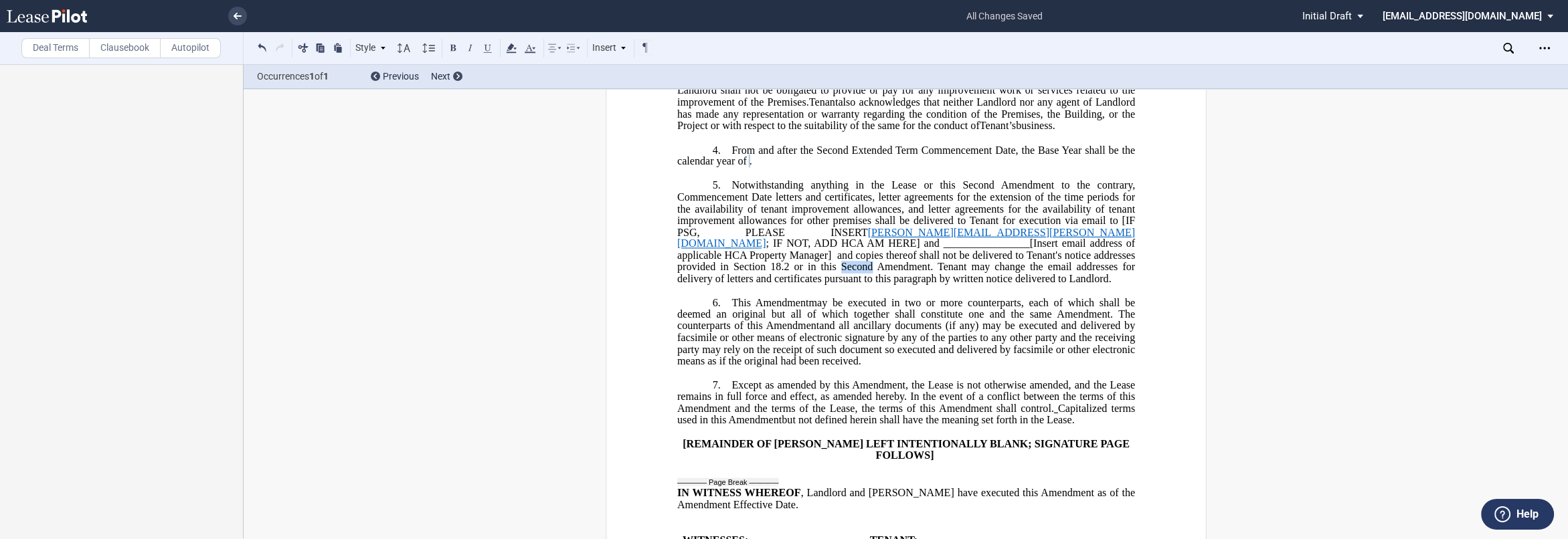
drag, startPoint x: 1102, startPoint y: 295, endPoint x: 1130, endPoint y: 293, distance: 28.1
click at [690, 285] on span "and copies thereof shall not be delivered to Tenant's notice addresses provided…" at bounding box center [907, 267] width 460 height 35
drag, startPoint x: 997, startPoint y: 221, endPoint x: 961, endPoint y: 223, distance: 36.1
click at [690, 214] on span "Notwithstanding anything in the Lease or this Second Amendment to the contrary,…" at bounding box center [907, 197] width 460 height 35
click at [690, 320] on span "may be executed in two or more counterparts, each of which shall be deemed an o…" at bounding box center [907, 308] width 460 height 24
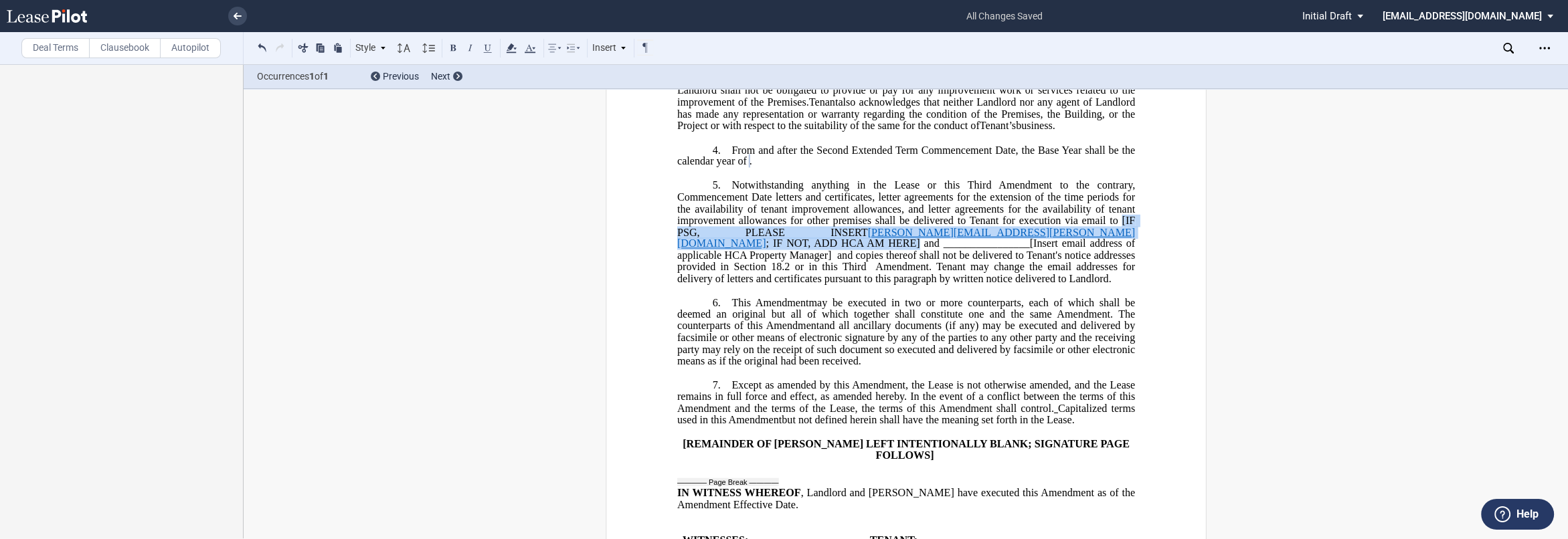
drag, startPoint x: 1121, startPoint y: 260, endPoint x: 705, endPoint y: 279, distance: 416.4
click at [690, 279] on span "Notwithstanding anything in the Lease or this Third Amendment to the contrary, …" at bounding box center [907, 232] width 460 height 105
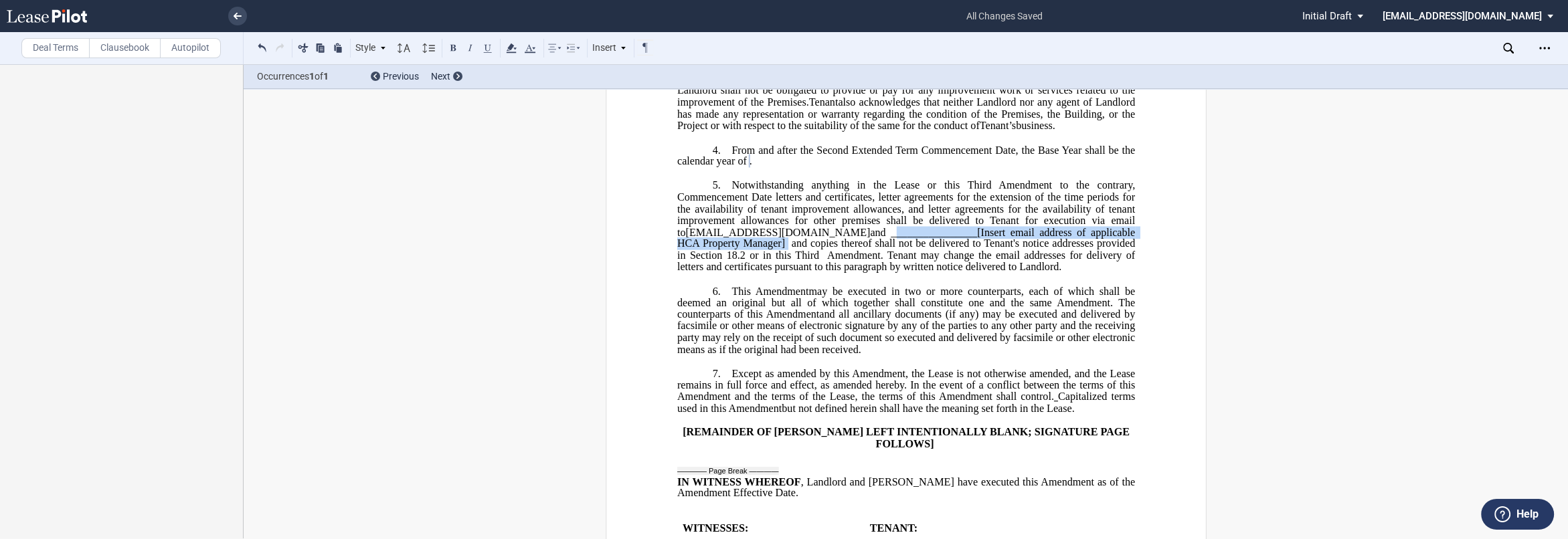
drag, startPoint x: 869, startPoint y: 269, endPoint x: 762, endPoint y: 279, distance: 107.5
click at [690, 273] on span "Notwithstanding anything in the Lease or this Third Amendment to the contrary, …" at bounding box center [907, 225] width 460 height 93
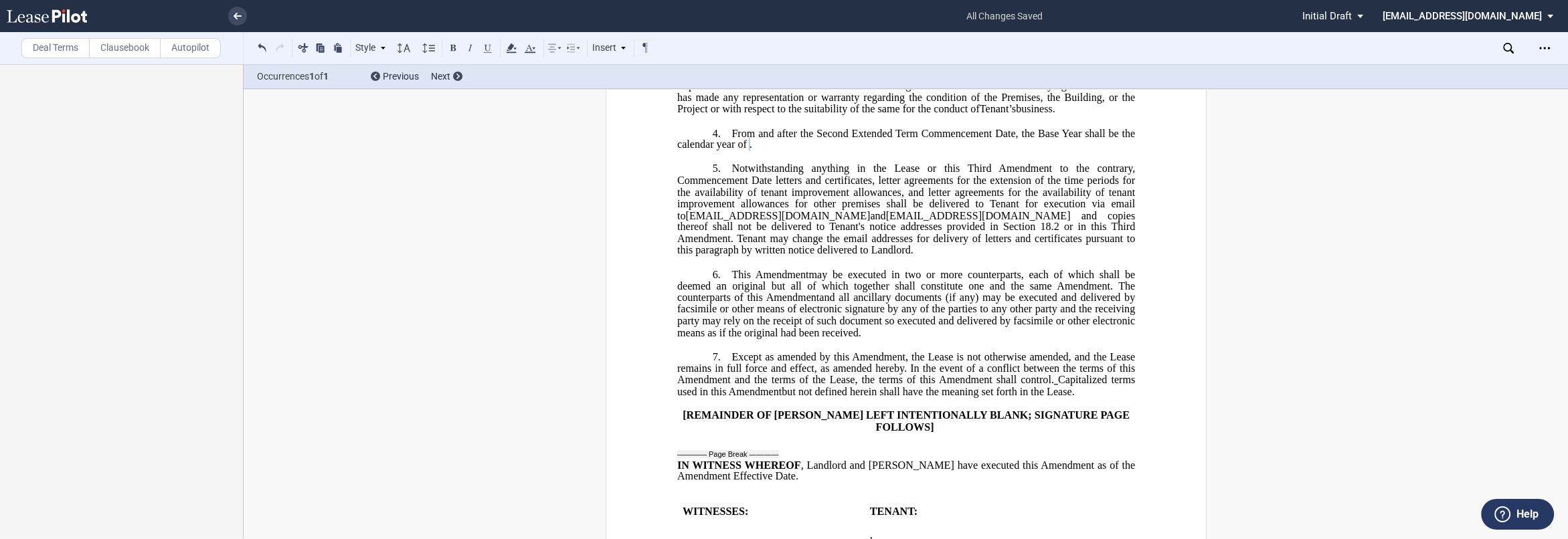
scroll to position [493, 0]
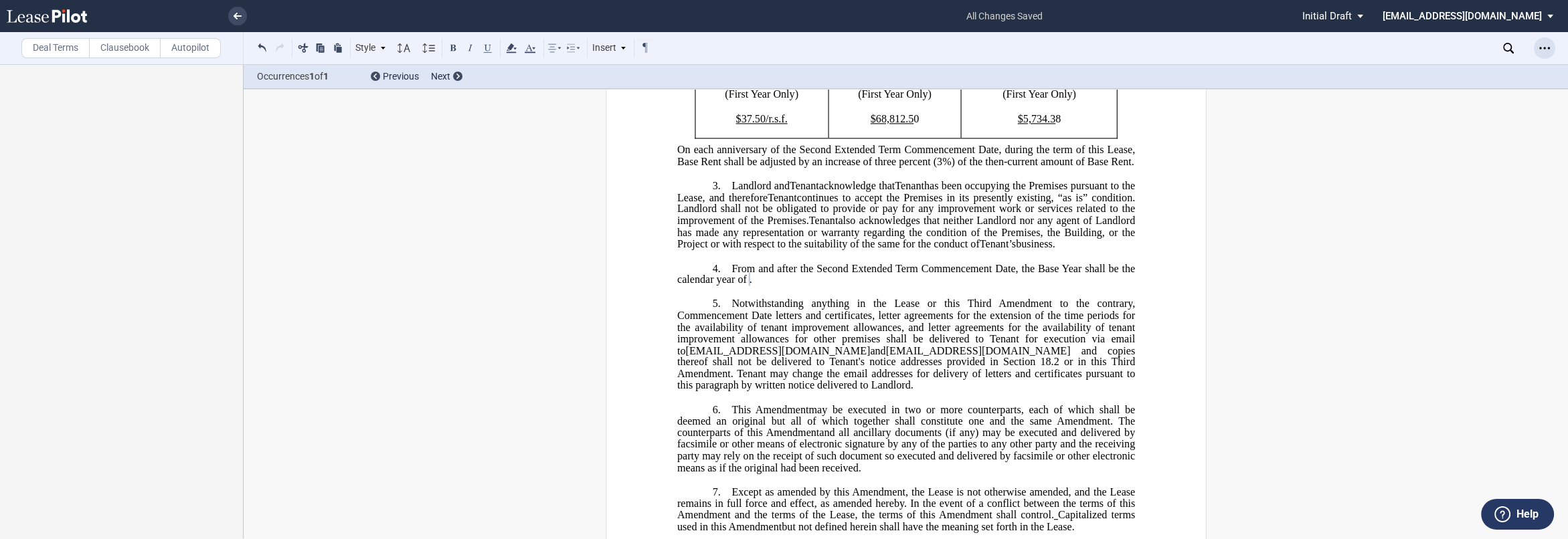
click at [690, 51] on icon "Open Lease options menu" at bounding box center [1544, 48] width 11 height 11
click at [690, 68] on div "Download" at bounding box center [1466, 71] width 163 height 11
click at [690, 46] on icon "Open Lease options menu" at bounding box center [1544, 48] width 11 height 11
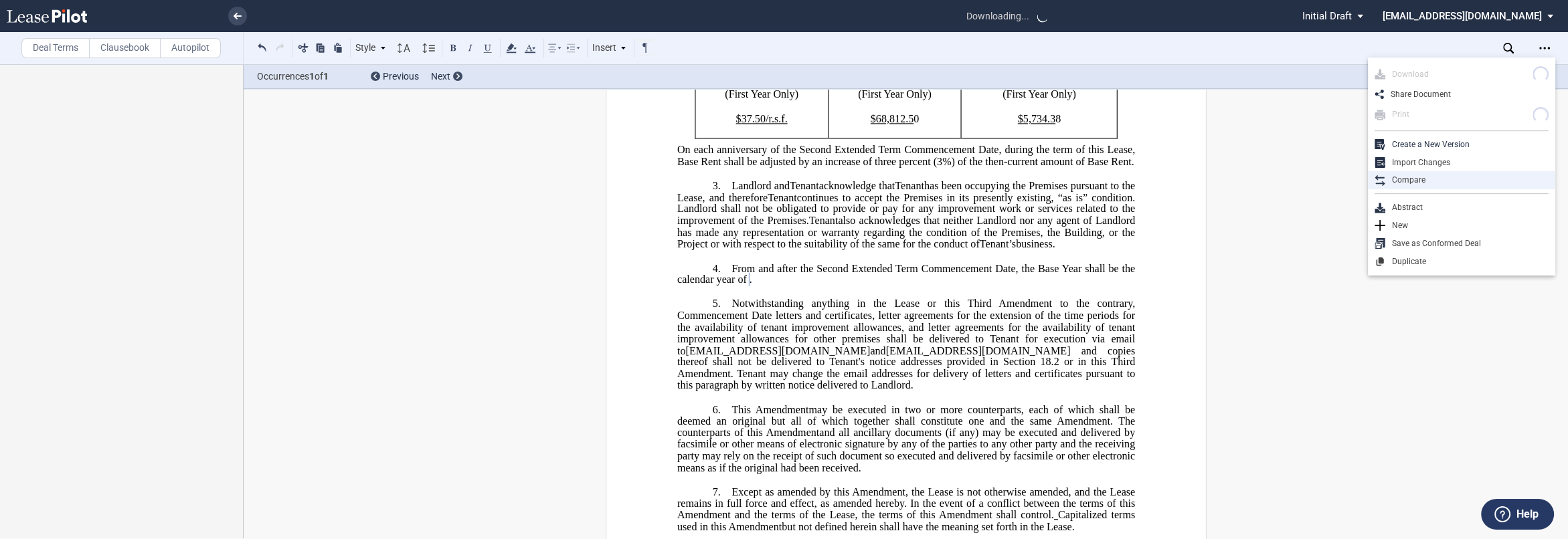
click at [690, 183] on div "Compare" at bounding box center [1466, 180] width 163 height 11
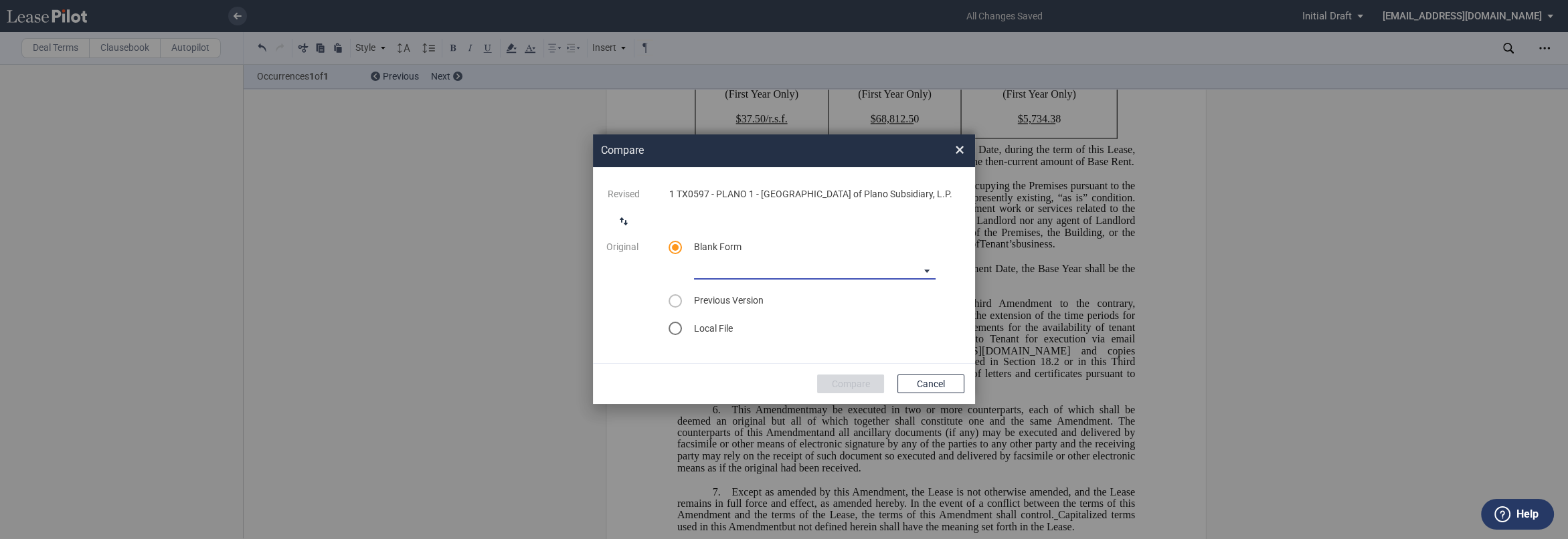
click at [690, 279] on md-select "Medical Office Amendment Blank Form Medical Office Assignment Blank Form" at bounding box center [815, 270] width 241 height 20
click at [690, 282] on div "Medical Office Amendment Blank Form" at bounding box center [787, 276] width 185 height 14
click at [690, 389] on button "Compare" at bounding box center [850, 383] width 67 height 19
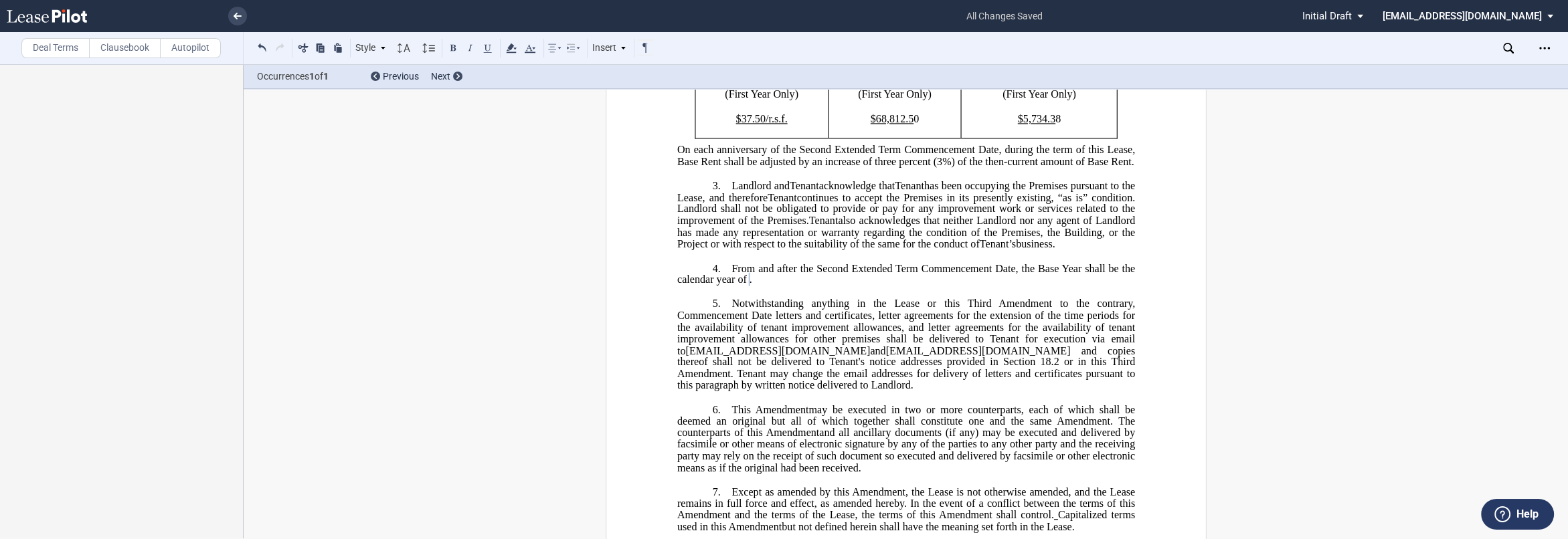
drag, startPoint x: 1404, startPoint y: 290, endPoint x: 1257, endPoint y: 138, distance: 211.5
click at [690, 286] on div "!!CUSTOM_FOOTER_DISTANCE_0.1!! !!CUSTOM_FOOTER_START!! ﻿ !!CUSTOM_PAGE_NUMBER:T…" at bounding box center [906, 363] width 1324 height 1499
